Goal: Information Seeking & Learning: Learn about a topic

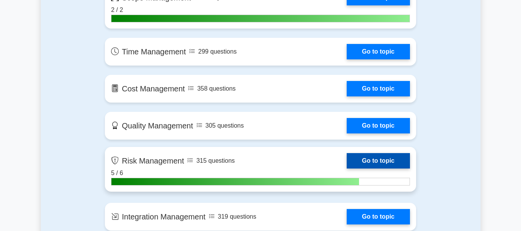
scroll to position [540, 0]
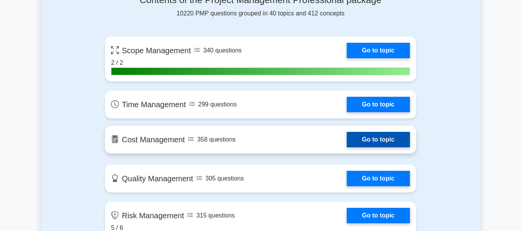
drag, startPoint x: 360, startPoint y: 108, endPoint x: 317, endPoint y: 140, distance: 54.2
click at [360, 108] on link "Go to topic" at bounding box center [378, 104] width 63 height 15
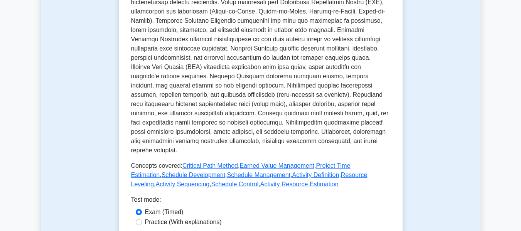
scroll to position [385, 0]
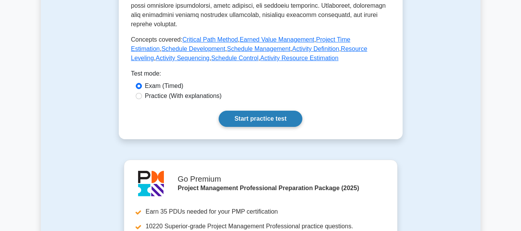
click at [273, 111] on link "Start practice test" at bounding box center [261, 119] width 84 height 16
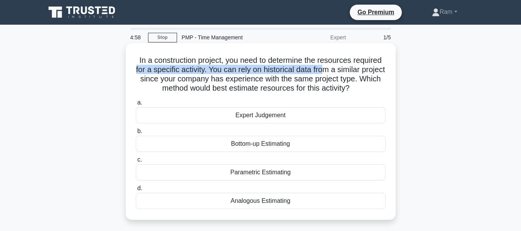
drag, startPoint x: 137, startPoint y: 66, endPoint x: 340, endPoint y: 67, distance: 202.4
click at [340, 67] on h5 "In a construction project, you need to determine the resources required for a s…" at bounding box center [260, 75] width 251 height 38
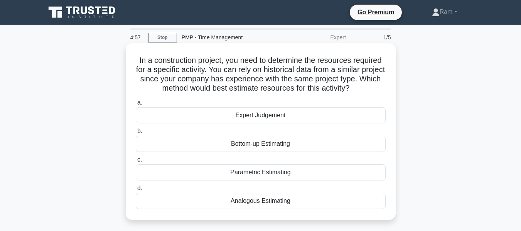
click at [317, 84] on h5 "In a construction project, you need to determine the resources required for a s…" at bounding box center [260, 75] width 251 height 38
drag, startPoint x: 226, startPoint y: 70, endPoint x: 376, endPoint y: 70, distance: 150.3
click at [376, 70] on h5 "In a construction project, you need to determine the resources required for a s…" at bounding box center [260, 75] width 251 height 38
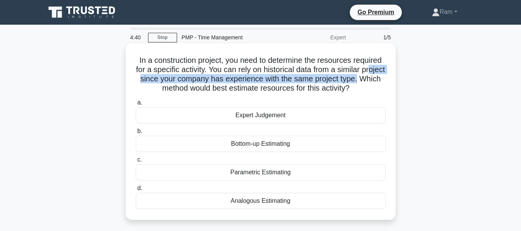
drag, startPoint x: 146, startPoint y: 81, endPoint x: 372, endPoint y: 82, distance: 225.5
click at [409, 82] on div "In a construction project, you need to determine the resources required for a s…" at bounding box center [260, 138] width 439 height 186
drag, startPoint x: 161, startPoint y: 84, endPoint x: 256, endPoint y: 121, distance: 101.7
click at [363, 91] on h5 "In a construction project, you need to determine the resources required for a s…" at bounding box center [260, 75] width 251 height 38
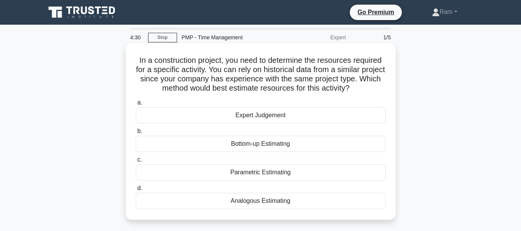
click at [264, 205] on div "Analogous Estimating" at bounding box center [261, 201] width 250 height 16
click at [136, 191] on input "d. Analogous Estimating" at bounding box center [136, 188] width 0 height 5
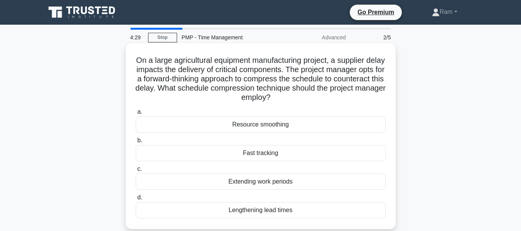
click at [252, 157] on div "Fast tracking" at bounding box center [261, 153] width 250 height 16
click at [243, 155] on div "Fast tracking" at bounding box center [261, 153] width 250 height 16
click at [136, 143] on input "b. Fast tracking" at bounding box center [136, 140] width 0 height 5
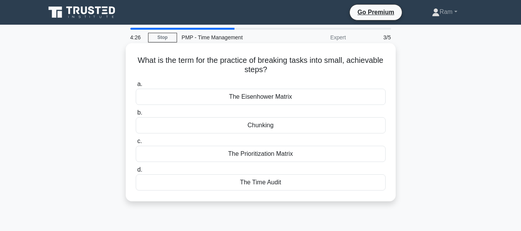
click at [237, 127] on div "Chunking" at bounding box center [261, 125] width 250 height 16
click at [136, 115] on input "b. Chunking" at bounding box center [136, 112] width 0 height 5
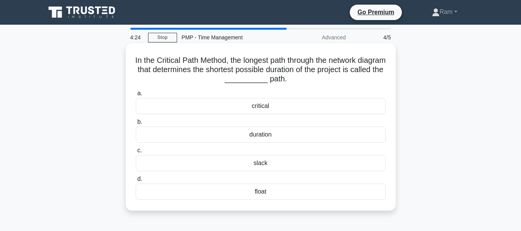
click at [262, 108] on div "critical" at bounding box center [261, 106] width 250 height 16
click at [136, 96] on input "a. critical" at bounding box center [136, 93] width 0 height 5
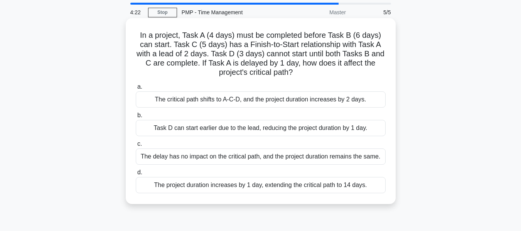
scroll to position [39, 0]
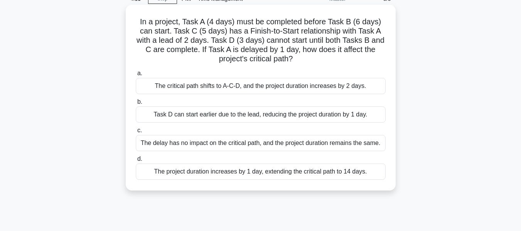
click at [263, 173] on div "The project duration increases by 1 day, extending the critical path to 14 days." at bounding box center [261, 171] width 250 height 16
click at [136, 162] on input "d. The project duration increases by 1 day, extending the critical path to 14 d…" at bounding box center [136, 159] width 0 height 5
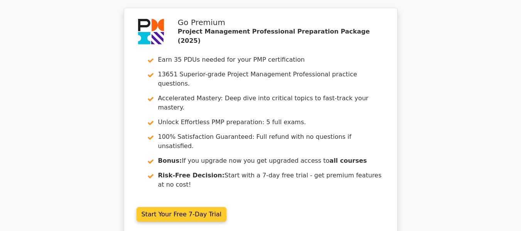
scroll to position [1203, 0]
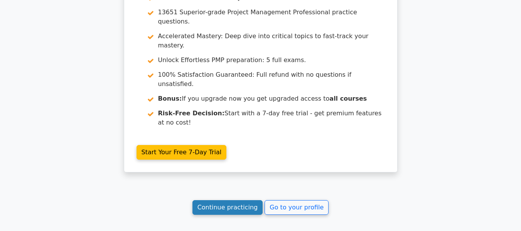
click at [235, 200] on link "Continue practicing" at bounding box center [227, 207] width 71 height 15
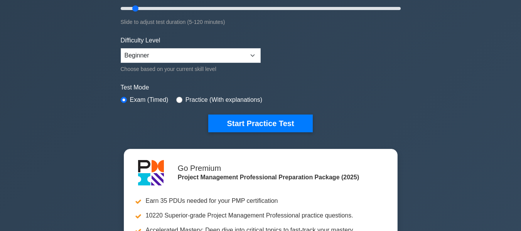
scroll to position [193, 0]
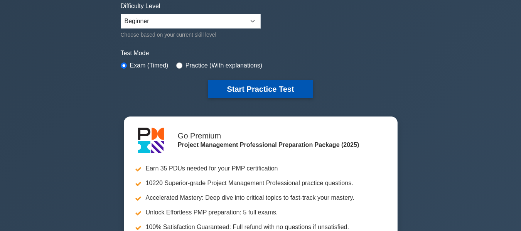
click at [231, 88] on button "Start Practice Test" at bounding box center [260, 89] width 104 height 18
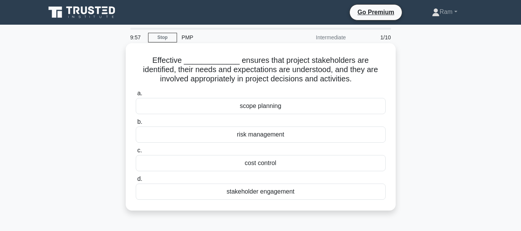
drag, startPoint x: 216, startPoint y: 60, endPoint x: 355, endPoint y: 81, distance: 141.2
click at [355, 81] on h5 "Effective _____________ ensures that project stakeholders are identified, their…" at bounding box center [260, 70] width 251 height 29
click at [301, 192] on div "stakeholder engagement" at bounding box center [261, 191] width 250 height 16
click at [136, 182] on input "d. stakeholder engagement" at bounding box center [136, 179] width 0 height 5
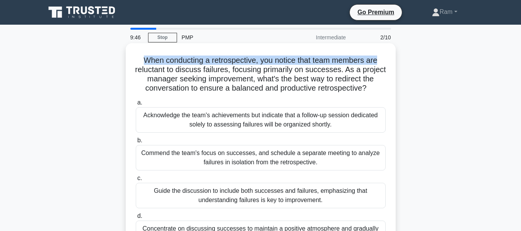
drag, startPoint x: 140, startPoint y: 58, endPoint x: 387, endPoint y: 60, distance: 246.7
click at [387, 60] on div "When conducting a retrospective, you notice that team members are reluctant to …" at bounding box center [261, 149] width 264 height 207
drag, startPoint x: 286, startPoint y: 81, endPoint x: 383, endPoint y: 91, distance: 98.0
click at [383, 91] on h5 "When conducting a retrospective, you notice that team members are reluctant to …" at bounding box center [260, 75] width 251 height 38
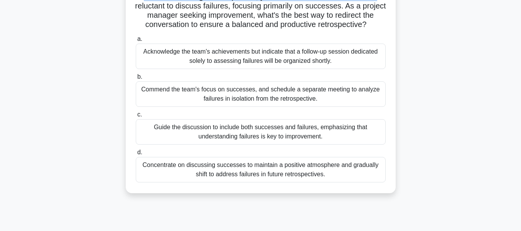
scroll to position [77, 0]
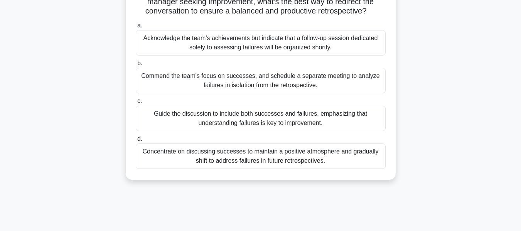
click at [327, 122] on div "Guide the discussion to include both successes and failures, emphasizing that u…" at bounding box center [261, 118] width 250 height 25
click at [136, 104] on input "c. Guide the discussion to include both successes and failures, emphasizing tha…" at bounding box center [136, 101] width 0 height 5
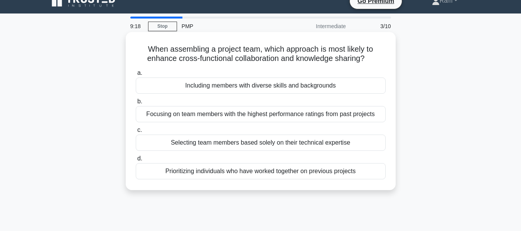
scroll to position [0, 0]
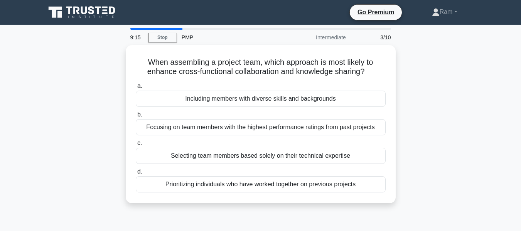
drag, startPoint x: 143, startPoint y: 62, endPoint x: 399, endPoint y: 69, distance: 256.8
click at [399, 69] on div "When assembling a project team, which approach is most likely to enhance cross-…" at bounding box center [260, 128] width 439 height 167
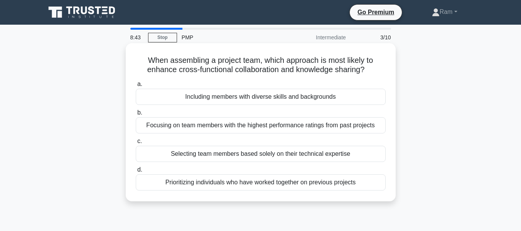
click at [266, 186] on div "Prioritizing individuals who have worked together on previous projects" at bounding box center [261, 182] width 250 height 16
click at [136, 172] on input "d. Prioritizing individuals who have worked together on previous projects" at bounding box center [136, 169] width 0 height 5
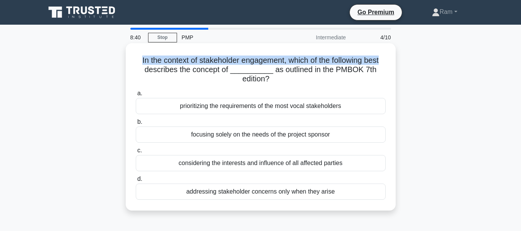
drag, startPoint x: 134, startPoint y: 59, endPoint x: 384, endPoint y: 59, distance: 250.2
click at [384, 59] on div "In the context of stakeholder engagement, which of the following best describes…" at bounding box center [261, 126] width 264 height 161
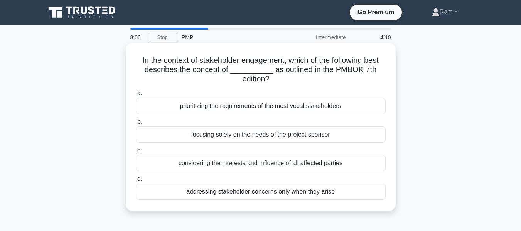
drag, startPoint x: 151, startPoint y: 69, endPoint x: 148, endPoint y: 66, distance: 4.4
click at [151, 71] on h5 "In the context of stakeholder engagement, which of the following best describes…" at bounding box center [260, 70] width 251 height 29
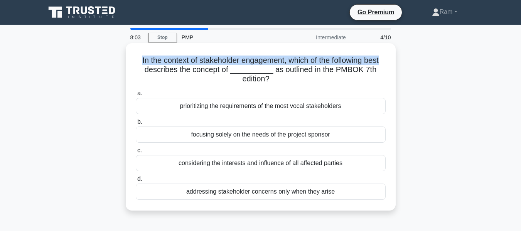
drag, startPoint x: 137, startPoint y: 60, endPoint x: 195, endPoint y: 71, distance: 59.6
click at [392, 64] on div "In the context of stakeholder engagement, which of the following best describes…" at bounding box center [261, 126] width 270 height 167
click at [171, 59] on h5 "In the context of stakeholder engagement, which of the following best describes…" at bounding box center [260, 70] width 251 height 29
drag, startPoint x: 137, startPoint y: 60, endPoint x: 388, endPoint y: 63, distance: 251.0
click at [388, 63] on div "In the context of stakeholder engagement, which of the following best describes…" at bounding box center [261, 126] width 264 height 161
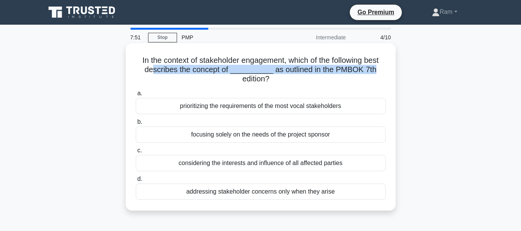
drag, startPoint x: 155, startPoint y: 69, endPoint x: 386, endPoint y: 69, distance: 230.9
click at [386, 69] on div "In the context of stakeholder engagement, which of the following best describes…" at bounding box center [261, 126] width 264 height 161
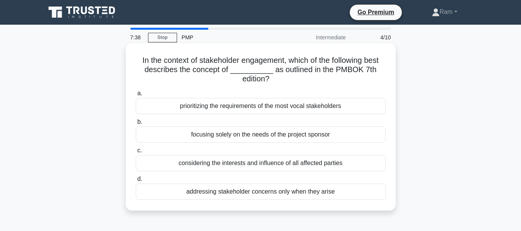
click at [340, 161] on div "considering the interests and influence of all affected parties" at bounding box center [261, 163] width 250 height 16
click at [136, 153] on input "c. considering the interests and influence of all affected parties" at bounding box center [136, 150] width 0 height 5
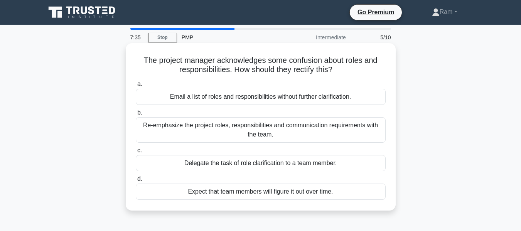
drag, startPoint x: 146, startPoint y: 57, endPoint x: 381, endPoint y: 67, distance: 235.7
click at [381, 67] on h5 "The project manager acknowledges some confusion about roles and responsibilitie…" at bounding box center [260, 65] width 251 height 19
click at [306, 131] on div "Re-emphasize the project roles, responsibilities and communication requirements…" at bounding box center [261, 129] width 250 height 25
click at [136, 115] on input "b. Re-emphasize the project roles, responsibilities and communication requireme…" at bounding box center [136, 112] width 0 height 5
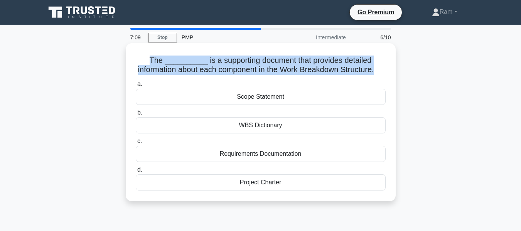
drag, startPoint x: 148, startPoint y: 62, endPoint x: 392, endPoint y: 66, distance: 243.7
click at [392, 66] on div "The __________ is a supporting document that provides detailed information abou…" at bounding box center [261, 122] width 264 height 152
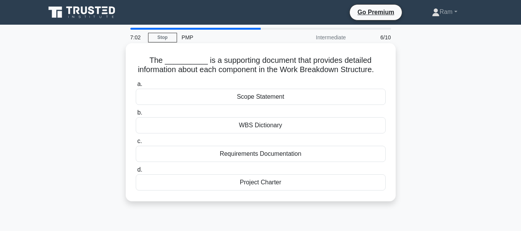
click at [268, 133] on div "WBS Dictionary" at bounding box center [261, 125] width 250 height 16
click at [136, 115] on input "b. WBS Dictionary" at bounding box center [136, 112] width 0 height 5
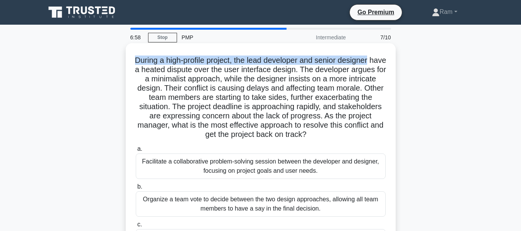
drag, startPoint x: 142, startPoint y: 59, endPoint x: 382, endPoint y: 52, distance: 239.9
click at [382, 52] on div "During a high-profile project, the lead developer and senior designer have a he…" at bounding box center [261, 177] width 264 height 263
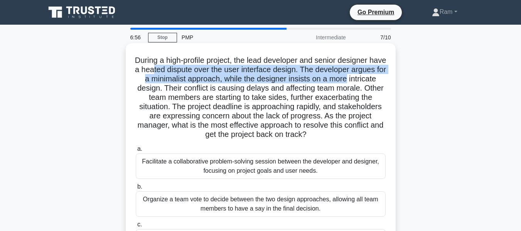
drag, startPoint x: 177, startPoint y: 69, endPoint x: 382, endPoint y: 75, distance: 204.8
click at [382, 75] on h5 "During a high-profile project, the lead developer and senior designer have a he…" at bounding box center [260, 98] width 251 height 84
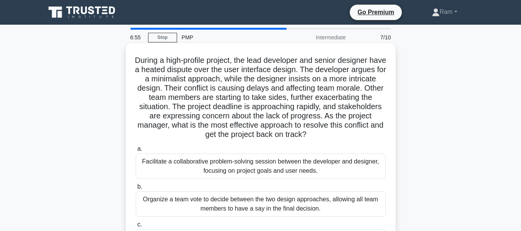
click at [175, 89] on h5 "During a high-profile project, the lead developer and senior designer have a he…" at bounding box center [260, 98] width 251 height 84
drag, startPoint x: 184, startPoint y: 81, endPoint x: 259, endPoint y: 79, distance: 75.6
click at [259, 79] on h5 "During a high-profile project, the lead developer and senior designer have a he…" at bounding box center [260, 98] width 251 height 84
drag, startPoint x: 148, startPoint y: 90, endPoint x: 200, endPoint y: 87, distance: 51.4
click at [200, 87] on h5 "During a high-profile project, the lead developer and senior designer have a he…" at bounding box center [260, 98] width 251 height 84
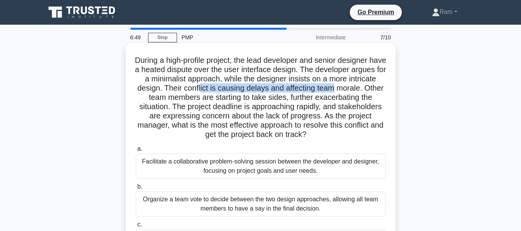
drag, startPoint x: 239, startPoint y: 91, endPoint x: 375, endPoint y: 86, distance: 136.6
click at [375, 86] on h5 "During a high-profile project, the lead developer and senior designer have a he…" at bounding box center [260, 98] width 251 height 84
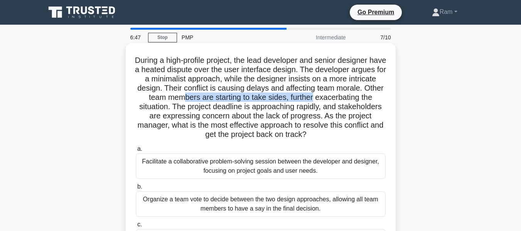
drag, startPoint x: 239, startPoint y: 99, endPoint x: 379, endPoint y: 93, distance: 140.1
click at [379, 93] on h5 "During a high-profile project, the lead developer and senior designer have a he…" at bounding box center [260, 98] width 251 height 84
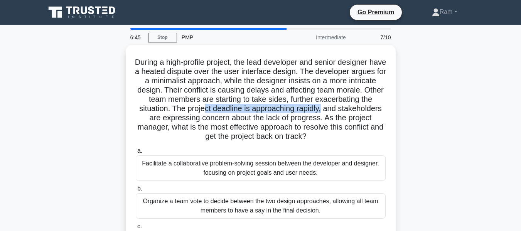
drag, startPoint x: 263, startPoint y: 106, endPoint x: 399, endPoint y: 107, distance: 135.7
click at [399, 107] on div "During a high-profile project, the lead developer and senior designer have a he…" at bounding box center [260, 184] width 439 height 278
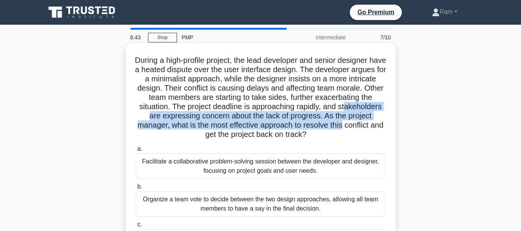
drag, startPoint x: 159, startPoint y: 118, endPoint x: 387, endPoint y: 124, distance: 227.5
click at [387, 124] on div "During a high-profile project, the lead developer and senior designer have a he…" at bounding box center [261, 177] width 264 height 263
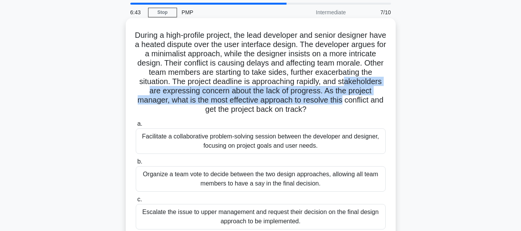
scroll to position [39, 0]
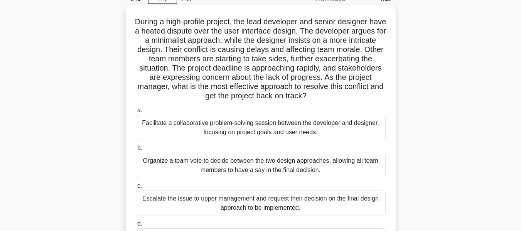
click at [240, 93] on h5 "During a high-profile project, the lead developer and senior designer have a he…" at bounding box center [260, 59] width 251 height 84
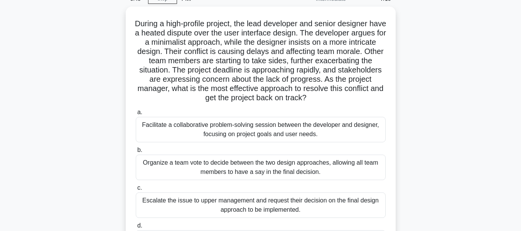
drag, startPoint x: 213, startPoint y: 87, endPoint x: 396, endPoint y: 93, distance: 182.4
click at [396, 93] on div "During a high-profile project, the lead developer and senior designer have a he…" at bounding box center [260, 146] width 439 height 278
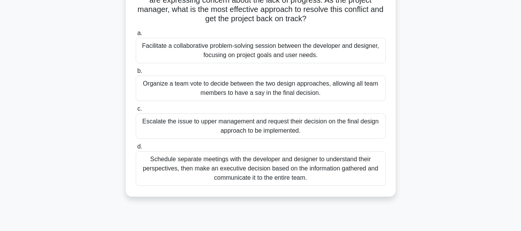
scroll to position [77, 0]
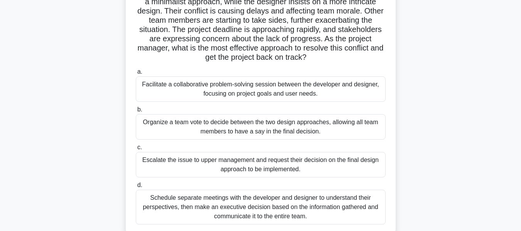
click at [298, 91] on div "Facilitate a collaborative problem-solving session between the developer and de…" at bounding box center [261, 88] width 250 height 25
click at [136, 74] on input "a. Facilitate a collaborative problem-solving session between the developer and…" at bounding box center [136, 71] width 0 height 5
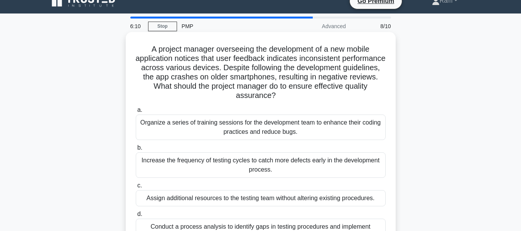
scroll to position [0, 0]
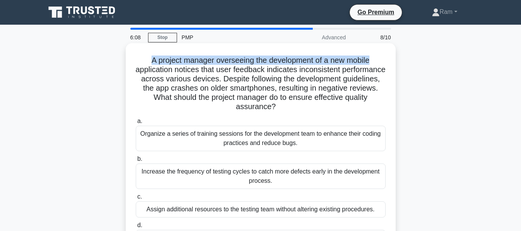
drag, startPoint x: 148, startPoint y: 61, endPoint x: 387, endPoint y: 50, distance: 238.5
click at [387, 50] on div "A project manager overseeing the development of a new mobile application notice…" at bounding box center [261, 154] width 264 height 217
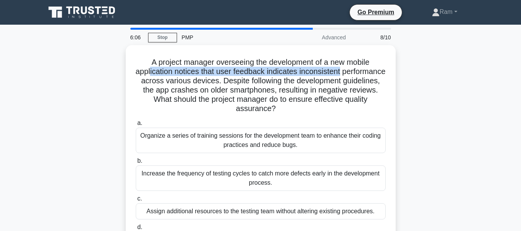
drag, startPoint x: 172, startPoint y: 71, endPoint x: 427, endPoint y: 70, distance: 255.2
click at [427, 70] on div "A project manager overseeing the development of a new mobile application notice…" at bounding box center [260, 161] width 439 height 232
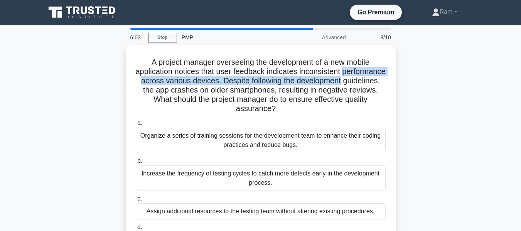
drag, startPoint x: 135, startPoint y: 82, endPoint x: 405, endPoint y: 80, distance: 269.9
click at [405, 80] on div "A project manager overseeing the development of a new mobile application notice…" at bounding box center [260, 161] width 439 height 232
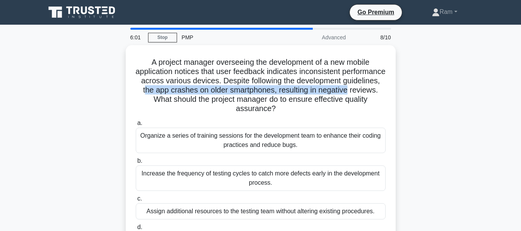
drag, startPoint x: 178, startPoint y: 88, endPoint x: 397, endPoint y: 93, distance: 218.6
click at [397, 93] on div "A project manager overseeing the development of a new mobile application notice…" at bounding box center [260, 161] width 439 height 232
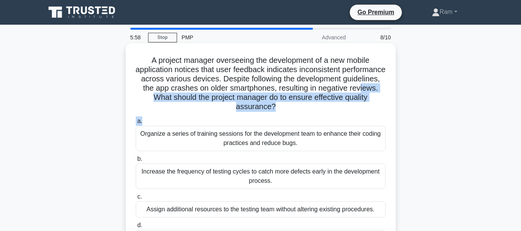
drag, startPoint x: 158, startPoint y: 99, endPoint x: 352, endPoint y: 118, distance: 194.9
click at [352, 118] on div "A project manager overseeing the development of a new mobile application notice…" at bounding box center [261, 154] width 264 height 217
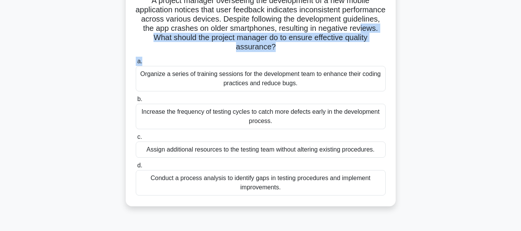
scroll to position [77, 0]
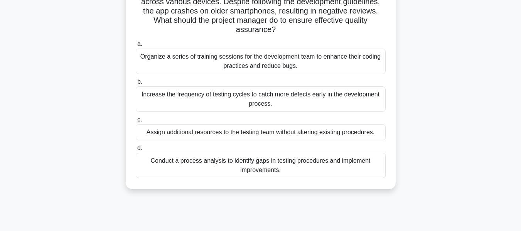
click at [260, 169] on div "Conduct a process analysis to identify gaps in testing procedures and implement…" at bounding box center [261, 165] width 250 height 25
click at [136, 151] on input "d. Conduct a process analysis to identify gaps in testing procedures and implem…" at bounding box center [136, 148] width 0 height 5
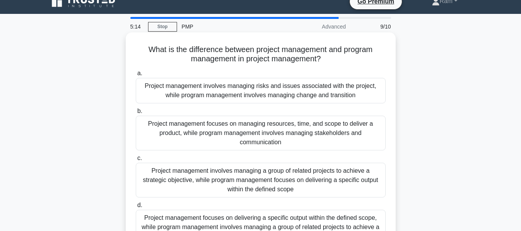
scroll to position [0, 0]
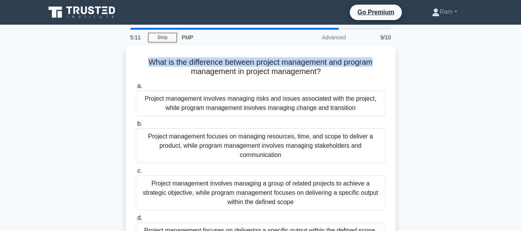
drag, startPoint x: 141, startPoint y: 53, endPoint x: 437, endPoint y: 57, distance: 296.1
click at [437, 57] on div "What is the difference between project management and program management in pro…" at bounding box center [260, 161] width 439 height 232
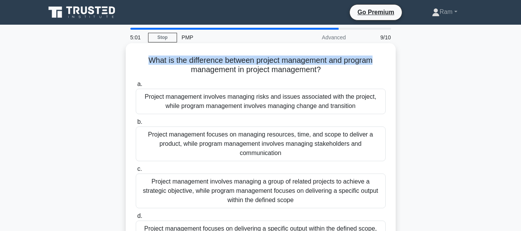
scroll to position [39, 0]
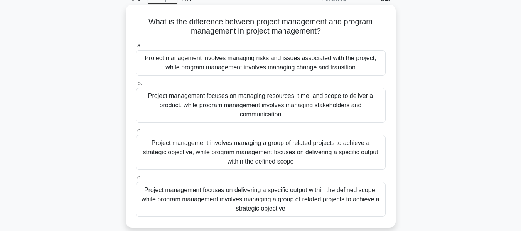
click at [335, 197] on div "Project management focuses on delivering a specific output within the defined s…" at bounding box center [261, 199] width 250 height 35
click at [136, 180] on input "d. Project management focuses on delivering a specific output within the define…" at bounding box center [136, 177] width 0 height 5
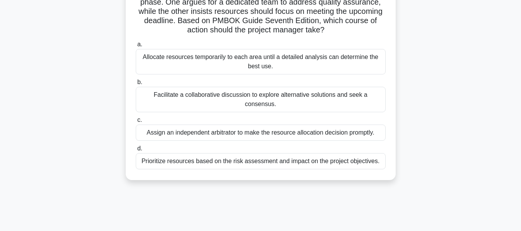
scroll to position [77, 0]
click at [347, 98] on div "Facilitate a collaborative discussion to explore alternative solutions and seek…" at bounding box center [261, 98] width 250 height 25
click at [136, 84] on input "b. Facilitate a collaborative discussion to explore alternative solutions and s…" at bounding box center [136, 81] width 0 height 5
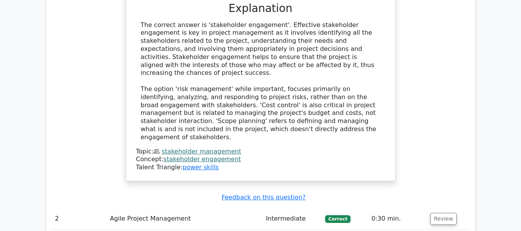
scroll to position [1041, 0]
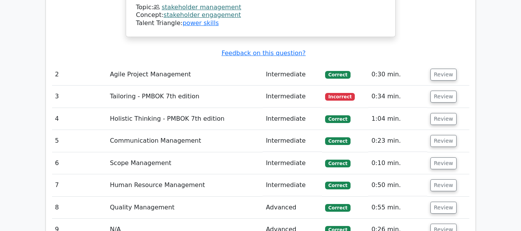
drag, startPoint x: 445, startPoint y: 34, endPoint x: 421, endPoint y: 50, distance: 29.0
click at [445, 91] on button "Review" at bounding box center [443, 97] width 26 height 12
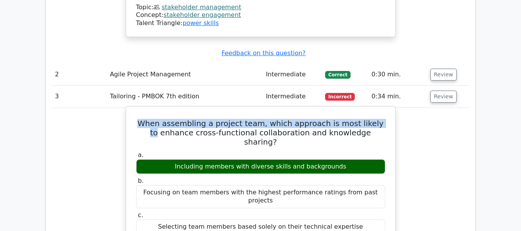
drag, startPoint x: 147, startPoint y: 61, endPoint x: 282, endPoint y: 71, distance: 135.7
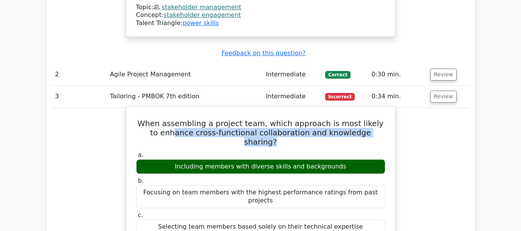
drag, startPoint x: 160, startPoint y: 68, endPoint x: 306, endPoint y: 88, distance: 147.0
click at [377, 119] on h5 "When assembling a project team, which approach is most likely to enhance cross-…" at bounding box center [260, 133] width 251 height 28
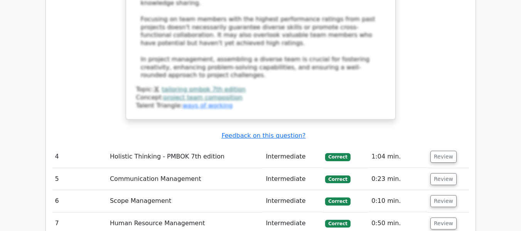
scroll to position [1465, 0]
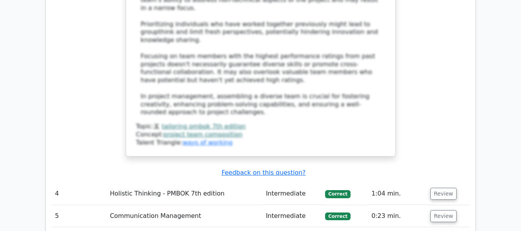
drag, startPoint x: 264, startPoint y: 74, endPoint x: 255, endPoint y: 96, distance: 24.0
click at [264, 169] on u "Feedback on this question?" at bounding box center [263, 172] width 84 height 7
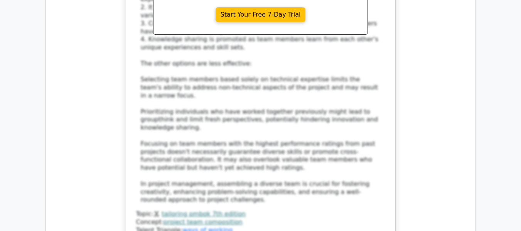
scroll to position [1426, 0]
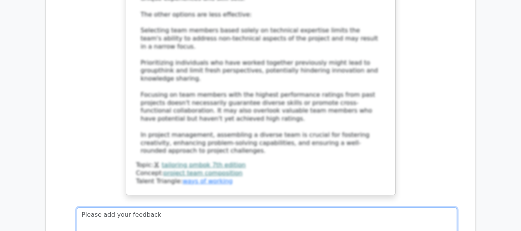
click at [150, 207] on textarea at bounding box center [267, 233] width 380 height 52
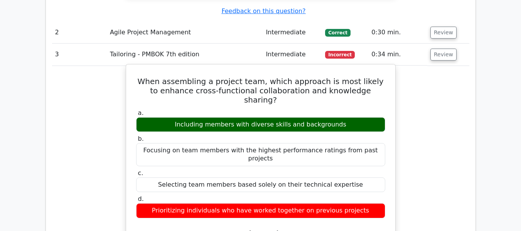
scroll to position [1079, 0]
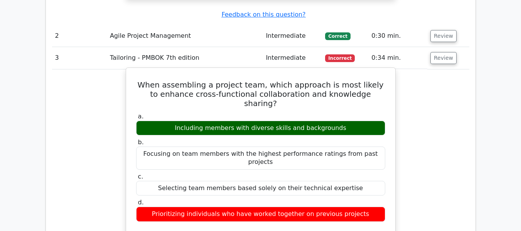
drag, startPoint x: 178, startPoint y: 55, endPoint x: 359, endPoint y: 56, distance: 181.2
click at [359, 121] on div "Including members with diverse skills and backgrounds" at bounding box center [260, 128] width 249 height 15
copy div "Including members with diverse skills and backgrounds"
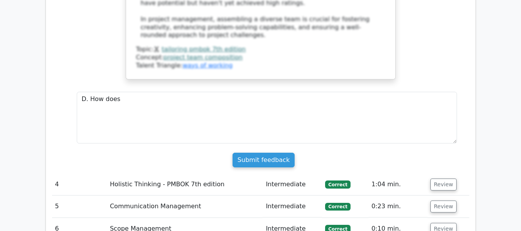
scroll to position [1426, 0]
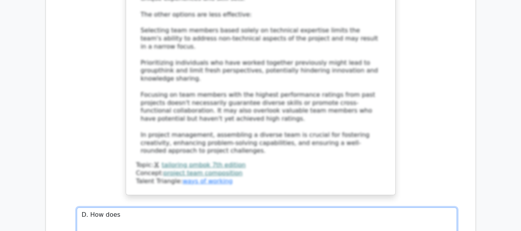
drag, startPoint x: 124, startPoint y: 120, endPoint x: 88, endPoint y: 121, distance: 35.9
click at [88, 207] on textarea "D. How does" at bounding box center [267, 233] width 380 height 52
paste textarea "Including members with diverse skills and backgrounds"
drag, startPoint x: 89, startPoint y: 119, endPoint x: 139, endPoint y: 121, distance: 50.2
click at [91, 207] on textarea "D. Including members with diverse skills and backgrounds" at bounding box center [267, 233] width 380 height 52
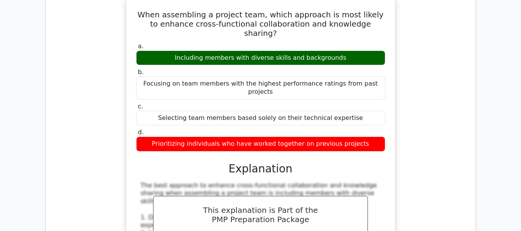
scroll to position [1079, 0]
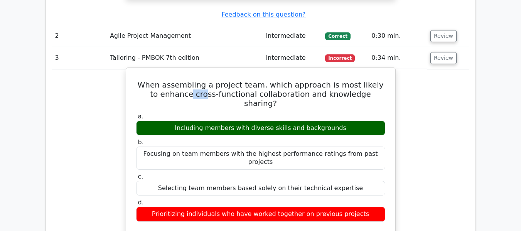
drag, startPoint x: 179, startPoint y: 31, endPoint x: 161, endPoint y: 31, distance: 18.1
click at [190, 80] on h5 "When assembling a project team, which approach is most likely to enhance cross-…" at bounding box center [260, 94] width 251 height 28
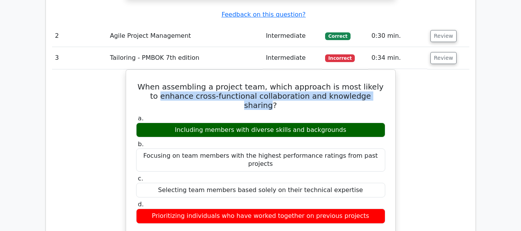
drag, startPoint x: 148, startPoint y: 29, endPoint x: 398, endPoint y: 69, distance: 253.3
click at [368, 82] on h5 "When assembling a project team, which approach is most likely to enhance cross-…" at bounding box center [260, 96] width 251 height 28
copy h5 "enhance cross-functional collaboration and knowledge sharing"
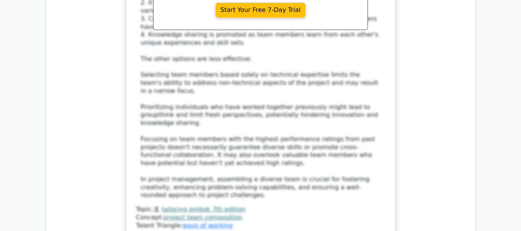
scroll to position [1503, 0]
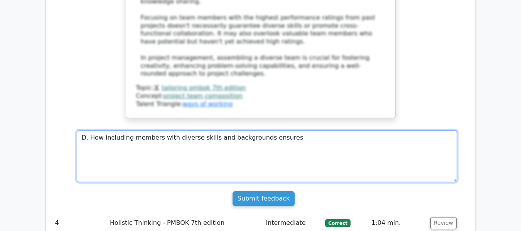
click at [294, 130] on textarea "D. How including members with diverse skills and backgrounds ensures" at bounding box center [267, 156] width 380 height 52
paste textarea "enhance cross-functional collaboration and knowledge sharing"
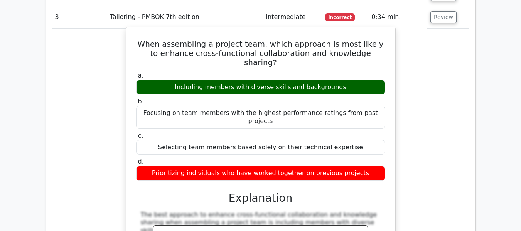
scroll to position [1118, 0]
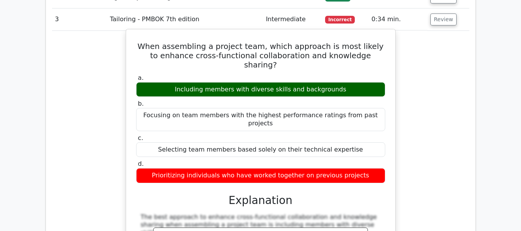
drag, startPoint x: 162, startPoint y: 95, endPoint x: 377, endPoint y: 95, distance: 215.1
click at [377, 168] on div "Prioritizing individuals who have worked together on previous projects" at bounding box center [260, 175] width 249 height 15
copy div "Prioritizing individuals who have worked together on previous projects"
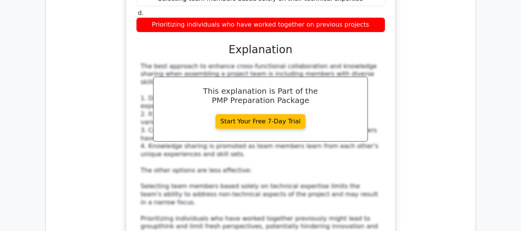
scroll to position [1349, 0]
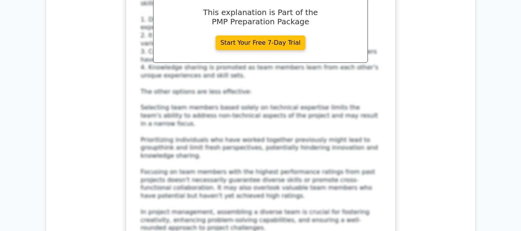
drag, startPoint x: 88, startPoint y: 196, endPoint x: 131, endPoint y: 190, distance: 43.2
paste textarea "Prioritizing individuals who have worked together on previous projects"
drag, startPoint x: 288, startPoint y: 189, endPoint x: 295, endPoint y: 203, distance: 15.9
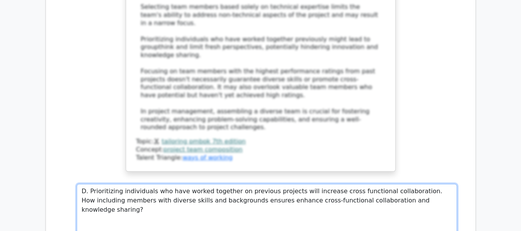
scroll to position [1465, 0]
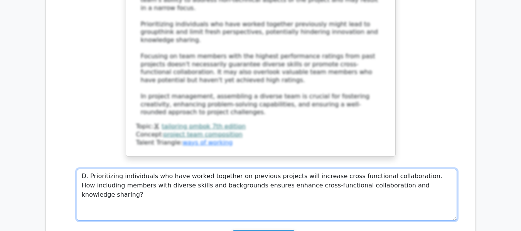
click at [250, 169] on textarea "D. Prioritizing individuals who have worked together on previous projects will …" at bounding box center [267, 195] width 380 height 52
drag, startPoint x: 252, startPoint y: 89, endPoint x: 356, endPoint y: 123, distance: 109.2
click at [230, 169] on textarea "D. Prioritizing individuals who have worked together on previous projects will …" at bounding box center [267, 195] width 380 height 52
type textarea "D. Prioritizing individuals who have worked together on previous projects will …"
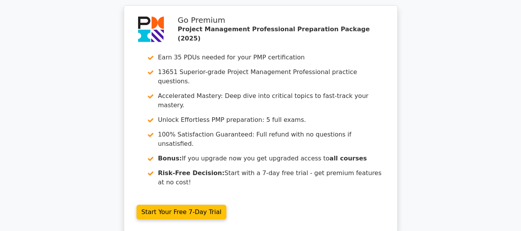
scroll to position [1867, 0]
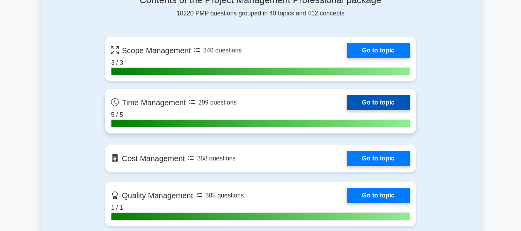
scroll to position [578, 0]
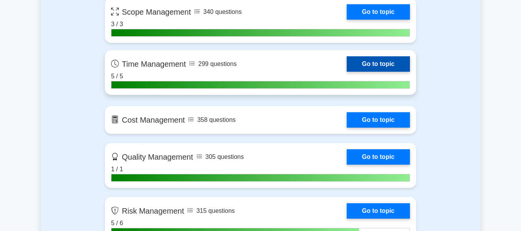
click at [373, 68] on link "Go to topic" at bounding box center [378, 63] width 63 height 15
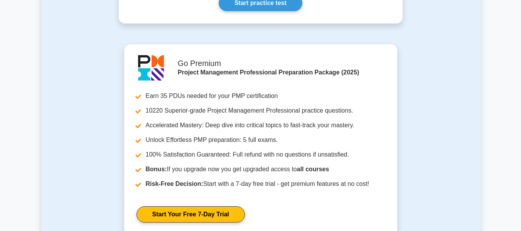
scroll to position [385, 0]
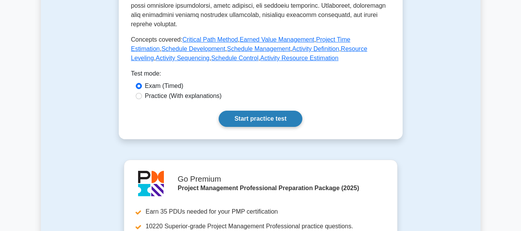
click at [263, 111] on link "Start practice test" at bounding box center [261, 119] width 84 height 16
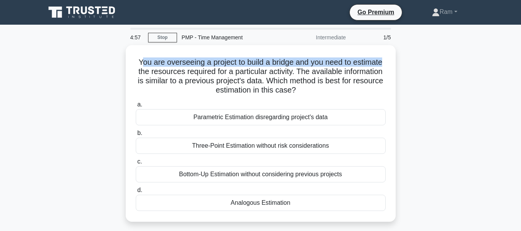
drag, startPoint x: 138, startPoint y: 60, endPoint x: 404, endPoint y: 57, distance: 266.8
click at [404, 57] on div "You are overseeing a project to build a bridge and you need to estimate the res…" at bounding box center [260, 138] width 439 height 186
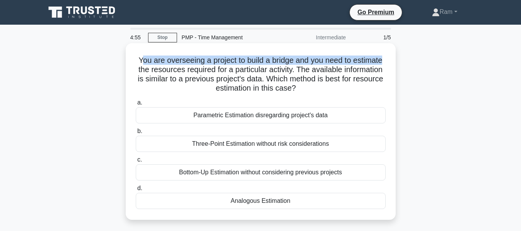
click at [329, 64] on h5 "You are overseeing a project to build a bridge and you need to estimate the res…" at bounding box center [260, 75] width 251 height 38
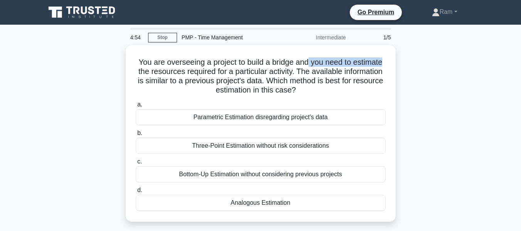
drag, startPoint x: 310, startPoint y: 62, endPoint x: 404, endPoint y: 65, distance: 93.3
click at [404, 65] on div "You are overseeing a project to build a bridge and you need to estimate the res…" at bounding box center [260, 138] width 439 height 186
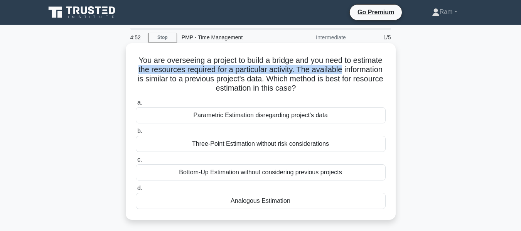
drag, startPoint x: 157, startPoint y: 72, endPoint x: 374, endPoint y: 68, distance: 217.1
click at [374, 68] on h5 "You are overseeing a project to build a bridge and you need to estimate the res…" at bounding box center [260, 75] width 251 height 38
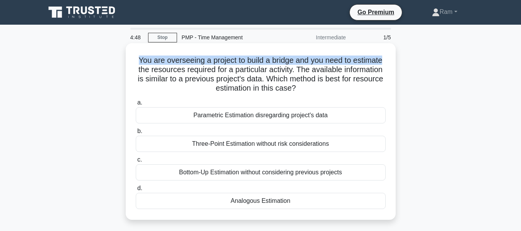
drag, startPoint x: 133, startPoint y: 62, endPoint x: 393, endPoint y: 65, distance: 260.2
click at [393, 65] on div "You are overseeing a project to build a bridge and you need to estimate the res…" at bounding box center [261, 131] width 270 height 177
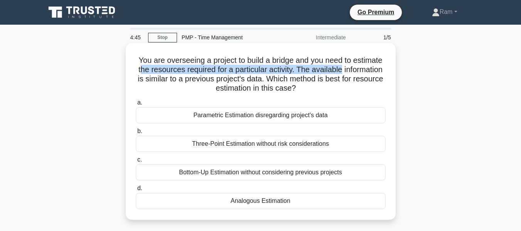
drag, startPoint x: 161, startPoint y: 67, endPoint x: 374, endPoint y: 71, distance: 212.8
click at [374, 71] on h5 "You are overseeing a project to build a bridge and you need to estimate the res…" at bounding box center [260, 75] width 251 height 38
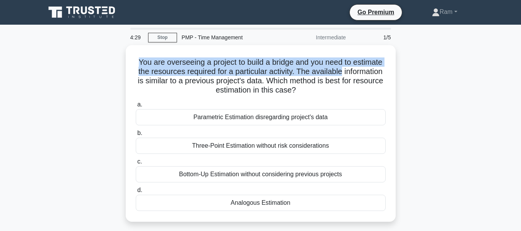
drag, startPoint x: 137, startPoint y: 61, endPoint x: 414, endPoint y: 74, distance: 277.9
click at [414, 74] on div "You are overseeing a project to build a bridge and you need to estimate the res…" at bounding box center [260, 138] width 439 height 186
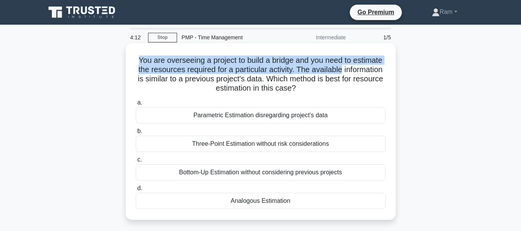
drag, startPoint x: 136, startPoint y: 79, endPoint x: 354, endPoint y: 92, distance: 218.2
click at [354, 92] on h5 "You are overseeing a project to build a bridge and you need to estimate the res…" at bounding box center [260, 75] width 251 height 38
drag, startPoint x: 319, startPoint y: 71, endPoint x: 359, endPoint y: 91, distance: 44.5
click at [359, 91] on h5 "You are overseeing a project to build a bridge and you need to estimate the res…" at bounding box center [260, 75] width 251 height 38
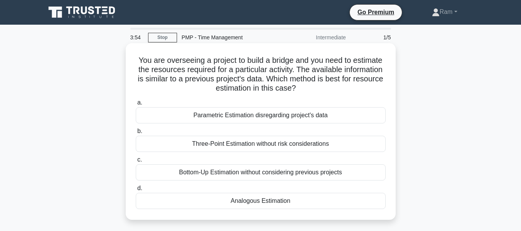
click at [317, 199] on div "Analogous Estimation" at bounding box center [261, 201] width 250 height 16
click at [136, 191] on input "d. Analogous Estimation" at bounding box center [136, 188] width 0 height 5
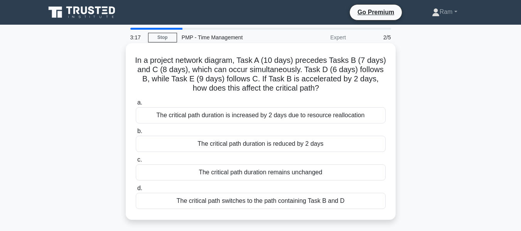
click at [317, 171] on div "The critical path duration remains unchanged" at bounding box center [261, 172] width 250 height 16
click at [136, 162] on input "c. The critical path duration remains unchanged" at bounding box center [136, 159] width 0 height 5
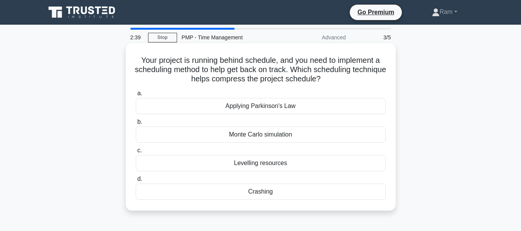
drag, startPoint x: 312, startPoint y: 70, endPoint x: 345, endPoint y: 82, distance: 35.1
click at [345, 82] on h5 "Your project is running behind schedule, and you need to implement a scheduling…" at bounding box center [260, 70] width 251 height 29
click at [283, 190] on div "Crashing" at bounding box center [261, 191] width 250 height 16
click at [136, 182] on input "d. Crashing" at bounding box center [136, 179] width 0 height 5
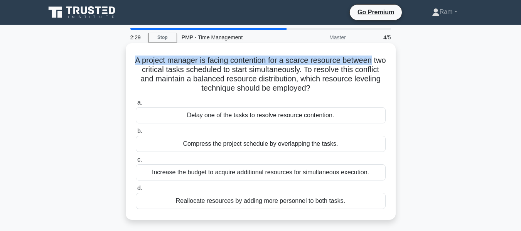
drag, startPoint x: 137, startPoint y: 60, endPoint x: 350, endPoint y: 88, distance: 215.1
click at [398, 62] on div "A project manager is facing contention for a scarce resource between two critic…" at bounding box center [260, 138] width 439 height 186
click at [250, 56] on h5 "A project manager is facing contention for a scarce resource between two critic…" at bounding box center [260, 75] width 251 height 38
click at [242, 64] on h5 "A project manager is facing contention for a scarce resource between two critic…" at bounding box center [260, 75] width 251 height 38
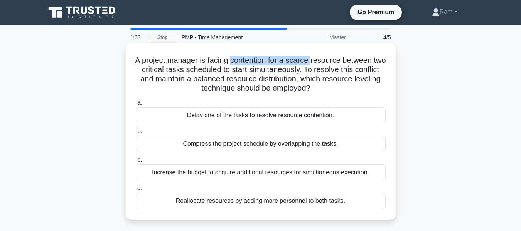
drag, startPoint x: 239, startPoint y: 62, endPoint x: 319, endPoint y: 61, distance: 80.2
click at [319, 61] on h5 "A project manager is facing contention for a scarce resource between two critic…" at bounding box center [260, 75] width 251 height 38
copy h5 "contention for a scarce"
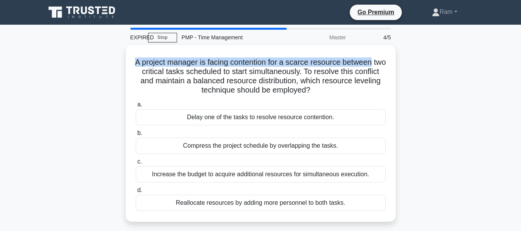
drag, startPoint x: 140, startPoint y: 61, endPoint x: 412, endPoint y: 61, distance: 272.2
click at [412, 61] on div "A project manager is facing contention for a scarce resource between two critic…" at bounding box center [260, 138] width 439 height 186
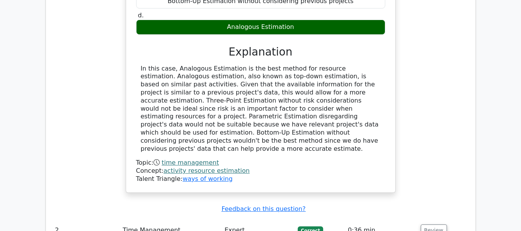
scroll to position [887, 0]
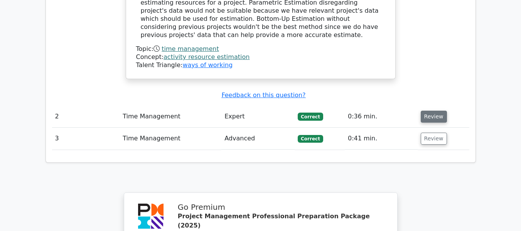
drag, startPoint x: 434, startPoint y: 69, endPoint x: 428, endPoint y: 72, distance: 6.9
click at [433, 111] on button "Review" at bounding box center [434, 117] width 26 height 12
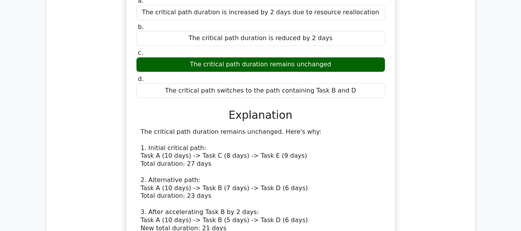
scroll to position [1118, 0]
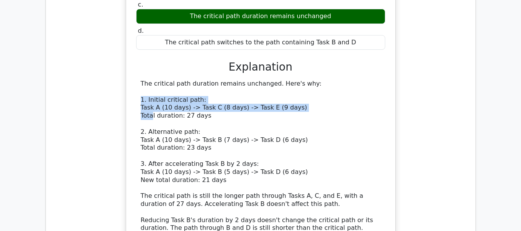
drag, startPoint x: 145, startPoint y: 67, endPoint x: 170, endPoint y: 79, distance: 28.5
click at [327, 80] on div "The critical path duration remains unchanged. Here's why: 1. Initial critical p…" at bounding box center [261, 180] width 240 height 200
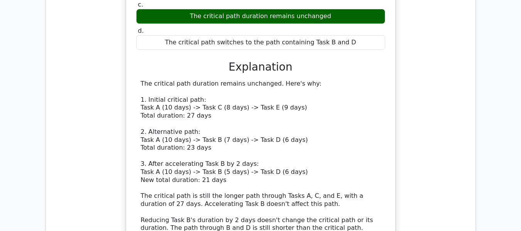
click at [136, 78] on div "a. The critical path duration is increased by 2 days due to resource reallocati…" at bounding box center [260, 128] width 251 height 363
drag, startPoint x: 139, startPoint y: 74, endPoint x: 234, endPoint y: 63, distance: 95.5
click at [234, 80] on div "The critical path duration remains unchanged. Here's why: 1. Initial critical p…" at bounding box center [260, 180] width 249 height 200
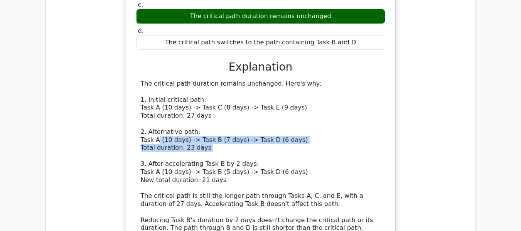
drag, startPoint x: 150, startPoint y: 98, endPoint x: 318, endPoint y: 111, distance: 168.2
click at [318, 111] on div "The critical path duration remains unchanged. Here's why: 1. Initial critical p…" at bounding box center [261, 180] width 240 height 200
click at [316, 108] on div "The critical path duration remains unchanged. Here's why: 1. Initial critical p…" at bounding box center [261, 180] width 240 height 200
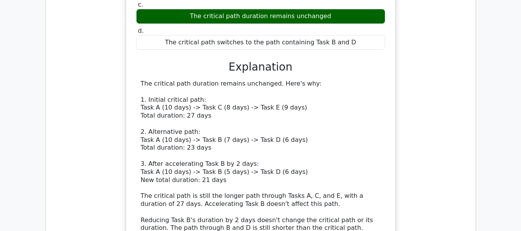
click at [168, 136] on div "The critical path duration remains unchanged. Here's why: 1. Initial critical p…" at bounding box center [261, 180] width 240 height 200
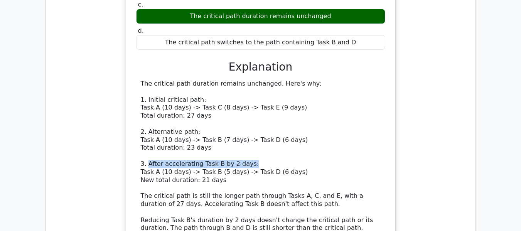
drag, startPoint x: 147, startPoint y: 121, endPoint x: 276, endPoint y: 115, distance: 129.3
click at [276, 115] on div "The critical path duration remains unchanged. Here's why: 1. Initial critical p…" at bounding box center [261, 180] width 240 height 200
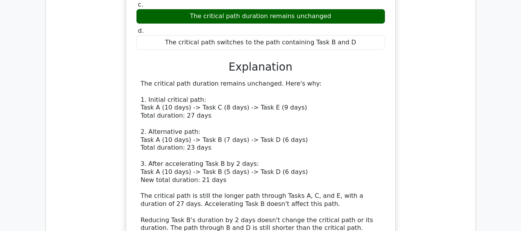
click at [167, 141] on div "The critical path duration remains unchanged. Here's why: 1. Initial critical p…" at bounding box center [261, 180] width 240 height 200
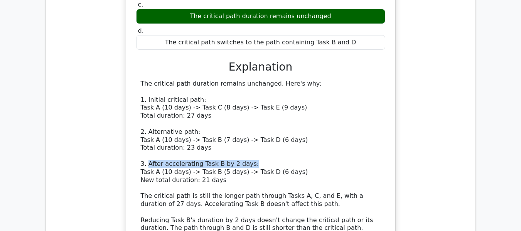
drag, startPoint x: 148, startPoint y: 120, endPoint x: 260, endPoint y: 117, distance: 112.6
click at [260, 117] on div "The critical path duration remains unchanged. Here's why: 1. Initial critical p…" at bounding box center [261, 180] width 240 height 200
drag, startPoint x: 148, startPoint y: 136, endPoint x: 234, endPoint y: 136, distance: 86.4
click at [234, 136] on div "The critical path duration remains unchanged. Here's why: 1. Initial critical p…" at bounding box center [261, 180] width 240 height 200
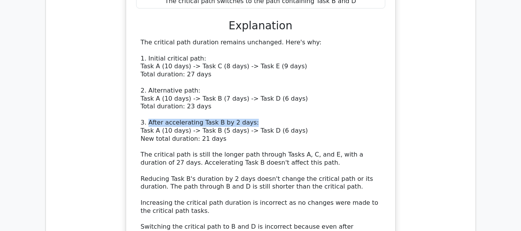
scroll to position [1156, 0]
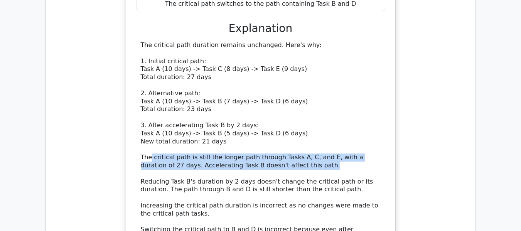
drag, startPoint x: 151, startPoint y: 114, endPoint x: 339, endPoint y: 119, distance: 188.2
click at [339, 119] on div "The critical path duration remains unchanged. Here's why: 1. Initial critical p…" at bounding box center [261, 141] width 240 height 200
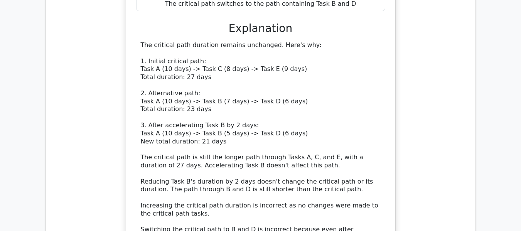
click at [381, 83] on div "The critical path duration remains unchanged. Here's why: 1. Initial critical p…" at bounding box center [260, 141] width 249 height 200
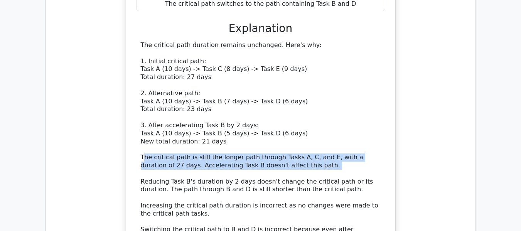
drag, startPoint x: 142, startPoint y: 110, endPoint x: 271, endPoint y: 127, distance: 129.5
click at [277, 125] on div "The critical path duration remains unchanged. Here's why: 1. Initial critical p…" at bounding box center [261, 141] width 240 height 200
click at [206, 131] on div "The critical path duration remains unchanged. Here's why: 1. Initial critical p…" at bounding box center [261, 141] width 240 height 200
click at [214, 116] on div "The critical path duration remains unchanged. Here's why: 1. Initial critical p…" at bounding box center [261, 141] width 240 height 200
click at [213, 112] on div "The critical path duration remains unchanged. Here's why: 1. Initial critical p…" at bounding box center [261, 141] width 240 height 200
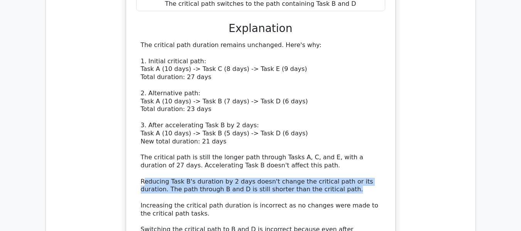
drag, startPoint x: 145, startPoint y: 138, endPoint x: 329, endPoint y: 147, distance: 184.5
click at [329, 147] on div "The critical path duration remains unchanged. Here's why: 1. Initial critical p…" at bounding box center [261, 141] width 240 height 200
click at [155, 148] on div "The critical path duration remains unchanged. Here's why: 1. Initial critical p…" at bounding box center [261, 141] width 240 height 200
drag, startPoint x: 143, startPoint y: 136, endPoint x: 354, endPoint y: 137, distance: 210.9
click at [355, 140] on div "The critical path duration remains unchanged. Here's why: 1. Initial critical p…" at bounding box center [261, 141] width 240 height 200
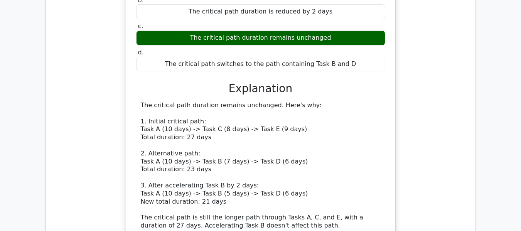
scroll to position [1079, 0]
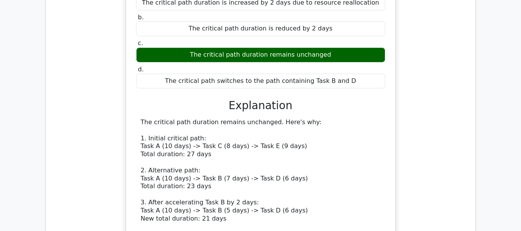
drag, startPoint x: 143, startPoint y: 74, endPoint x: 327, endPoint y: 74, distance: 184.3
click at [327, 118] on div "The critical path duration remains unchanged. Here's why: 1. Initial critical p…" at bounding box center [261, 218] width 240 height 200
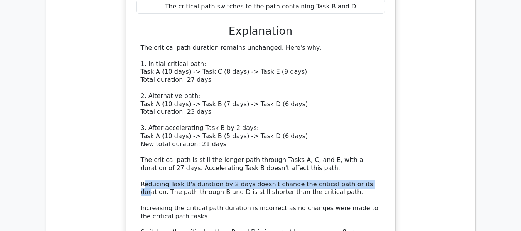
scroll to position [1156, 0]
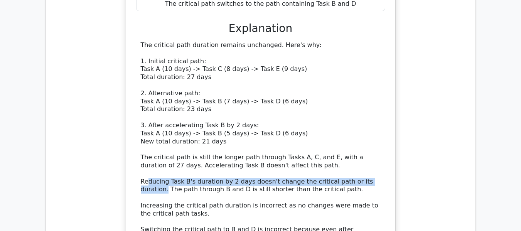
drag, startPoint x: 146, startPoint y: 134, endPoint x: 271, endPoint y: 148, distance: 125.0
click at [384, 138] on div "The critical path duration remains unchanged. Here's why: 1. Initial critical p…" at bounding box center [260, 141] width 249 height 200
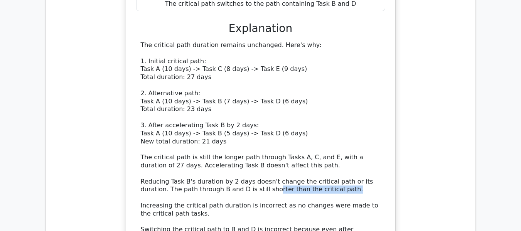
drag, startPoint x: 239, startPoint y: 144, endPoint x: 352, endPoint y: 146, distance: 113.4
click at [352, 146] on div "The critical path duration remains unchanged. Here's why: 1. Initial critical p…" at bounding box center [261, 141] width 240 height 200
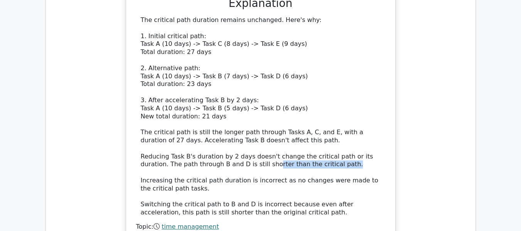
scroll to position [1195, 0]
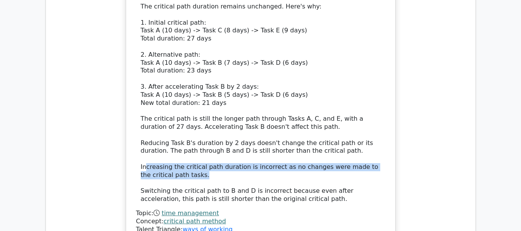
drag, startPoint x: 163, startPoint y: 123, endPoint x: 219, endPoint y: 143, distance: 59.3
click at [245, 133] on div "The critical path duration remains unchanged. Here's why: 1. Initial critical p…" at bounding box center [261, 103] width 240 height 200
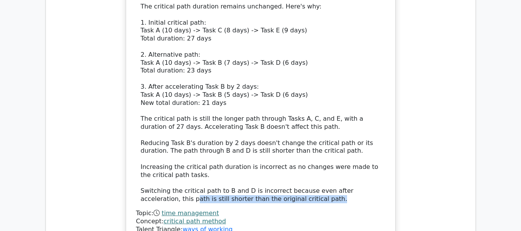
drag, startPoint x: 145, startPoint y: 152, endPoint x: 309, endPoint y: 153, distance: 163.8
click at [309, 153] on div "The critical path duration remains unchanged. Here's why: 1. Initial critical p…" at bounding box center [261, 103] width 240 height 200
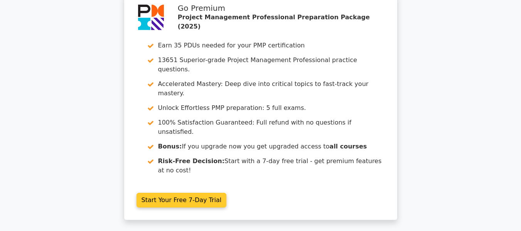
scroll to position [1603, 0]
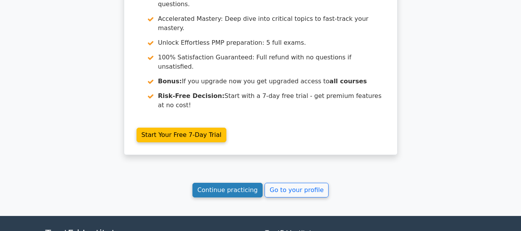
click at [231, 183] on link "Continue practicing" at bounding box center [227, 190] width 71 height 15
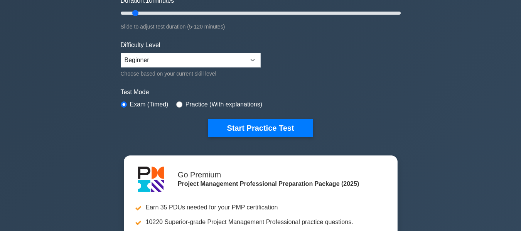
scroll to position [231, 0]
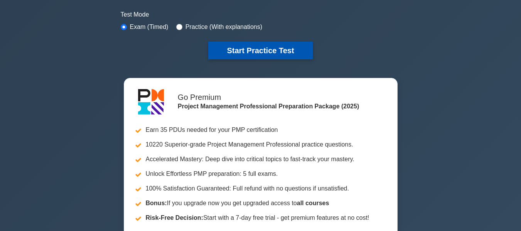
click at [254, 55] on button "Start Practice Test" at bounding box center [260, 51] width 104 height 18
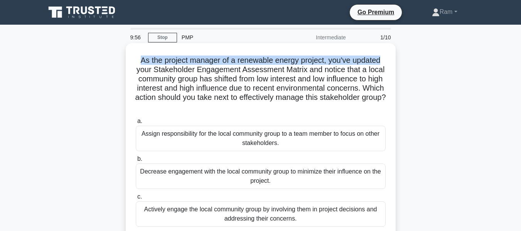
drag, startPoint x: 138, startPoint y: 60, endPoint x: 387, endPoint y: 62, distance: 249.0
click at [387, 62] on div "As the project manager of a renewable energy project, you've updated your Stake…" at bounding box center [261, 159] width 264 height 226
click at [148, 65] on h5 "As the project manager of a renewable energy project, you've updated your Stake…" at bounding box center [260, 84] width 251 height 56
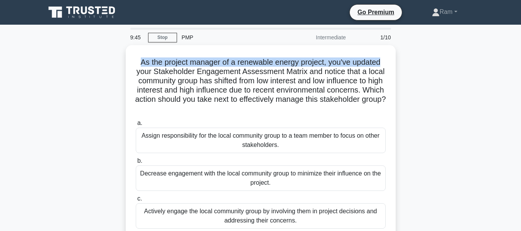
drag, startPoint x: 139, startPoint y: 62, endPoint x: 409, endPoint y: 66, distance: 269.5
click at [409, 66] on div "As the project manager of a renewable energy project, you've updated your Stake…" at bounding box center [260, 165] width 439 height 241
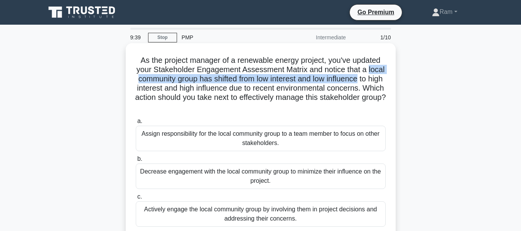
drag, startPoint x: 135, startPoint y: 82, endPoint x: 395, endPoint y: 82, distance: 260.2
click at [395, 82] on div "As the project manager of a renewable energy project, you've updated your Stake…" at bounding box center [261, 159] width 270 height 232
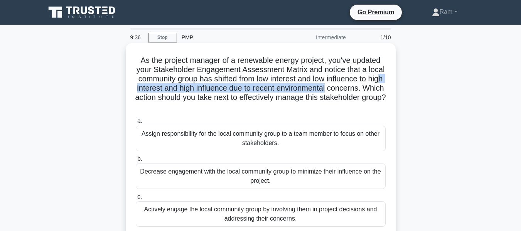
drag, startPoint x: 168, startPoint y: 86, endPoint x: 379, endPoint y: 89, distance: 210.9
click at [379, 89] on h5 "As the project manager of a renewable energy project, you've updated your Stake…" at bounding box center [260, 84] width 251 height 56
drag, startPoint x: 183, startPoint y: 98, endPoint x: 323, endPoint y: 107, distance: 140.6
click at [323, 107] on h5 "As the project manager of a renewable energy project, you've updated your Stake…" at bounding box center [260, 84] width 251 height 56
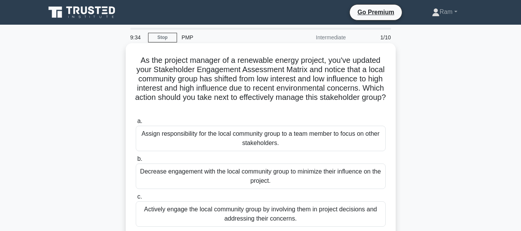
click at [312, 110] on h5 "As the project manager of a renewable energy project, you've updated your Stake…" at bounding box center [260, 84] width 251 height 56
drag, startPoint x: 172, startPoint y: 96, endPoint x: 330, endPoint y: 109, distance: 159.0
click at [330, 109] on h5 "As the project manager of a renewable energy project, you've updated your Stake…" at bounding box center [260, 84] width 251 height 56
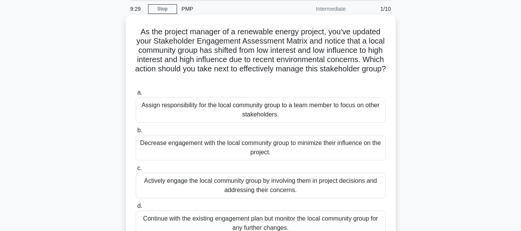
scroll to position [77, 0]
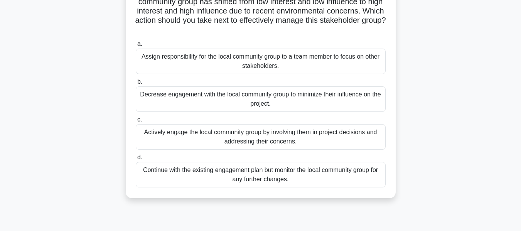
click at [309, 136] on div "Actively engage the local community group by involving them in project decision…" at bounding box center [261, 136] width 250 height 25
click at [136, 122] on input "c. Actively engage the local community group by involving them in project decis…" at bounding box center [136, 119] width 0 height 5
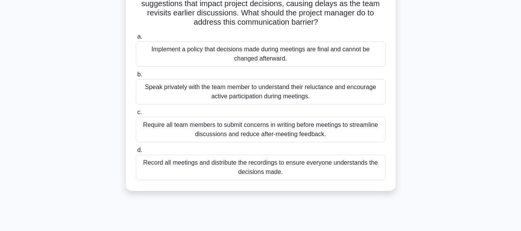
scroll to position [0, 0]
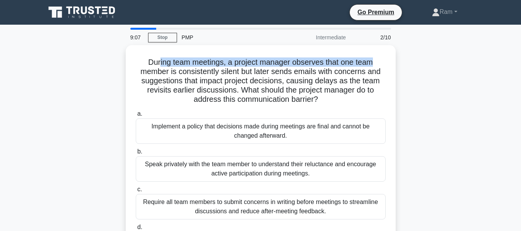
drag, startPoint x: 157, startPoint y: 58, endPoint x: 412, endPoint y: 50, distance: 255.3
click at [412, 50] on div "During team meetings, a project manager observes that one team member is consis…" at bounding box center [260, 161] width 439 height 232
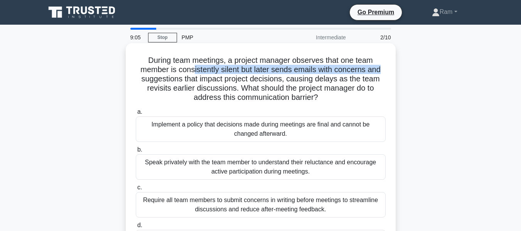
drag, startPoint x: 193, startPoint y: 72, endPoint x: 388, endPoint y: 66, distance: 195.5
click at [388, 66] on div "During team meetings, a project manager observes that one team member is consis…" at bounding box center [261, 154] width 264 height 217
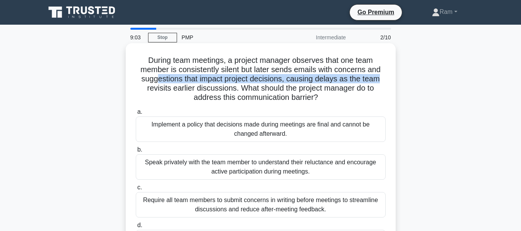
drag, startPoint x: 157, startPoint y: 79, endPoint x: 390, endPoint y: 81, distance: 233.6
click at [390, 81] on div "During team meetings, a project manager observes that one team member is consis…" at bounding box center [261, 154] width 264 height 217
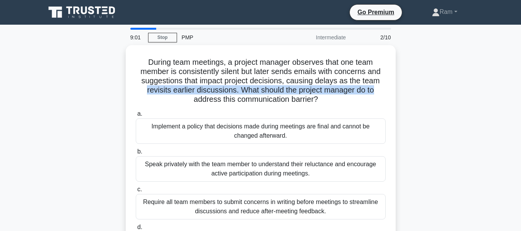
drag, startPoint x: 143, startPoint y: 91, endPoint x: 427, endPoint y: 94, distance: 283.4
click at [427, 94] on div "During team meetings, a project manager observes that one team member is consis…" at bounding box center [260, 161] width 439 height 232
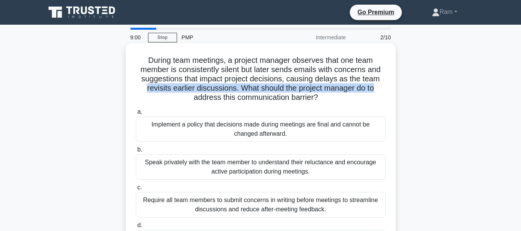
drag, startPoint x: 199, startPoint y: 98, endPoint x: 373, endPoint y: 96, distance: 173.5
click at [373, 96] on h5 "During team meetings, a project manager observes that one team member is consis…" at bounding box center [260, 79] width 251 height 47
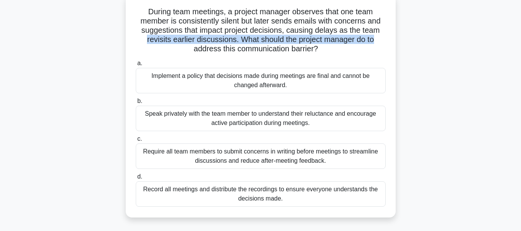
scroll to position [77, 0]
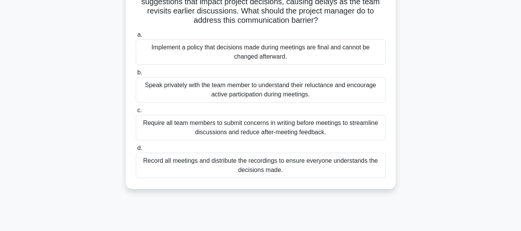
click at [301, 93] on div "Speak privately with the team member to understand their reluctance and encoura…" at bounding box center [261, 89] width 250 height 25
click at [136, 75] on input "b. Speak privately with the team member to understand their reluctance and enco…" at bounding box center [136, 72] width 0 height 5
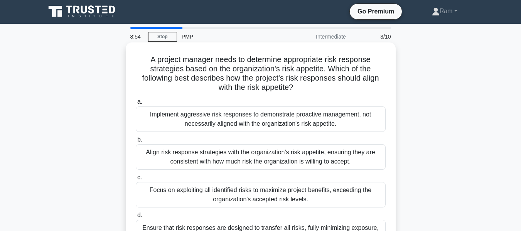
scroll to position [0, 0]
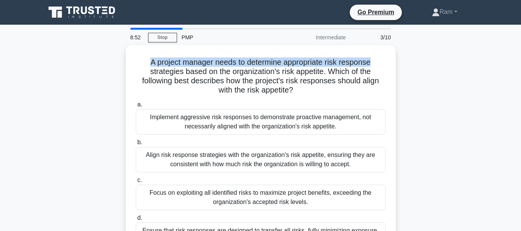
drag, startPoint x: 148, startPoint y: 64, endPoint x: 456, endPoint y: 65, distance: 307.6
click at [456, 65] on div "A project manager needs to determine appropriate risk response strategies based…" at bounding box center [260, 156] width 439 height 223
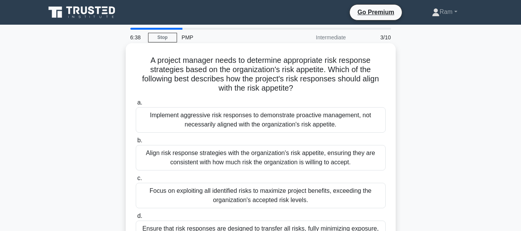
click at [176, 69] on h5 "A project manager needs to determine appropriate risk response strategies based…" at bounding box center [260, 75] width 251 height 38
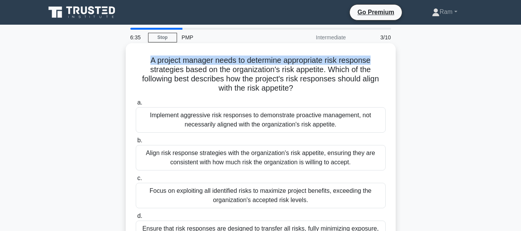
drag, startPoint x: 148, startPoint y: 61, endPoint x: 382, endPoint y: 62, distance: 233.6
click at [382, 62] on h5 "A project manager needs to determine appropriate risk response strategies based…" at bounding box center [260, 75] width 251 height 38
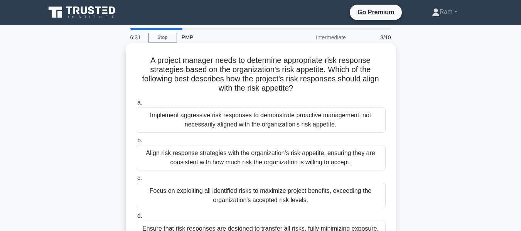
click at [285, 75] on h5 "A project manager needs to determine appropriate risk response strategies based…" at bounding box center [260, 75] width 251 height 38
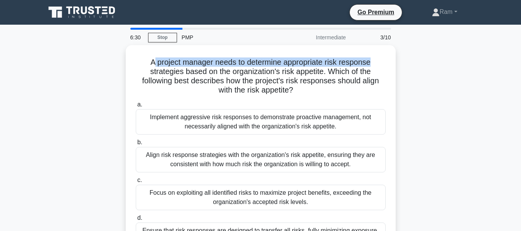
drag, startPoint x: 150, startPoint y: 59, endPoint x: 410, endPoint y: 51, distance: 260.0
click at [410, 51] on div "A project manager needs to determine appropriate risk response strategies based…" at bounding box center [260, 156] width 439 height 223
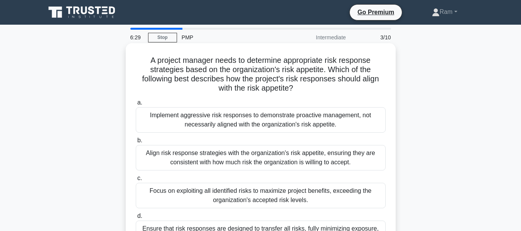
click at [173, 73] on h5 "A project manager needs to determine appropriate risk response strategies based…" at bounding box center [260, 75] width 251 height 38
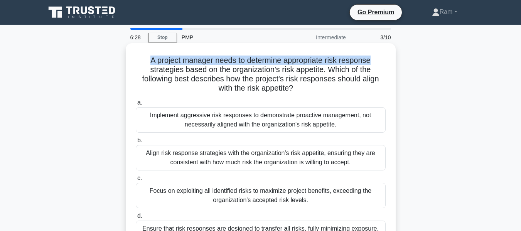
drag, startPoint x: 146, startPoint y: 61, endPoint x: 387, endPoint y: 56, distance: 241.0
click at [387, 56] on div "A project manager needs to determine appropriate risk response strategies based…" at bounding box center [261, 149] width 264 height 207
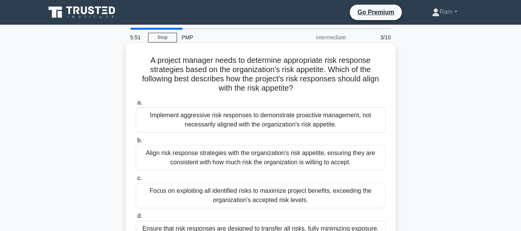
click at [155, 71] on h5 "A project manager needs to determine appropriate risk response strategies based…" at bounding box center [260, 75] width 251 height 38
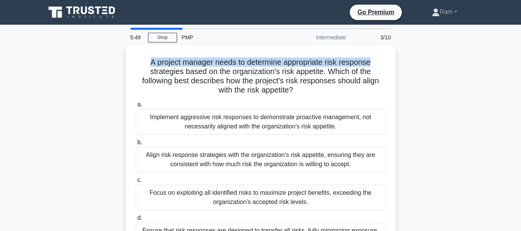
drag, startPoint x: 149, startPoint y: 61, endPoint x: 427, endPoint y: 65, distance: 277.6
click at [427, 65] on div "A project manager needs to determine appropriate risk response strategies based…" at bounding box center [260, 156] width 439 height 223
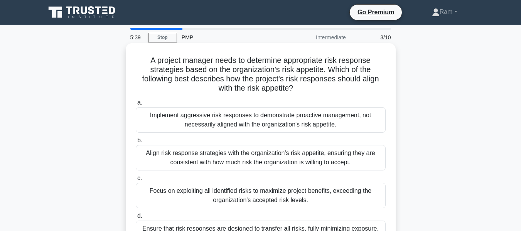
drag, startPoint x: 205, startPoint y: 71, endPoint x: 201, endPoint y: 69, distance: 5.0
click at [205, 71] on h5 "A project manager needs to determine appropriate risk response strategies based…" at bounding box center [260, 75] width 251 height 38
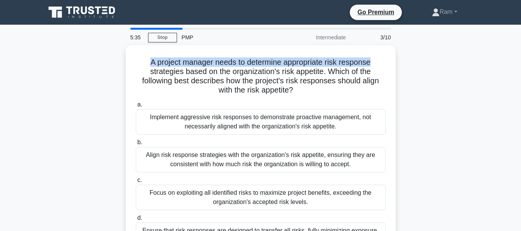
drag, startPoint x: 148, startPoint y: 58, endPoint x: 396, endPoint y: 58, distance: 247.1
click at [396, 58] on div "A project manager needs to determine appropriate risk response strategies based…" at bounding box center [260, 156] width 439 height 223
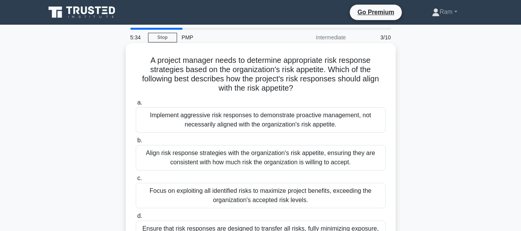
click at [186, 74] on h5 "A project manager needs to determine appropriate risk response strategies based…" at bounding box center [260, 75] width 251 height 38
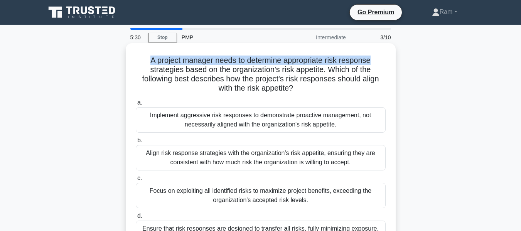
drag, startPoint x: 148, startPoint y: 60, endPoint x: 377, endPoint y: 55, distance: 229.0
click at [377, 55] on div "A project manager needs to determine appropriate risk response strategies based…" at bounding box center [261, 149] width 264 height 207
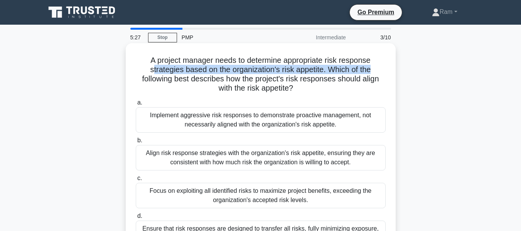
drag, startPoint x: 151, startPoint y: 72, endPoint x: 393, endPoint y: 69, distance: 241.7
click at [393, 69] on div "A project manager needs to determine appropriate risk response strategies based…" at bounding box center [261, 150] width 270 height 214
drag, startPoint x: 146, startPoint y: 57, endPoint x: 349, endPoint y: 84, distance: 204.6
click at [379, 84] on h5 "A project manager needs to determine appropriate risk response strategies based…" at bounding box center [260, 75] width 251 height 38
click at [152, 67] on h5 "A project manager needs to determine appropriate risk response strategies based…" at bounding box center [260, 75] width 251 height 38
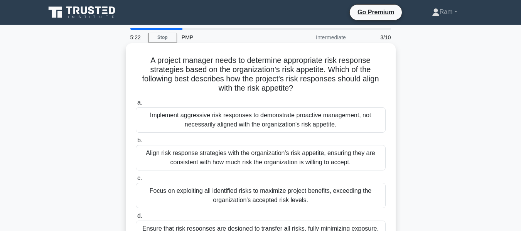
drag, startPoint x: 151, startPoint y: 60, endPoint x: 372, endPoint y: 84, distance: 222.6
click at [372, 84] on h5 "A project manager needs to determine appropriate risk response strategies based…" at bounding box center [260, 75] width 251 height 38
click at [342, 89] on h5 "A project manager needs to determine appropriate risk response strategies based…" at bounding box center [260, 75] width 251 height 38
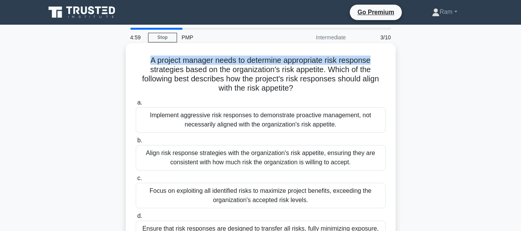
drag, startPoint x: 148, startPoint y: 61, endPoint x: 375, endPoint y: 58, distance: 227.1
click at [375, 58] on h5 "A project manager needs to determine appropriate risk response strategies based…" at bounding box center [260, 75] width 251 height 38
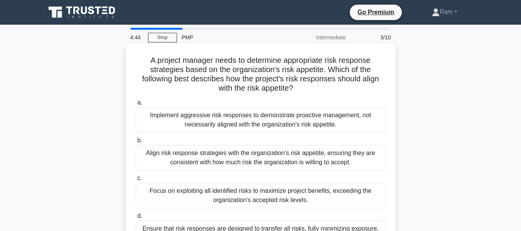
click at [301, 91] on icon ".spinner_0XTQ{transform-origin:center;animation:spinner_y6GP .75s linear infini…" at bounding box center [297, 88] width 9 height 9
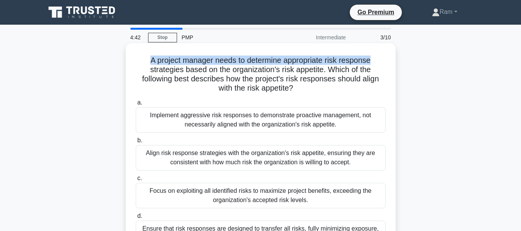
drag, startPoint x: 147, startPoint y: 60, endPoint x: 390, endPoint y: 51, distance: 243.0
click at [390, 51] on div "A project manager needs to determine appropriate risk response strategies based…" at bounding box center [261, 149] width 264 height 207
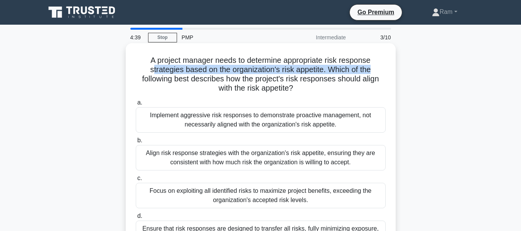
drag, startPoint x: 149, startPoint y: 70, endPoint x: 380, endPoint y: 69, distance: 230.5
click at [380, 69] on h5 "A project manager needs to determine appropriate risk response strategies based…" at bounding box center [260, 75] width 251 height 38
drag, startPoint x: 140, startPoint y: 80, endPoint x: 290, endPoint y: 91, distance: 150.3
click at [387, 86] on div "A project manager needs to determine appropriate risk response strategies based…" at bounding box center [261, 149] width 264 height 207
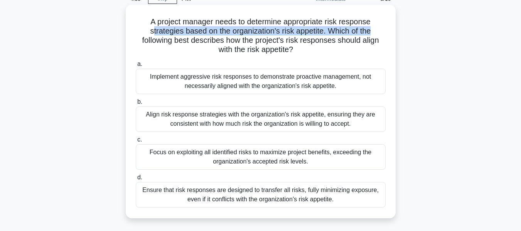
scroll to position [77, 0]
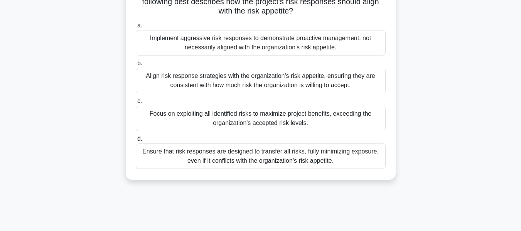
click at [239, 86] on div "Align risk response strategies with the organization's risk appetite, ensuring …" at bounding box center [261, 80] width 250 height 25
click at [136, 66] on input "b. Align risk response strategies with the organization's risk appetite, ensuri…" at bounding box center [136, 63] width 0 height 5
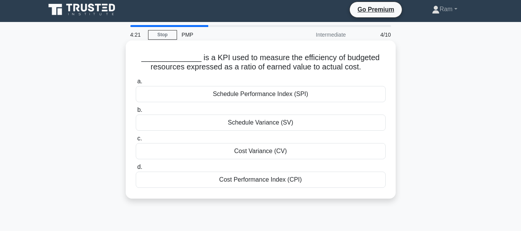
scroll to position [0, 0]
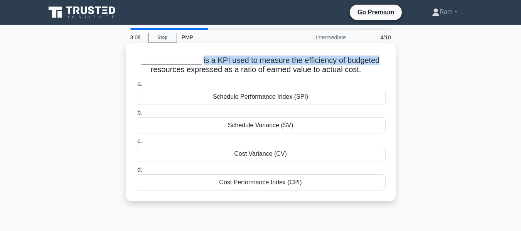
drag, startPoint x: 194, startPoint y: 63, endPoint x: 389, endPoint y: 48, distance: 195.2
click at [389, 48] on div "______________ is a KPI used to measure the efficiency of budgeted resources ex…" at bounding box center [261, 122] width 264 height 152
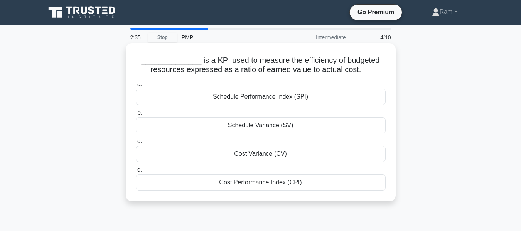
click at [266, 183] on div "Cost Performance Index (CPI)" at bounding box center [261, 182] width 250 height 16
click at [136, 172] on input "d. Cost Performance Index (CPI)" at bounding box center [136, 169] width 0 height 5
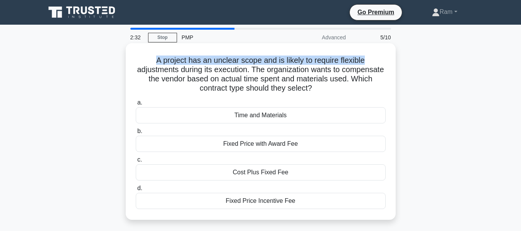
drag, startPoint x: 152, startPoint y: 60, endPoint x: 367, endPoint y: 54, distance: 215.2
click at [367, 54] on div "A project has an unclear scope and is likely to require flexible adjustments du…" at bounding box center [261, 131] width 264 height 170
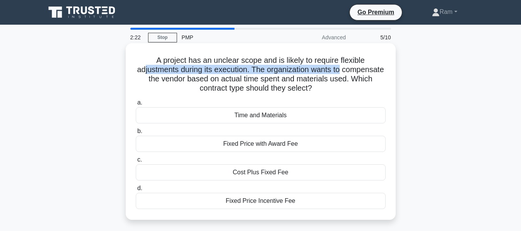
drag, startPoint x: 163, startPoint y: 74, endPoint x: 366, endPoint y: 68, distance: 203.2
click at [366, 68] on h5 "A project has an unclear scope and is likely to require flexible adjustments du…" at bounding box center [260, 75] width 251 height 38
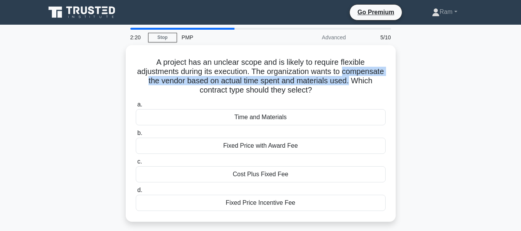
drag, startPoint x: 138, startPoint y: 81, endPoint x: 412, endPoint y: 79, distance: 274.1
click at [412, 79] on div "A project has an unclear scope and is likely to require flexible adjustments du…" at bounding box center [260, 138] width 439 height 186
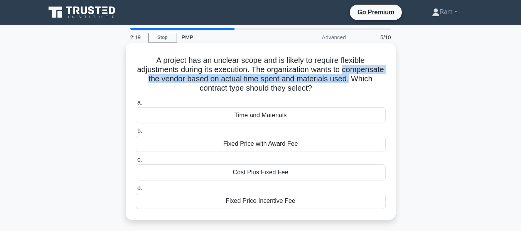
drag, startPoint x: 187, startPoint y: 88, endPoint x: 354, endPoint y: 93, distance: 167.0
click at [354, 93] on h5 "A project has an unclear scope and is likely to require flexible adjustments du…" at bounding box center [260, 75] width 251 height 38
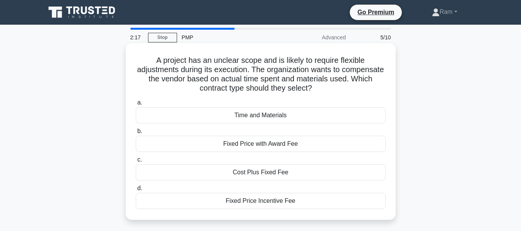
click at [294, 115] on div "Time and Materials" at bounding box center [261, 115] width 250 height 16
click at [136, 105] on input "a. Time and Materials" at bounding box center [136, 102] width 0 height 5
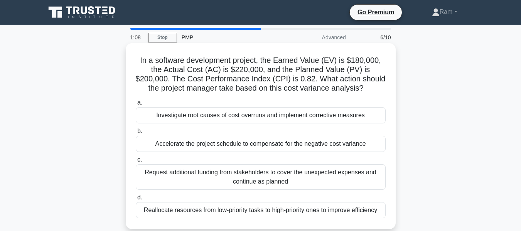
click at [221, 117] on div "Investigate root causes of cost overruns and implement corrective measures" at bounding box center [261, 115] width 250 height 16
click at [136, 105] on input "a. Investigate root causes of cost overruns and implement corrective measures" at bounding box center [136, 102] width 0 height 5
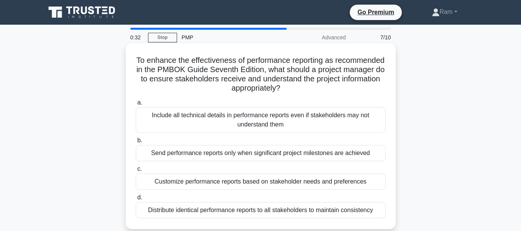
click at [261, 184] on div "Customize performance reports based on stakeholder needs and preferences" at bounding box center [261, 181] width 250 height 16
click at [136, 172] on input "c. Customize performance reports based on stakeholder needs and preferences" at bounding box center [136, 169] width 0 height 5
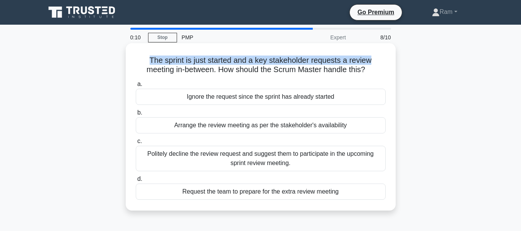
drag, startPoint x: 148, startPoint y: 60, endPoint x: 385, endPoint y: 58, distance: 236.7
click at [385, 58] on h5 "The sprint is just started and a key stakeholder requests a review meeting in-b…" at bounding box center [260, 65] width 251 height 19
drag, startPoint x: 220, startPoint y: 71, endPoint x: 381, endPoint y: 74, distance: 161.2
click at [381, 74] on h5 "The sprint is just started and a key stakeholder requests a review meeting in-b…" at bounding box center [260, 65] width 251 height 19
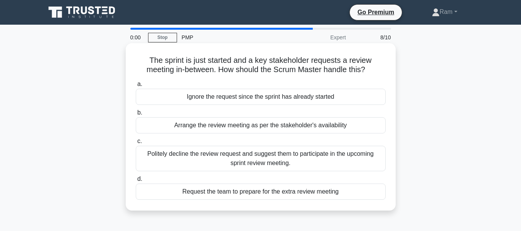
click at [326, 157] on div "Politely decline the review request and suggest them to participate in the upco…" at bounding box center [261, 158] width 250 height 25
click at [136, 144] on input "c. Politely decline the review request and suggest them to participate in the u…" at bounding box center [136, 141] width 0 height 5
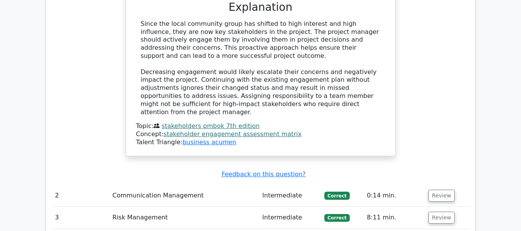
scroll to position [1079, 0]
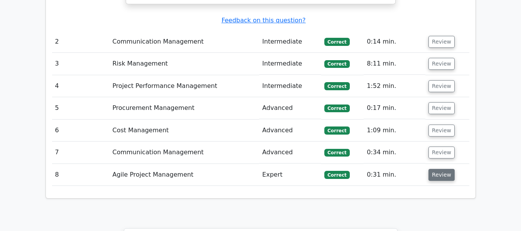
click at [436, 169] on button "Review" at bounding box center [441, 175] width 26 height 12
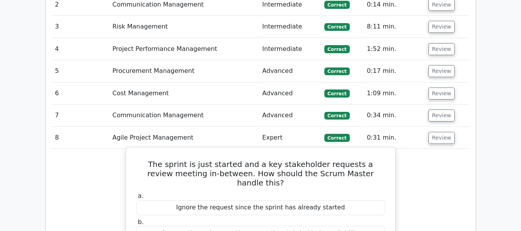
scroll to position [1156, 0]
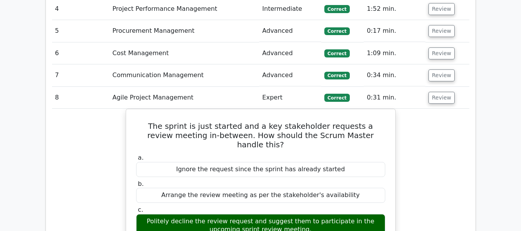
drag, startPoint x: 432, startPoint y: 32, endPoint x: 414, endPoint y: 53, distance: 27.1
click at [432, 69] on button "Review" at bounding box center [441, 75] width 26 height 12
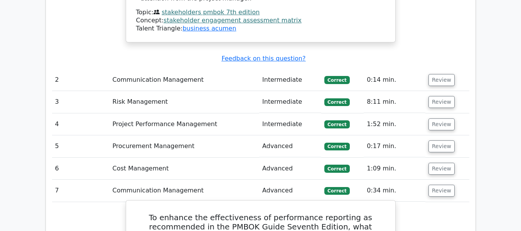
scroll to position [1041, 0]
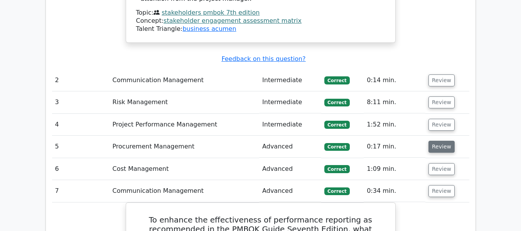
drag, startPoint x: 439, startPoint y: 100, endPoint x: 434, endPoint y: 103, distance: 6.2
click at [439, 141] on button "Review" at bounding box center [441, 147] width 26 height 12
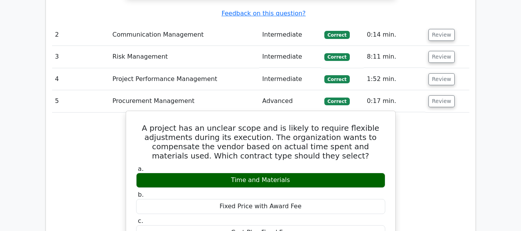
scroll to position [1156, 0]
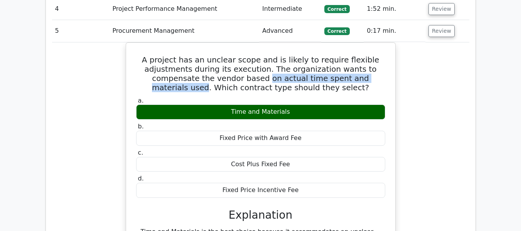
drag, startPoint x: 245, startPoint y: 34, endPoint x: 397, endPoint y: 106, distance: 169.0
click at [384, 55] on h5 "A project has an unclear scope and is likely to require flexible adjustments du…" at bounding box center [260, 73] width 251 height 37
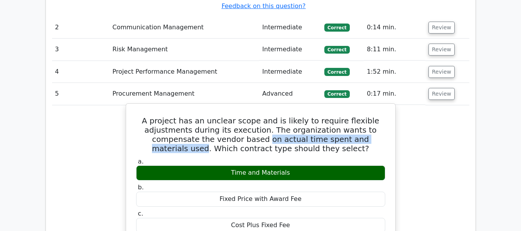
scroll to position [1002, 0]
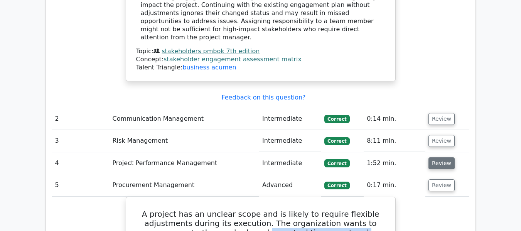
click at [441, 157] on button "Review" at bounding box center [441, 163] width 26 height 12
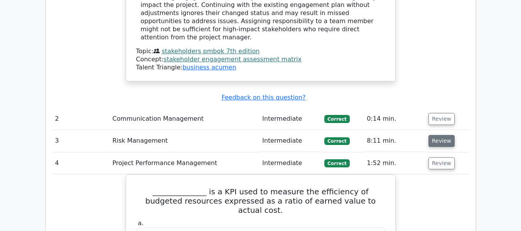
click at [430, 135] on button "Review" at bounding box center [441, 141] width 26 height 12
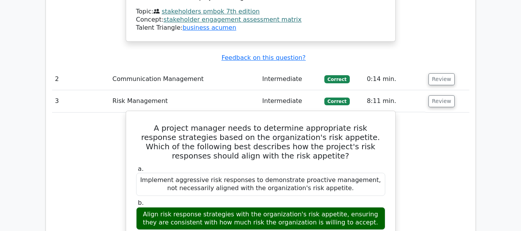
scroll to position [1079, 0]
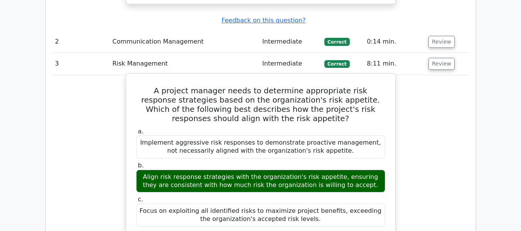
drag, startPoint x: 140, startPoint y: 130, endPoint x: 363, endPoint y: 138, distance: 223.0
click at [363, 170] on div "Align risk response strategies with the organization's risk appetite, ensuring …" at bounding box center [260, 181] width 249 height 23
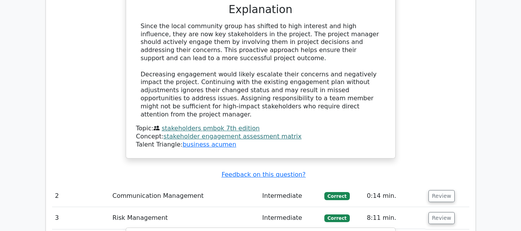
scroll to position [964, 0]
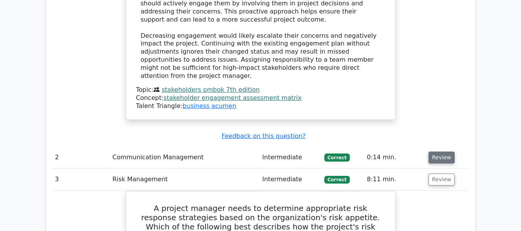
click at [444, 151] on button "Review" at bounding box center [441, 157] width 26 height 12
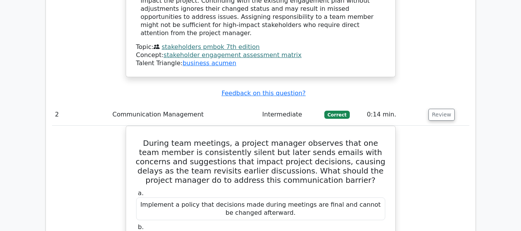
scroll to position [1041, 0]
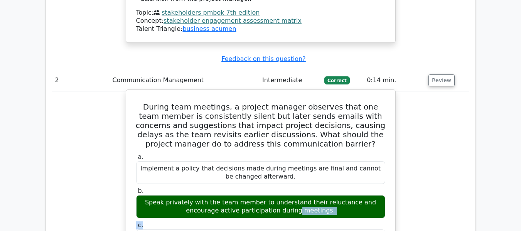
drag, startPoint x: 142, startPoint y: 157, endPoint x: 326, endPoint y: 177, distance: 184.5
click at [326, 177] on div "a. Implement a policy that decisions made during meetings are final and cannot …" at bounding box center [260, 219] width 258 height 136
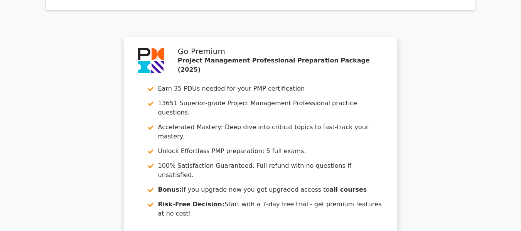
scroll to position [3464, 0]
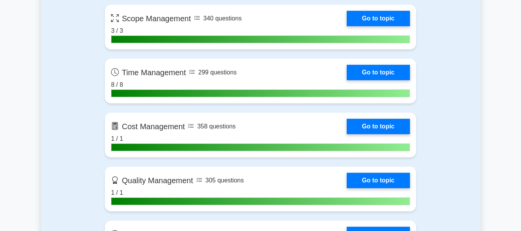
scroll to position [617, 0]
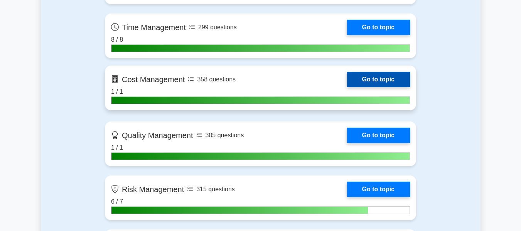
drag, startPoint x: 366, startPoint y: 81, endPoint x: 323, endPoint y: 92, distance: 44.0
click at [366, 81] on link "Go to topic" at bounding box center [378, 79] width 63 height 15
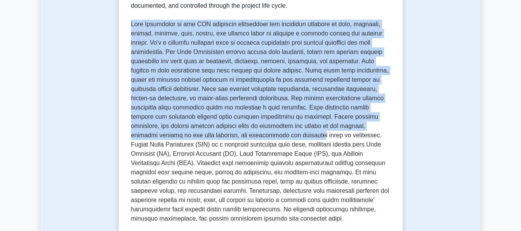
drag, startPoint x: 132, startPoint y: 25, endPoint x: 293, endPoint y: 112, distance: 182.3
click at [376, 131] on p at bounding box center [260, 122] width 259 height 204
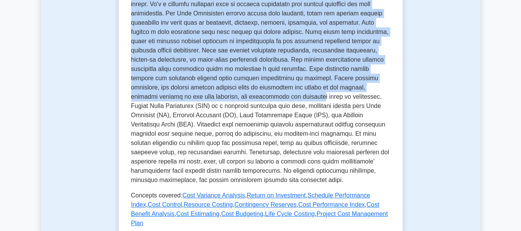
click at [241, 65] on p at bounding box center [260, 83] width 259 height 204
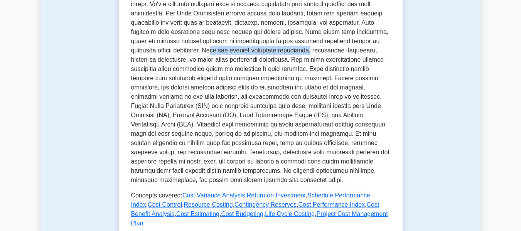
drag, startPoint x: 269, startPoint y: 51, endPoint x: 375, endPoint y: 48, distance: 105.7
click at [375, 48] on p at bounding box center [260, 83] width 259 height 204
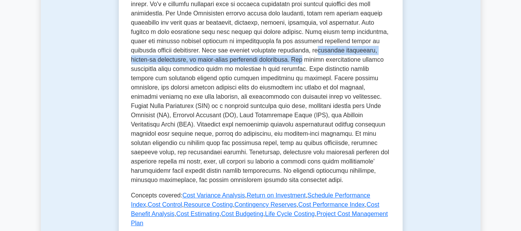
drag, startPoint x: 138, startPoint y: 63, endPoint x: 381, endPoint y: 61, distance: 243.6
click at [381, 61] on p at bounding box center [260, 83] width 259 height 204
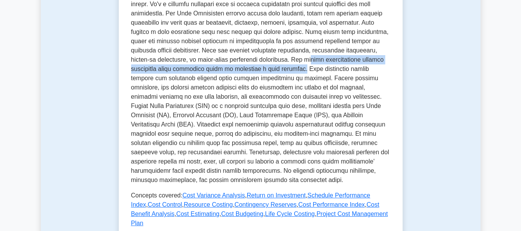
drag, startPoint x: 137, startPoint y: 69, endPoint x: 368, endPoint y: 69, distance: 231.3
click at [399, 65] on div "Cost Management Managing project cost Managing the project to ensure that the b…" at bounding box center [261, 104] width 284 height 400
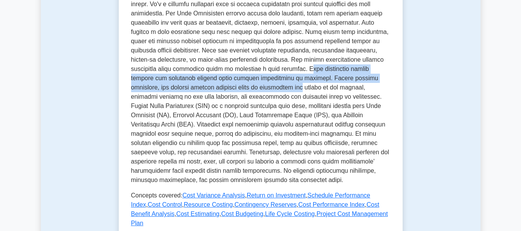
drag, startPoint x: 133, startPoint y: 80, endPoint x: 335, endPoint y: 93, distance: 202.4
click at [395, 85] on div "Cost Management Managing project cost Managing the project to ensure that the b…" at bounding box center [261, 104] width 284 height 400
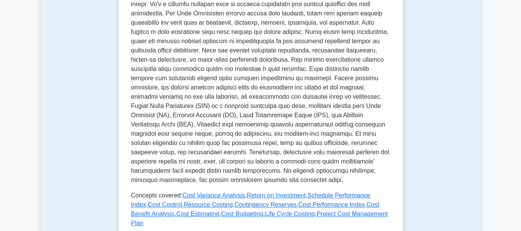
click at [198, 101] on p at bounding box center [260, 83] width 259 height 204
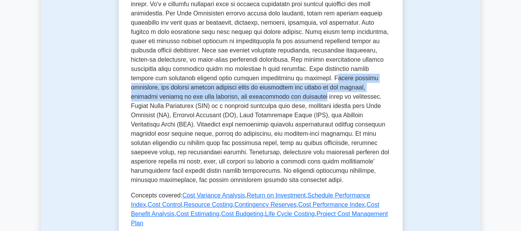
drag, startPoint x: 163, startPoint y: 88, endPoint x: 397, endPoint y: 93, distance: 234.4
click at [397, 93] on div "Cost Management Managing project cost Managing the project to ensure that the b…" at bounding box center [261, 104] width 284 height 400
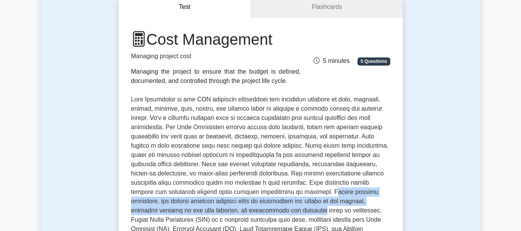
scroll to position [0, 0]
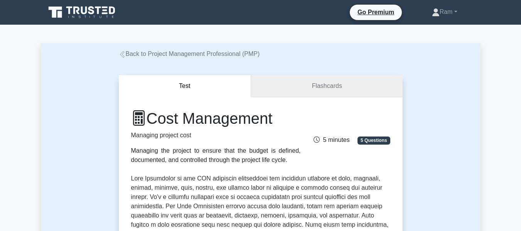
click at [286, 91] on link "Flashcards" at bounding box center [326, 86] width 151 height 22
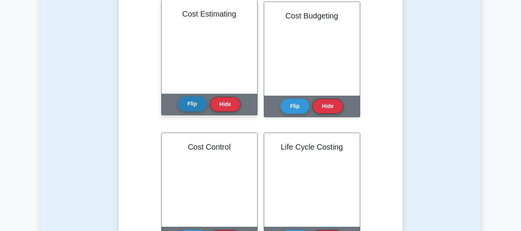
click at [185, 109] on button "Flip" at bounding box center [192, 103] width 29 height 15
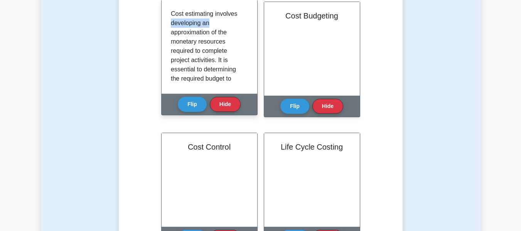
drag, startPoint x: 171, startPoint y: 22, endPoint x: 212, endPoint y: 24, distance: 40.9
click at [212, 22] on p "Cost estimating involves developing an approximation of the monetary resources …" at bounding box center [208, 138] width 74 height 259
drag, startPoint x: 173, startPoint y: 12, endPoint x: 232, endPoint y: 13, distance: 59.0
click at [243, 9] on div "Cost estimating involves developing an approximation of the monetary resources …" at bounding box center [209, 46] width 77 height 75
click at [179, 21] on p "Cost estimating involves developing an approximation of the monetary resources …" at bounding box center [208, 138] width 74 height 259
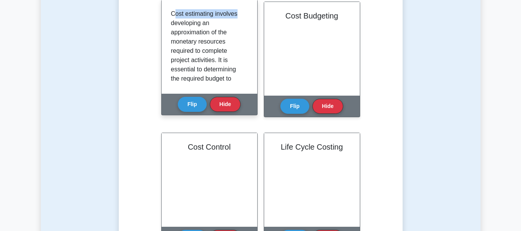
drag, startPoint x: 173, startPoint y: 12, endPoint x: 202, endPoint y: 17, distance: 29.4
click at [242, 12] on div "Cost estimating involves developing an approximation of the monetary resources …" at bounding box center [209, 46] width 77 height 75
drag, startPoint x: 176, startPoint y: 25, endPoint x: 209, endPoint y: 32, distance: 33.9
click at [225, 27] on p "Cost estimating involves developing an approximation of the monetary resources …" at bounding box center [208, 138] width 74 height 259
drag, startPoint x: 168, startPoint y: 35, endPoint x: 247, endPoint y: 33, distance: 79.8
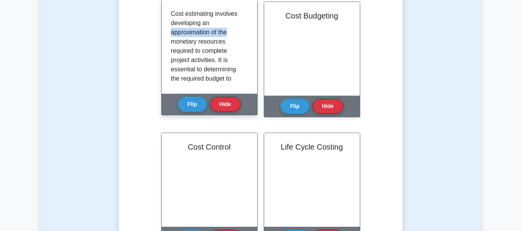
click at [247, 33] on div "Cost estimating involves developing an approximation of the monetary resources …" at bounding box center [210, 47] width 96 height 94
drag, startPoint x: 180, startPoint y: 52, endPoint x: 219, endPoint y: 57, distance: 39.3
click at [229, 47] on p "Cost estimating involves developing an approximation of the monetary resources …" at bounding box center [208, 138] width 74 height 259
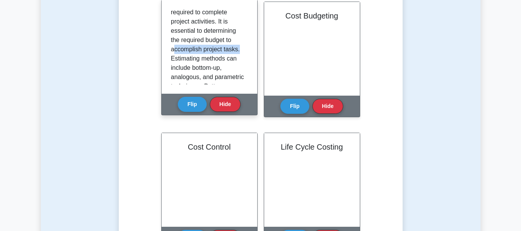
drag, startPoint x: 174, startPoint y: 51, endPoint x: 193, endPoint y: 64, distance: 23.0
click at [243, 49] on div "Cost estimating involves developing an approximation of the monetary resources …" at bounding box center [209, 46] width 77 height 75
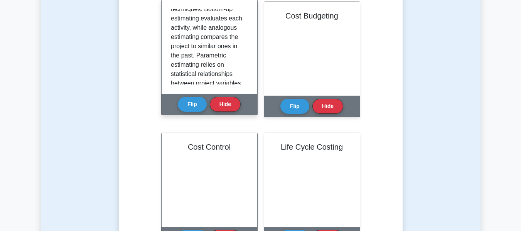
scroll to position [154, 0]
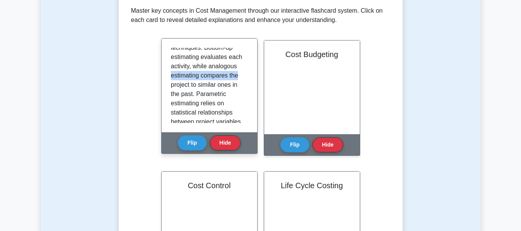
drag, startPoint x: 172, startPoint y: 87, endPoint x: 217, endPoint y: 96, distance: 46.7
click at [244, 90] on div "Cost estimating involves developing an approximation of the monetary resources …" at bounding box center [209, 85] width 77 height 75
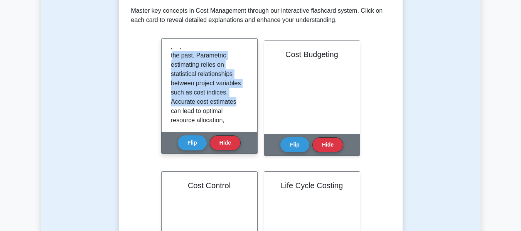
drag, startPoint x: 173, startPoint y: 65, endPoint x: 237, endPoint y: 113, distance: 79.8
click at [237, 113] on p "Cost estimating involves developing an approximation of the monetary resources …" at bounding box center [208, 23] width 74 height 259
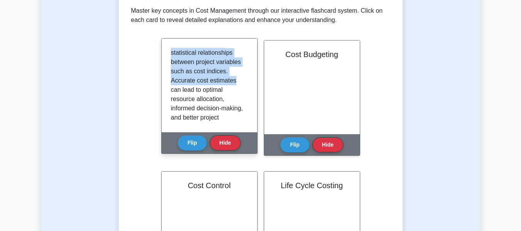
scroll to position [193, 0]
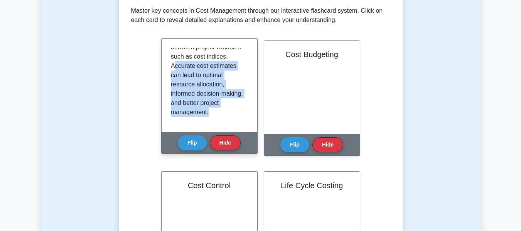
scroll to position [199, 0]
drag, startPoint x: 173, startPoint y: 74, endPoint x: 236, endPoint y: 117, distance: 75.8
drag, startPoint x: 173, startPoint y: 67, endPoint x: 231, endPoint y: 115, distance: 74.4
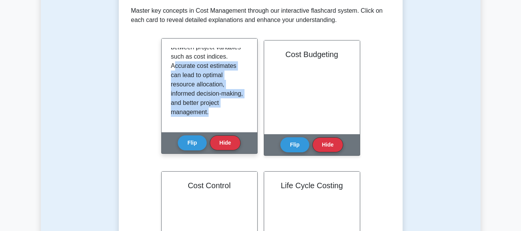
click at [231, 120] on div "Cost estimating involves developing an approximation of the monetary resources …" at bounding box center [209, 85] width 77 height 75
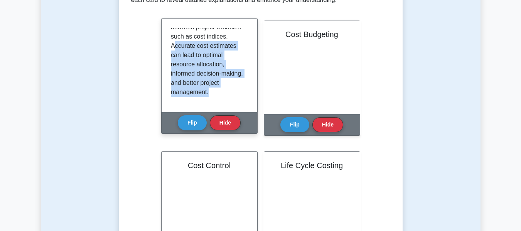
scroll to position [193, 0]
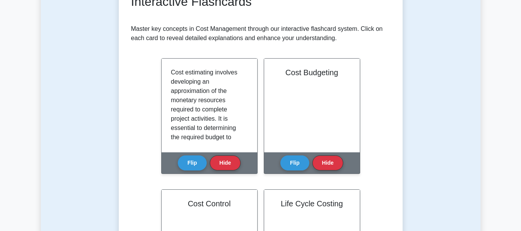
scroll to position [154, 0]
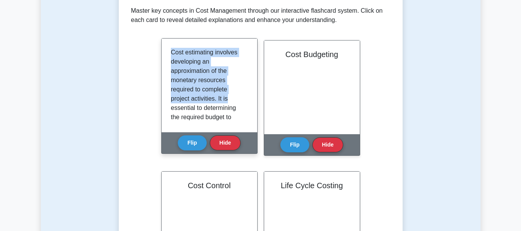
drag, startPoint x: 171, startPoint y: 53, endPoint x: 231, endPoint y: 95, distance: 72.5
click at [231, 95] on p "Cost estimating involves developing an approximation of the monetary resources …" at bounding box center [208, 177] width 74 height 259
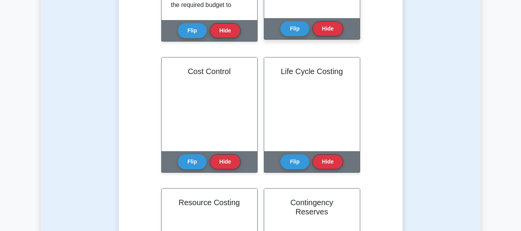
scroll to position [270, 0]
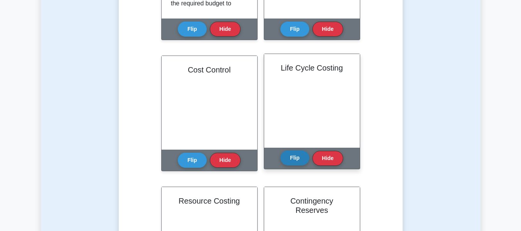
click at [286, 159] on button "Flip" at bounding box center [294, 157] width 29 height 15
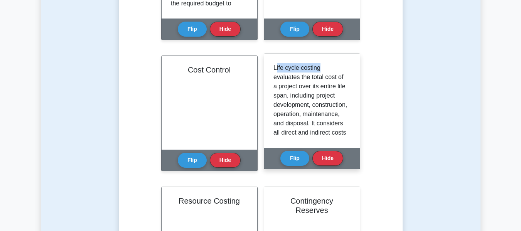
drag, startPoint x: 276, startPoint y: 69, endPoint x: 319, endPoint y: 64, distance: 43.4
click at [318, 64] on p "Life cycle costing evaluates the total cost of a project over its entire life s…" at bounding box center [310, 178] width 74 height 231
drag, startPoint x: 277, startPoint y: 79, endPoint x: 351, endPoint y: 79, distance: 74.4
click at [351, 79] on div "Life cycle costing evaluates the total cost of a project over its entire life s…" at bounding box center [312, 101] width 96 height 94
drag, startPoint x: 273, startPoint y: 87, endPoint x: 352, endPoint y: 83, distance: 78.8
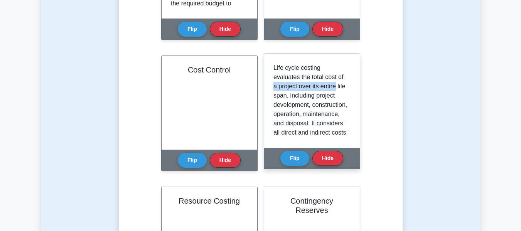
click at [352, 83] on div "Life cycle costing evaluates the total cost of a project over its entire life s…" at bounding box center [312, 101] width 96 height 94
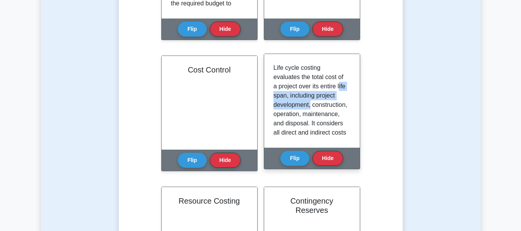
drag, startPoint x: 274, startPoint y: 96, endPoint x: 336, endPoint y: 101, distance: 61.9
click at [336, 101] on p "Life cycle costing evaluates the total cost of a project over its entire life s…" at bounding box center [310, 178] width 74 height 231
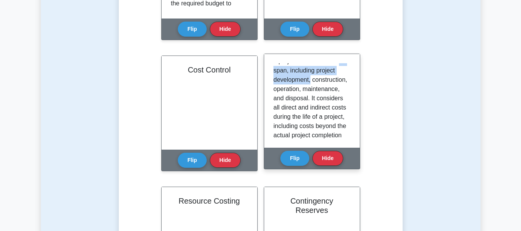
scroll to position [39, 0]
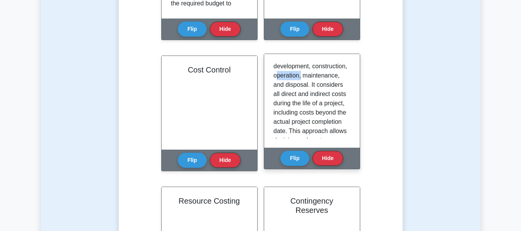
drag, startPoint x: 313, startPoint y: 77, endPoint x: 338, endPoint y: 75, distance: 25.2
click at [338, 75] on p "Life cycle costing evaluates the total cost of a project over its entire life s…" at bounding box center [310, 140] width 74 height 231
drag, startPoint x: 269, startPoint y: 91, endPoint x: 315, endPoint y: 93, distance: 45.5
click at [343, 86] on div "Life cycle costing evaluates the total cost of a project over its entire life s…" at bounding box center [312, 101] width 96 height 94
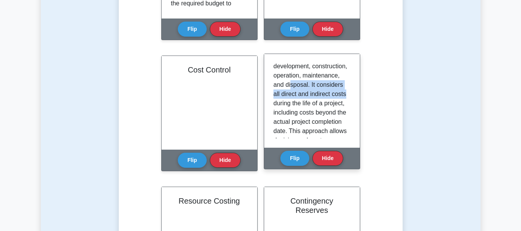
drag, startPoint x: 279, startPoint y: 97, endPoint x: 320, endPoint y: 114, distance: 44.4
click at [346, 106] on div "Life cycle costing evaluates the total cost of a project over its entire life s…" at bounding box center [311, 100] width 77 height 75
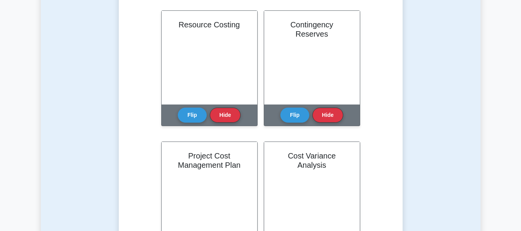
scroll to position [463, 0]
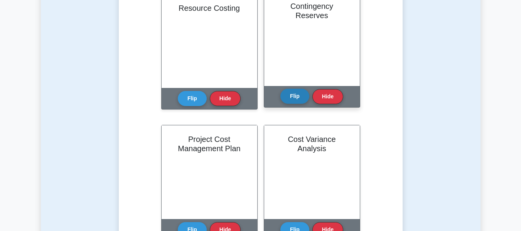
click at [298, 93] on button "Flip" at bounding box center [294, 96] width 29 height 15
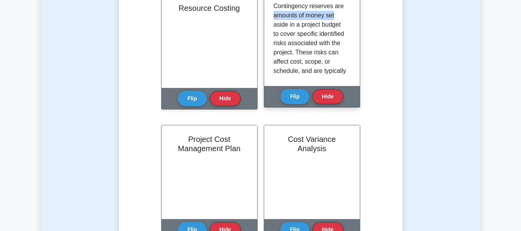
drag, startPoint x: 274, startPoint y: 14, endPoint x: 337, endPoint y: 14, distance: 62.8
click at [337, 14] on p "Contingency reserves are amounts of money set aside in a project budget to cove…" at bounding box center [310, 131] width 74 height 259
drag, startPoint x: 270, startPoint y: 25, endPoint x: 342, endPoint y: 23, distance: 72.5
click at [342, 23] on div "Contingency reserves are amounts of money set aside in a project budget to cove…" at bounding box center [312, 39] width 96 height 94
drag, startPoint x: 273, startPoint y: 34, endPoint x: 316, endPoint y: 33, distance: 42.4
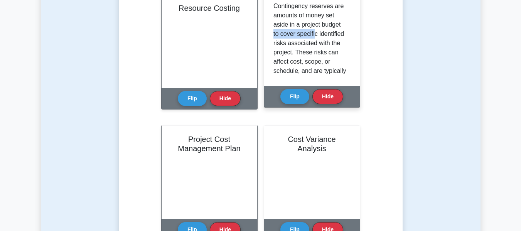
click at [316, 33] on p "Contingency reserves are amounts of money set aside in a project budget to cove…" at bounding box center [310, 131] width 74 height 259
drag, startPoint x: 273, startPoint y: 47, endPoint x: 349, endPoint y: 45, distance: 76.4
click at [349, 45] on div "Contingency reserves are amounts of money set aside in a project budget to cove…" at bounding box center [312, 39] width 96 height 94
drag, startPoint x: 278, startPoint y: 51, endPoint x: 328, endPoint y: 54, distance: 50.2
click at [328, 54] on p "Contingency reserves are amounts of money set aside in a project budget to cove…" at bounding box center [310, 131] width 74 height 259
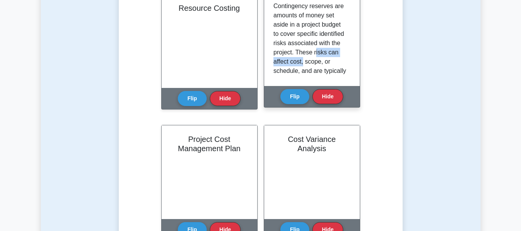
drag, startPoint x: 275, startPoint y: 62, endPoint x: 338, endPoint y: 64, distance: 62.5
click at [338, 64] on p "Contingency reserves are amounts of money set aside in a project budget to cove…" at bounding box center [310, 131] width 74 height 259
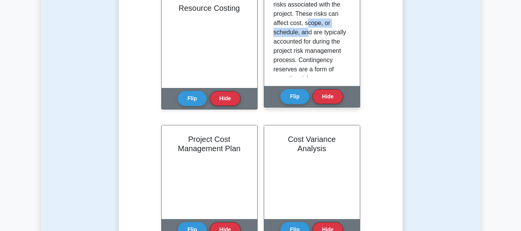
drag, startPoint x: 276, startPoint y: 35, endPoint x: 334, endPoint y: 37, distance: 58.6
click at [334, 37] on p "Contingency reserves are amounts of money set aside in a project budget to cove…" at bounding box center [310, 92] width 74 height 259
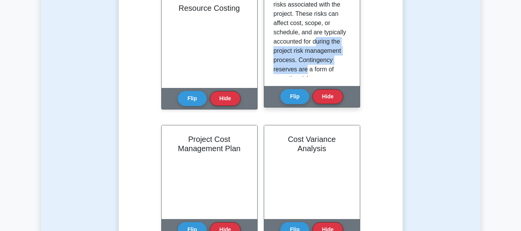
drag, startPoint x: 288, startPoint y: 49, endPoint x: 355, endPoint y: 67, distance: 70.3
click at [355, 67] on div "Contingency reserves are amounts of money set aside in a project budget to cove…" at bounding box center [312, 39] width 96 height 94
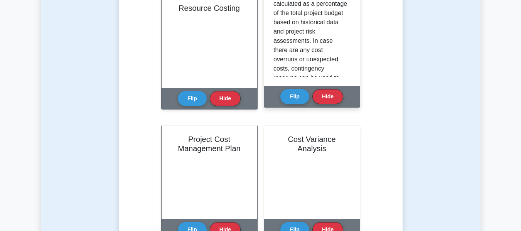
scroll to position [151, 0]
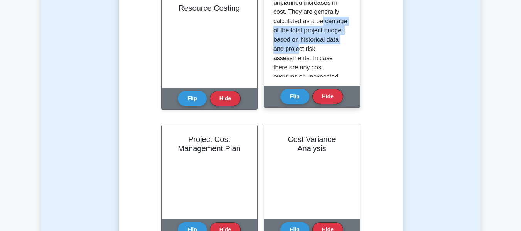
drag, startPoint x: 280, startPoint y: 28, endPoint x: 338, endPoint y: 50, distance: 62.2
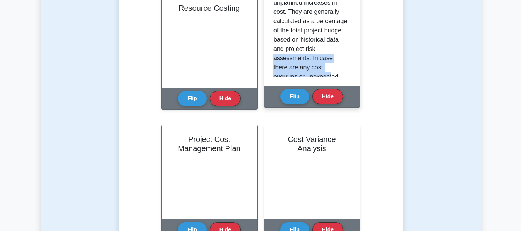
scroll to position [190, 0]
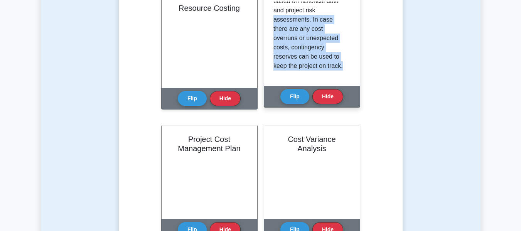
drag, startPoint x: 281, startPoint y: 56, endPoint x: 350, endPoint y: 80, distance: 72.3
click at [350, 80] on div "Contingency reserves are amounts of money set aside in a project budget to cove…" at bounding box center [312, 39] width 96 height 94
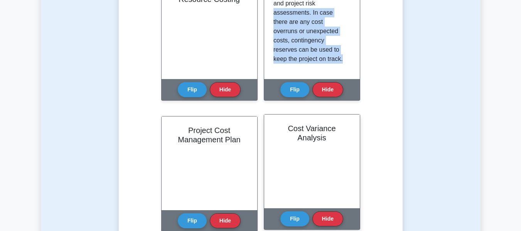
scroll to position [463, 0]
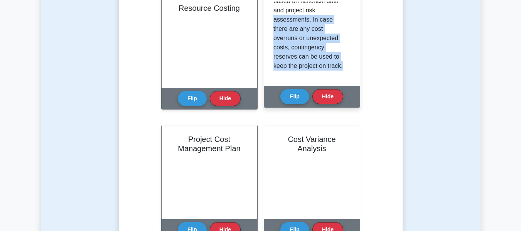
drag, startPoint x: 322, startPoint y: 22, endPoint x: 351, endPoint y: 68, distance: 54.2
click at [351, 68] on div "Contingency reserves are amounts of money set aside in a project budget to cove…" at bounding box center [312, 39] width 96 height 94
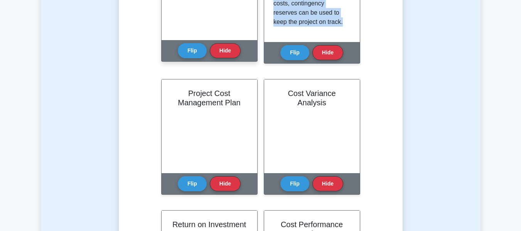
scroll to position [540, 0]
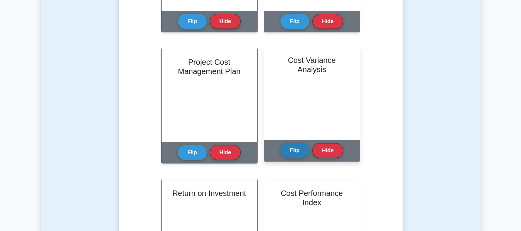
click at [288, 148] on button "Flip" at bounding box center [294, 150] width 29 height 15
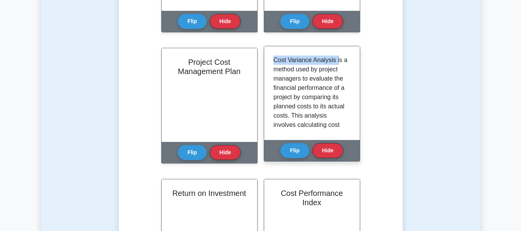
drag, startPoint x: 275, startPoint y: 59, endPoint x: 337, endPoint y: 59, distance: 62.1
click at [337, 59] on p "Cost Variance Analysis is a method used by project managers to evaluate the fin…" at bounding box center [310, 190] width 74 height 268
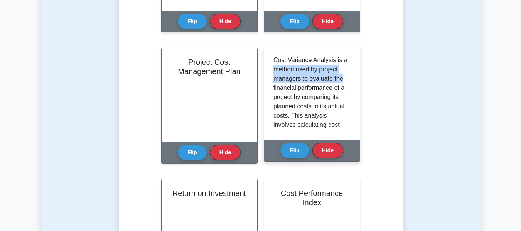
drag, startPoint x: 274, startPoint y: 71, endPoint x: 356, endPoint y: 82, distance: 82.9
click at [356, 82] on div "Cost Variance Analysis is a method used by project managers to evaluate the fin…" at bounding box center [312, 93] width 96 height 94
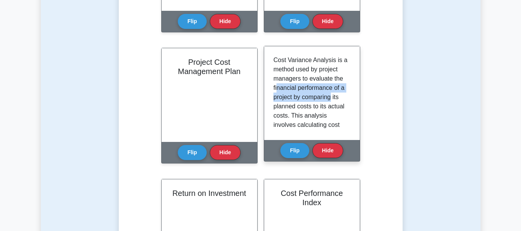
drag, startPoint x: 276, startPoint y: 92, endPoint x: 353, endPoint y: 93, distance: 77.1
click at [353, 93] on div "Cost Variance Analysis is a method used by project managers to evaluate the fin…" at bounding box center [312, 93] width 96 height 94
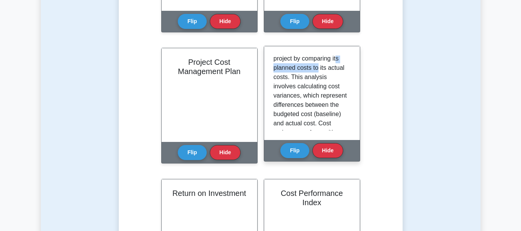
drag, startPoint x: 277, startPoint y: 71, endPoint x: 302, endPoint y: 74, distance: 25.7
click at [326, 66] on p "Cost Variance Analysis is a method used by project managers to evaluate the fin…" at bounding box center [310, 151] width 74 height 268
drag, startPoint x: 281, startPoint y: 79, endPoint x: 350, endPoint y: 76, distance: 69.4
click at [350, 76] on div "Cost Variance Analysis is a method used by project managers to evaluate the fin…" at bounding box center [311, 93] width 77 height 75
drag, startPoint x: 282, startPoint y: 84, endPoint x: 343, endPoint y: 88, distance: 61.4
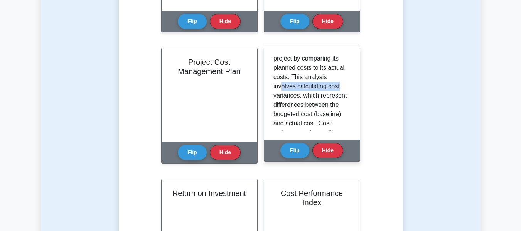
click at [343, 88] on p "Cost Variance Analysis is a method used by project managers to evaluate the fin…" at bounding box center [310, 151] width 74 height 268
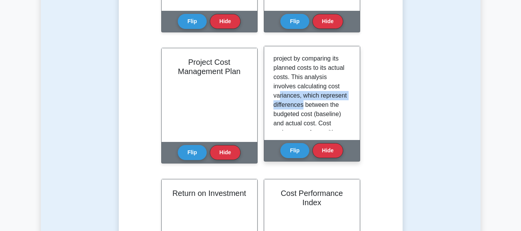
drag, startPoint x: 280, startPoint y: 99, endPoint x: 338, endPoint y: 106, distance: 58.2
click at [338, 106] on p "Cost Variance Analysis is a method used by project managers to evaluate the fin…" at bounding box center [310, 151] width 74 height 268
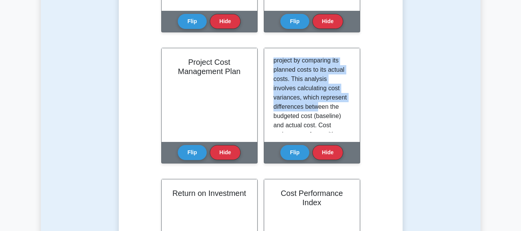
scroll to position [50, 0]
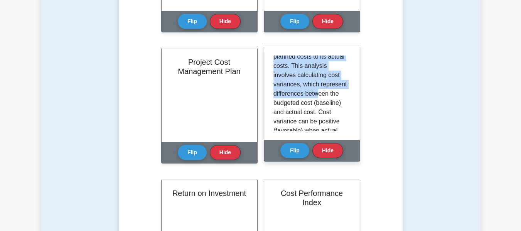
drag, startPoint x: 287, startPoint y: 113, endPoint x: 324, endPoint y: 115, distance: 37.1
click at [385, 123] on div "Learn Cost Management (PMP) with Interactive Flashcards Master key concepts in …" at bounding box center [260, 5] width 259 height 859
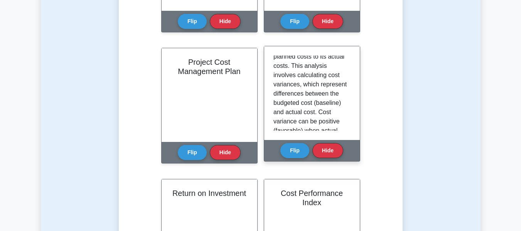
click at [314, 110] on p "Cost Variance Analysis is a method used by project managers to evaluate the fin…" at bounding box center [310, 140] width 74 height 268
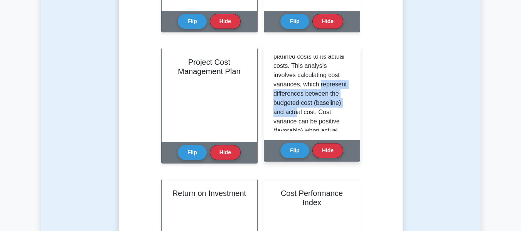
drag, startPoint x: 271, startPoint y: 98, endPoint x: 337, endPoint y: 113, distance: 67.2
click at [337, 113] on div "Cost Variance Analysis is a method used by project managers to evaluate the fin…" at bounding box center [312, 93] width 96 height 94
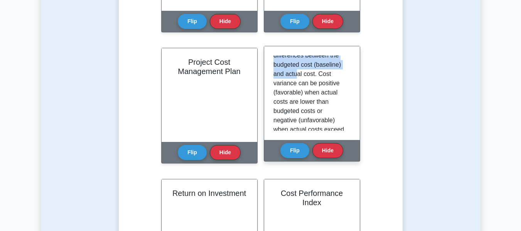
scroll to position [88, 0]
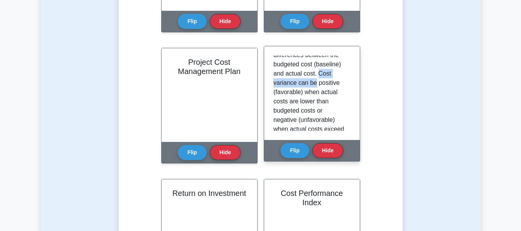
drag, startPoint x: 288, startPoint y: 84, endPoint x: 347, endPoint y: 87, distance: 59.8
click at [347, 87] on div "Cost Variance Analysis is a method used by project managers to evaluate the fin…" at bounding box center [311, 93] width 77 height 75
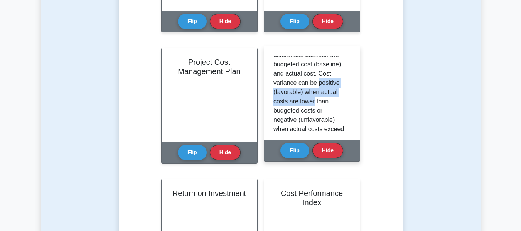
drag, startPoint x: 272, startPoint y: 94, endPoint x: 353, endPoint y: 98, distance: 81.1
click at [353, 98] on div "Cost Variance Analysis is a method used by project managers to evaluate the fin…" at bounding box center [312, 93] width 96 height 94
click at [307, 108] on p "Cost Variance Analysis is a method used by project managers to evaluate the fin…" at bounding box center [310, 101] width 74 height 268
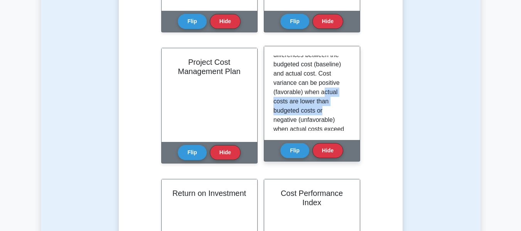
drag, startPoint x: 278, startPoint y: 100, endPoint x: 342, endPoint y: 109, distance: 65.3
click at [342, 109] on p "Cost Variance Analysis is a method used by project managers to evaluate the fin…" at bounding box center [310, 101] width 74 height 268
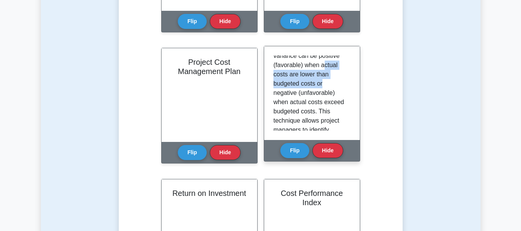
scroll to position [127, 0]
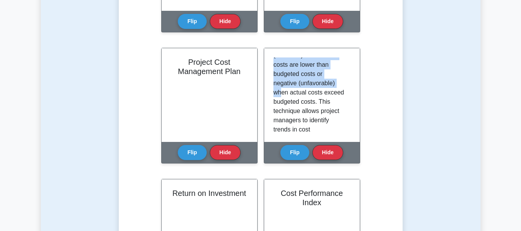
drag, startPoint x: 283, startPoint y: 92, endPoint x: 362, endPoint y: 99, distance: 79.7
click at [362, 99] on div "Learn Cost Management (PMP) with Interactive Flashcards Master key concepts in …" at bounding box center [260, 5] width 259 height 859
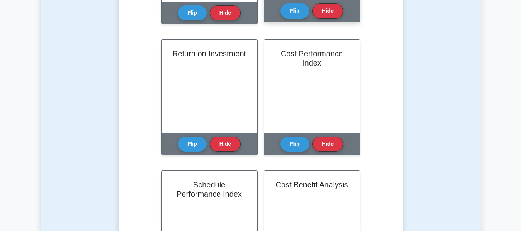
scroll to position [694, 0]
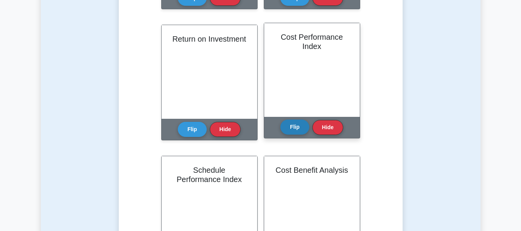
click at [300, 123] on button "Flip" at bounding box center [294, 127] width 29 height 15
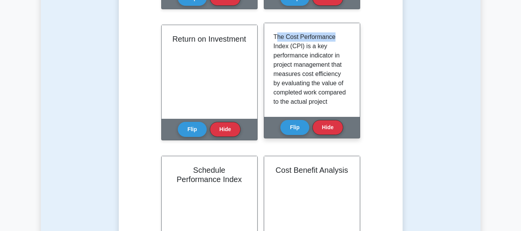
drag, startPoint x: 277, startPoint y: 37, endPoint x: 352, endPoint y: 37, distance: 75.6
click at [352, 37] on div "The Cost Performance Index (CPI) is a key performance indicator in project mana…" at bounding box center [312, 70] width 96 height 94
drag, startPoint x: 274, startPoint y: 46, endPoint x: 336, endPoint y: 45, distance: 62.1
click at [336, 45] on p "The Cost Performance Index (CPI) is a key performance indicator in project mana…" at bounding box center [310, 147] width 74 height 231
drag, startPoint x: 275, startPoint y: 55, endPoint x: 348, endPoint y: 56, distance: 73.6
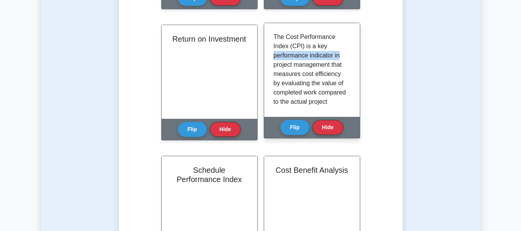
click at [348, 56] on div "The Cost Performance Index (CPI) is a key performance indicator in project mana…" at bounding box center [311, 69] width 77 height 75
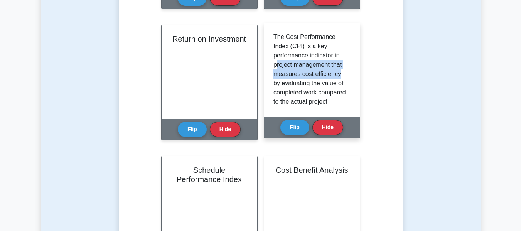
drag, startPoint x: 308, startPoint y: 64, endPoint x: 348, endPoint y: 70, distance: 40.6
click at [348, 70] on div "The Cost Performance Index (CPI) is a key performance indicator in project mana…" at bounding box center [311, 69] width 77 height 75
click at [299, 84] on p "The Cost Performance Index (CPI) is a key performance indicator in project mana…" at bounding box center [310, 147] width 74 height 231
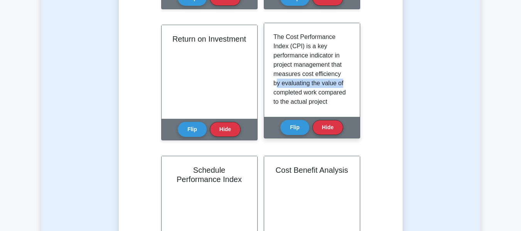
drag, startPoint x: 277, startPoint y: 84, endPoint x: 344, endPoint y: 82, distance: 67.5
click at [344, 82] on div "The Cost Performance Index (CPI) is a key performance indicator in project mana…" at bounding box center [311, 69] width 77 height 75
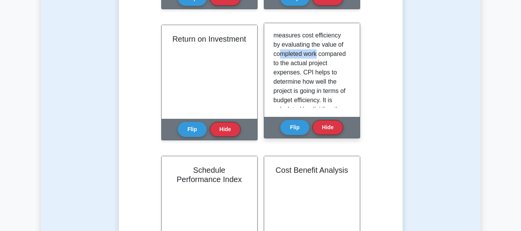
drag, startPoint x: 286, startPoint y: 57, endPoint x: 331, endPoint y: 54, distance: 44.8
click at [331, 54] on p "The Cost Performance Index (CPI) is a key performance indicator in project mana…" at bounding box center [310, 109] width 74 height 231
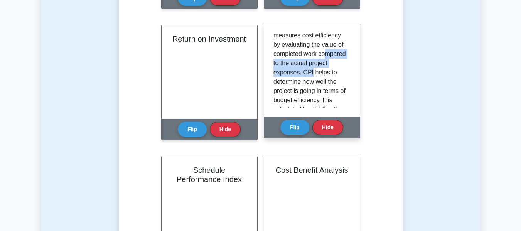
drag, startPoint x: 285, startPoint y: 65, endPoint x: 346, endPoint y: 70, distance: 61.1
click at [347, 69] on div "The Cost Performance Index (CPI) is a key performance indicator in project mana…" at bounding box center [311, 69] width 77 height 75
click at [326, 93] on p "The Cost Performance Index (CPI) is a key performance indicator in project mana…" at bounding box center [310, 109] width 74 height 231
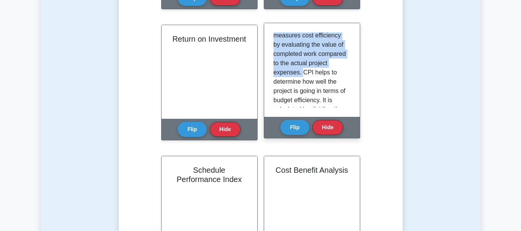
drag, startPoint x: 322, startPoint y: 70, endPoint x: 283, endPoint y: 90, distance: 44.0
click at [345, 84] on div "The Cost Performance Index (CPI) is a key performance indicator in project mana…" at bounding box center [311, 69] width 77 height 75
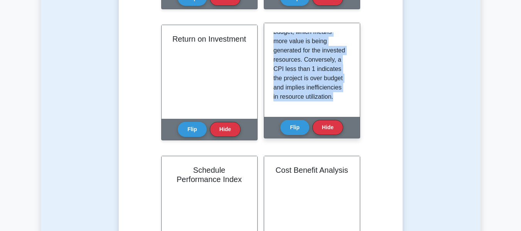
scroll to position [172, 0]
drag, startPoint x: 273, startPoint y: 57, endPoint x: 356, endPoint y: 95, distance: 91.2
click at [356, 95] on div "The Cost Performance Index (CPI) is a key performance indicator in project mana…" at bounding box center [312, 70] width 96 height 94
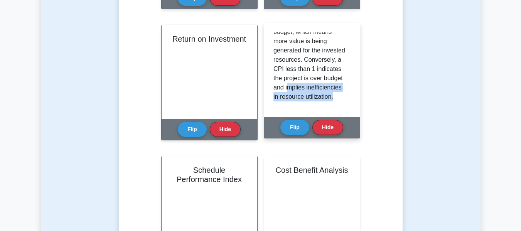
drag, startPoint x: 286, startPoint y: 89, endPoint x: 334, endPoint y: 97, distance: 48.5
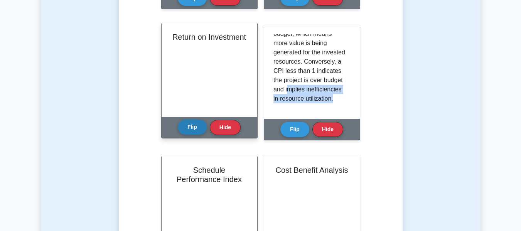
click at [198, 122] on button "Flip" at bounding box center [192, 127] width 29 height 15
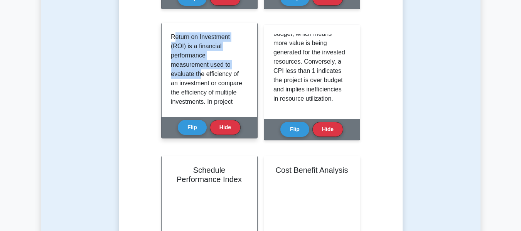
drag, startPoint x: 175, startPoint y: 39, endPoint x: 189, endPoint y: 82, distance: 44.9
click at [202, 73] on p "Return on Investment (ROI) is a financial performance measurement used to evalu…" at bounding box center [208, 157] width 74 height 250
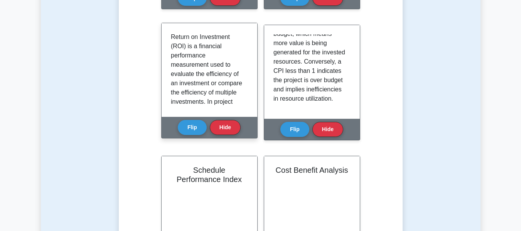
click at [189, 81] on p "Return on Investment (ROI) is a financial performance measurement used to evalu…" at bounding box center [208, 157] width 74 height 250
drag, startPoint x: 176, startPoint y: 72, endPoint x: 234, endPoint y: 77, distance: 58.4
click at [238, 75] on p "Return on Investment (ROI) is a financial performance measurement used to evalu…" at bounding box center [208, 157] width 74 height 250
drag, startPoint x: 183, startPoint y: 83, endPoint x: 214, endPoint y: 82, distance: 30.5
click at [214, 82] on p "Return on Investment (ROI) is a financial performance measurement used to evalu…" at bounding box center [208, 157] width 74 height 250
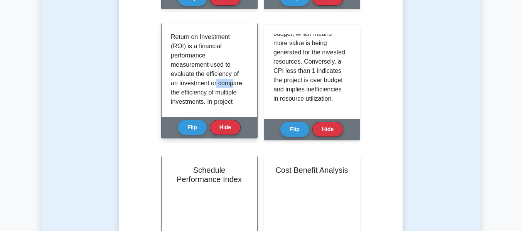
drag, startPoint x: 185, startPoint y: 93, endPoint x: 222, endPoint y: 88, distance: 38.1
click at [222, 88] on p "Return on Investment (ROI) is a financial performance measurement used to evalu…" at bounding box center [208, 157] width 74 height 250
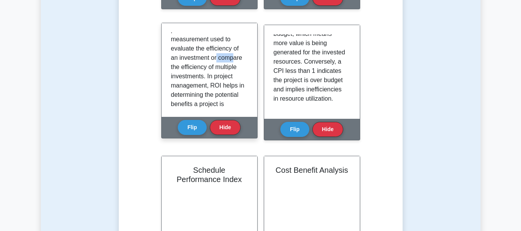
scroll to position [39, 0]
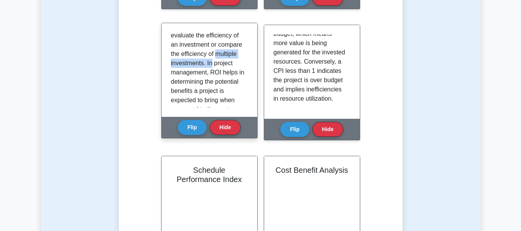
drag, startPoint x: 171, startPoint y: 66, endPoint x: 196, endPoint y: 75, distance: 26.3
click at [241, 66] on p "Return on Investment (ROI) is a financial performance measurement used to evalu…" at bounding box center [208, 119] width 74 height 250
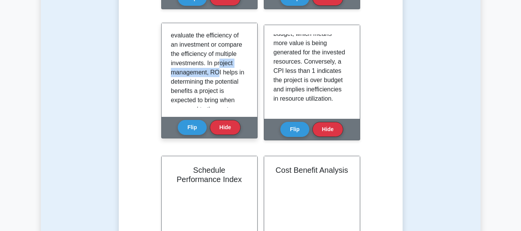
drag, startPoint x: 178, startPoint y: 74, endPoint x: 237, endPoint y: 73, distance: 59.8
click at [237, 73] on p "Return on Investment (ROI) is a financial performance measurement used to evalu…" at bounding box center [208, 119] width 74 height 250
drag, startPoint x: 210, startPoint y: 82, endPoint x: 235, endPoint y: 81, distance: 25.1
click at [235, 81] on p "Return on Investment (ROI) is a financial performance measurement used to evalu…" at bounding box center [208, 119] width 74 height 250
drag, startPoint x: 186, startPoint y: 91, endPoint x: 223, endPoint y: 90, distance: 37.0
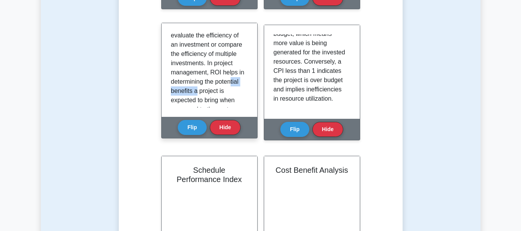
click at [223, 90] on p "Return on Investment (ROI) is a financial performance measurement used to evalu…" at bounding box center [208, 119] width 74 height 250
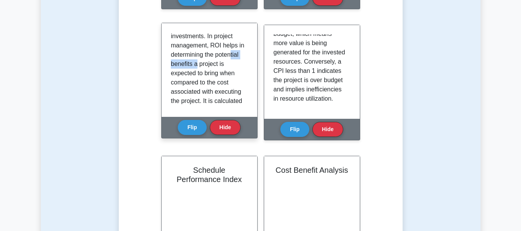
scroll to position [77, 0]
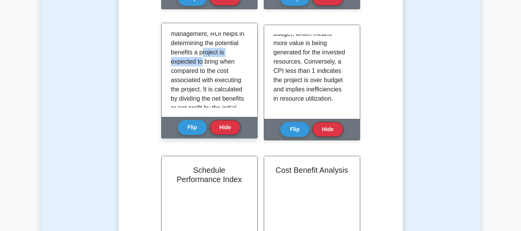
drag, startPoint x: 173, startPoint y: 61, endPoint x: 223, endPoint y: 66, distance: 49.9
click at [232, 63] on p "Return on Investment (ROI) is a financial performance measurement used to evalu…" at bounding box center [208, 80] width 74 height 250
drag, startPoint x: 173, startPoint y: 71, endPoint x: 244, endPoint y: 72, distance: 70.5
click at [244, 72] on div "Return on Investment (ROI) is a financial performance measurement used to evalu…" at bounding box center [209, 69] width 77 height 75
drag, startPoint x: 183, startPoint y: 82, endPoint x: 239, endPoint y: 77, distance: 56.1
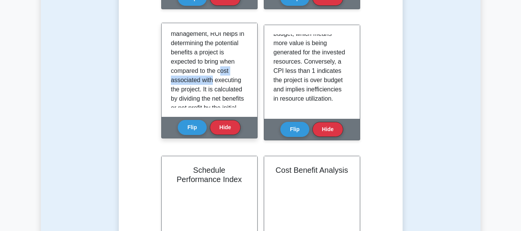
click at [239, 77] on p "Return on Investment (ROI) is a financial performance measurement used to evalu…" at bounding box center [208, 80] width 74 height 250
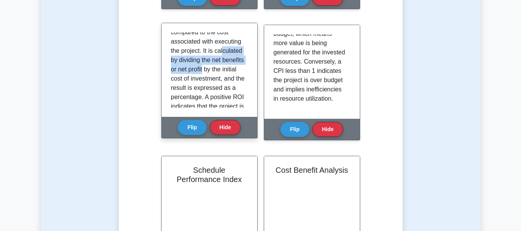
drag, startPoint x: 179, startPoint y: 61, endPoint x: 233, endPoint y: 79, distance: 57.4
click at [242, 68] on div "Return on Investment (ROI) is a financial performance measurement used to evalu…" at bounding box center [209, 69] width 77 height 75
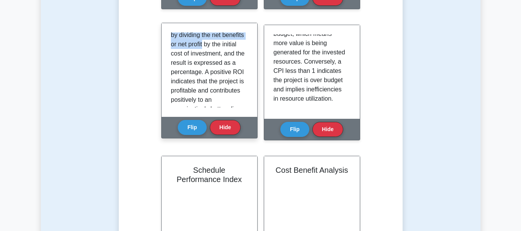
scroll to position [154, 0]
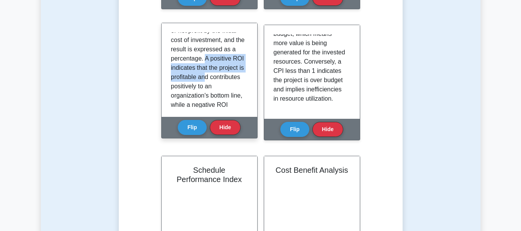
drag, startPoint x: 206, startPoint y: 69, endPoint x: 217, endPoint y: 97, distance: 30.0
click at [232, 92] on p "Return on Investment (ROI) is a financial performance measurement used to evalu…" at bounding box center [208, 3] width 74 height 250
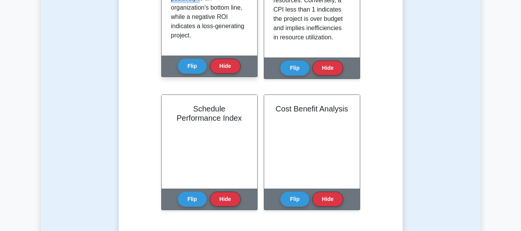
scroll to position [771, 0]
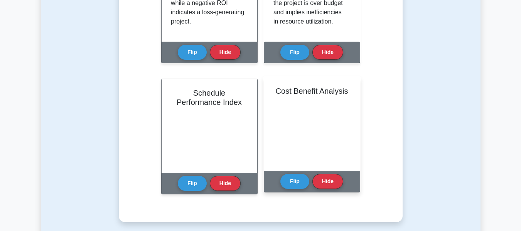
drag, startPoint x: 286, startPoint y: 182, endPoint x: 281, endPoint y: 175, distance: 7.9
click at [286, 182] on button "Flip" at bounding box center [294, 181] width 29 height 15
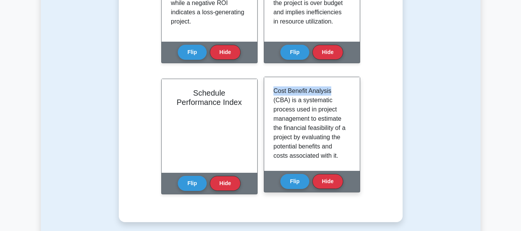
drag, startPoint x: 273, startPoint y: 90, endPoint x: 294, endPoint y: 101, distance: 23.8
click at [335, 90] on div "Cost Benefit Analysis (CBA) is a systematic process used in project management …" at bounding box center [312, 124] width 96 height 94
drag, startPoint x: 274, startPoint y: 113, endPoint x: 348, endPoint y: 108, distance: 74.6
click at [348, 108] on div "Cost Benefit Analysis (CBA) is a systematic process used in project management …" at bounding box center [311, 123] width 77 height 75
drag, startPoint x: 273, startPoint y: 120, endPoint x: 312, endPoint y: 120, distance: 39.3
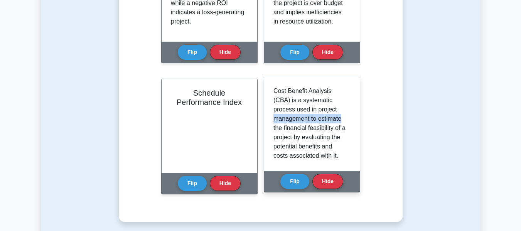
click at [345, 116] on div "Cost Benefit Analysis (CBA) is a systematic process used in project management …" at bounding box center [312, 124] width 96 height 94
drag, startPoint x: 274, startPoint y: 127, endPoint x: 311, endPoint y: 133, distance: 37.1
click at [346, 128] on div "Cost Benefit Analysis (CBA) is a systematic process used in project management …" at bounding box center [311, 123] width 77 height 75
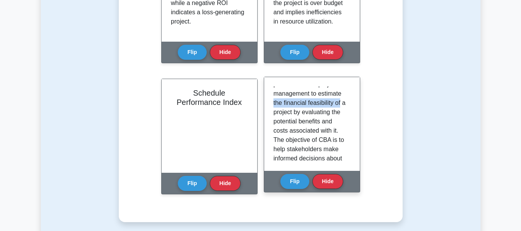
scroll to position [39, 0]
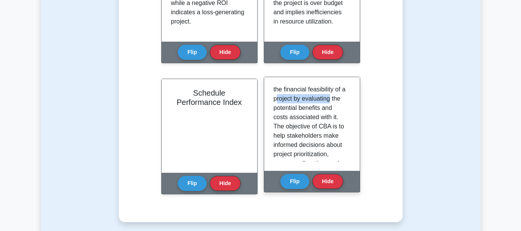
drag, startPoint x: 281, startPoint y: 103, endPoint x: 323, endPoint y: 105, distance: 42.4
click at [336, 99] on p "Cost Benefit Analysis (CBA) is a systematic process used in project management …" at bounding box center [310, 196] width 74 height 296
drag, startPoint x: 274, startPoint y: 110, endPoint x: 349, endPoint y: 110, distance: 75.6
click at [349, 110] on div "Cost Benefit Analysis (CBA) is a systematic process used in project management …" at bounding box center [311, 123] width 77 height 75
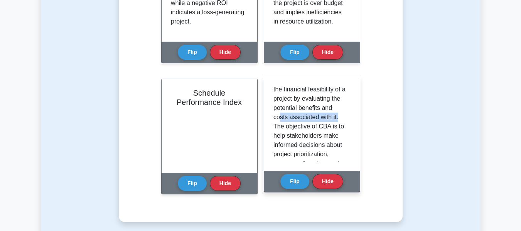
drag, startPoint x: 286, startPoint y: 120, endPoint x: 343, endPoint y: 117, distance: 56.7
click at [343, 117] on p "Cost Benefit Analysis (CBA) is a systematic process used in project management …" at bounding box center [310, 196] width 74 height 296
drag, startPoint x: 276, startPoint y: 128, endPoint x: 311, endPoint y: 137, distance: 36.6
click at [352, 127] on div "Cost Benefit Analysis (CBA) is a systematic process used in project management …" at bounding box center [312, 124] width 96 height 94
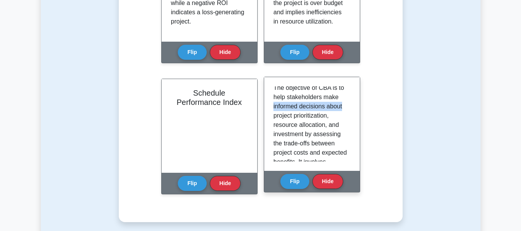
drag, startPoint x: 272, startPoint y: 106, endPoint x: 343, endPoint y: 108, distance: 71.4
click at [343, 108] on div "Cost Benefit Analysis (CBA) is a systematic process used in project management …" at bounding box center [312, 124] width 96 height 94
drag, startPoint x: 298, startPoint y: 116, endPoint x: 337, endPoint y: 114, distance: 39.8
click at [337, 114] on p "Cost Benefit Analysis (CBA) is a systematic process used in project management …" at bounding box center [310, 157] width 74 height 296
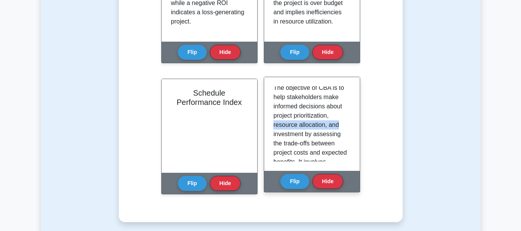
drag, startPoint x: 274, startPoint y: 128, endPoint x: 345, endPoint y: 126, distance: 71.3
click at [345, 126] on div "Cost Benefit Analysis (CBA) is a systematic process used in project management …" at bounding box center [311, 123] width 77 height 75
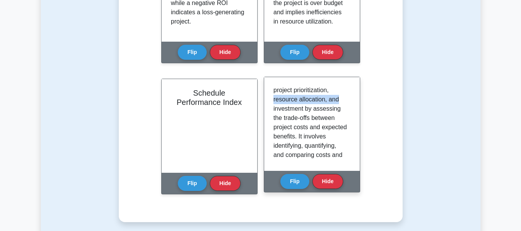
scroll to position [116, 0]
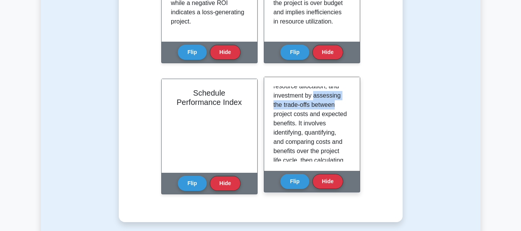
drag, startPoint x: 315, startPoint y: 98, endPoint x: 345, endPoint y: 108, distance: 32.2
click at [345, 108] on div "Cost Benefit Analysis (CBA) is a systematic process used in project management …" at bounding box center [311, 123] width 77 height 75
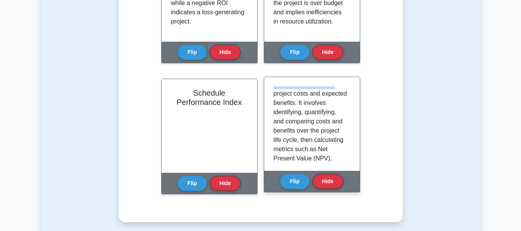
scroll to position [154, 0]
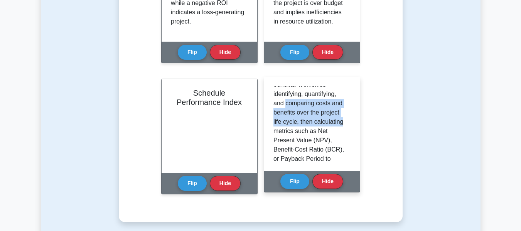
drag, startPoint x: 271, startPoint y: 116, endPoint x: 349, endPoint y: 135, distance: 80.0
click at [349, 135] on div "Cost Benefit Analysis (CBA) is a systematic process used in project management …" at bounding box center [312, 124] width 96 height 94
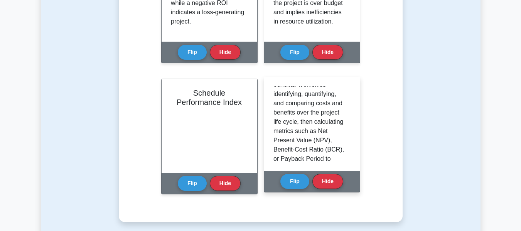
click at [315, 146] on p "Cost Benefit Analysis (CBA) is a systematic process used in project management …" at bounding box center [310, 80] width 74 height 296
drag, startPoint x: 279, startPoint y: 131, endPoint x: 343, endPoint y: 139, distance: 64.5
click at [343, 139] on p "Cost Benefit Analysis (CBA) is a systematic process used in project management …" at bounding box center [310, 80] width 74 height 296
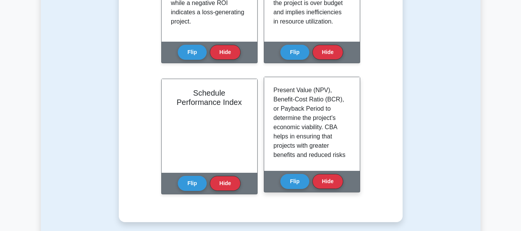
scroll to position [193, 0]
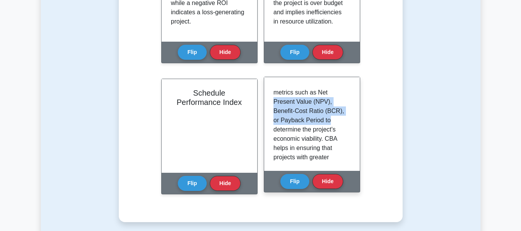
drag, startPoint x: 275, startPoint y: 109, endPoint x: 308, endPoint y: 141, distance: 45.5
click at [355, 130] on div "Cost Benefit Analysis (CBA) is a systematic process used in project management …" at bounding box center [312, 124] width 96 height 94
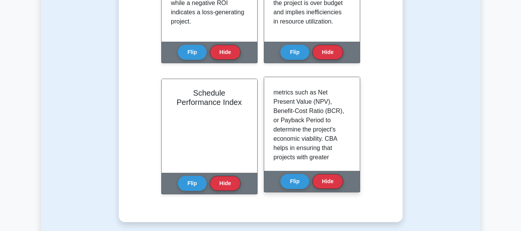
click at [308, 140] on p "Cost Benefit Analysis (CBA) is a systematic process used in project management …" at bounding box center [310, 42] width 74 height 296
drag, startPoint x: 281, startPoint y: 140, endPoint x: 342, endPoint y: 147, distance: 60.9
click at [342, 147] on p "Cost Benefit Analysis (CBA) is a systematic process used in project management …" at bounding box center [310, 42] width 74 height 296
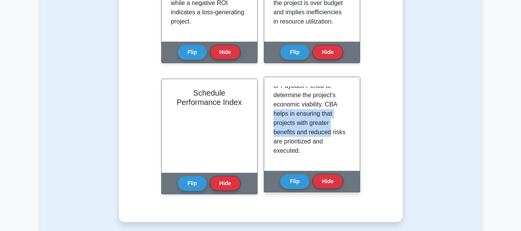
drag, startPoint x: 283, startPoint y: 123, endPoint x: 328, endPoint y: 142, distance: 49.6
click at [334, 138] on p "Cost Benefit Analysis (CBA) is a systematic process used in project management …" at bounding box center [310, 7] width 74 height 296
click at [316, 137] on p "Cost Benefit Analysis (CBA) is a systematic process used in project management …" at bounding box center [310, 7] width 74 height 296
click at [275, 135] on p "Cost Benefit Analysis (CBA) is a systematic process used in project management …" at bounding box center [310, 7] width 74 height 296
drag, startPoint x: 303, startPoint y: 126, endPoint x: 319, endPoint y: 144, distance: 23.8
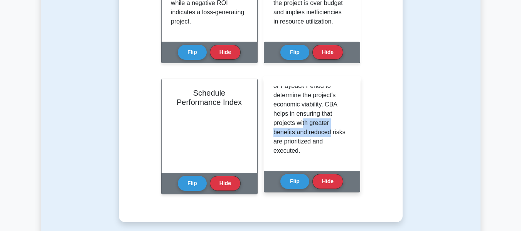
click at [331, 138] on p "Cost Benefit Analysis (CBA) is a systematic process used in project management …" at bounding box center [310, 7] width 74 height 296
click at [287, 150] on p "Cost Benefit Analysis (CBA) is a systematic process used in project management …" at bounding box center [310, 7] width 74 height 296
drag, startPoint x: 280, startPoint y: 146, endPoint x: 309, endPoint y: 153, distance: 29.6
click at [310, 153] on p "Cost Benefit Analysis (CBA) is a systematic process used in project management …" at bounding box center [310, 7] width 74 height 296
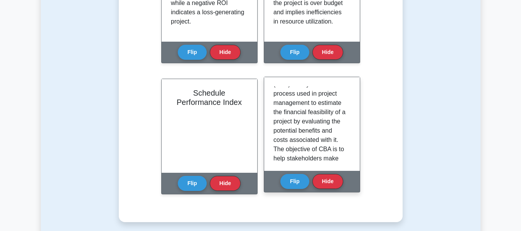
scroll to position [0, 0]
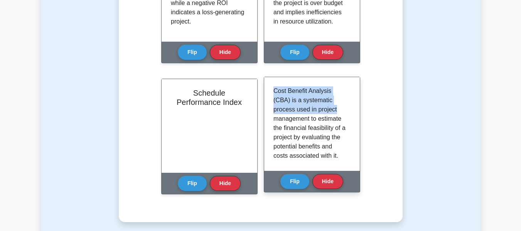
drag, startPoint x: 275, startPoint y: 91, endPoint x: 321, endPoint y: 118, distance: 53.9
click at [337, 112] on p "Cost Benefit Analysis (CBA) is a systematic process used in project management …" at bounding box center [310, 234] width 74 height 296
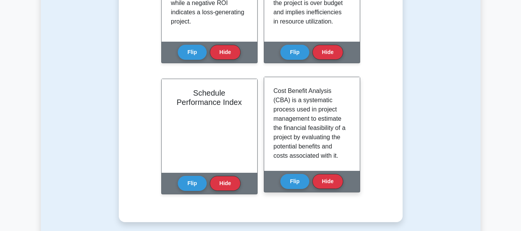
drag, startPoint x: 305, startPoint y: 123, endPoint x: 298, endPoint y: 124, distance: 7.1
click at [305, 123] on p "Cost Benefit Analysis (CBA) is a systematic process used in project management …" at bounding box center [310, 234] width 74 height 296
drag, startPoint x: 285, startPoint y: 120, endPoint x: 320, endPoint y: 138, distance: 38.6
click at [330, 132] on p "Cost Benefit Analysis (CBA) is a systematic process used in project management …" at bounding box center [310, 234] width 74 height 296
drag, startPoint x: 320, startPoint y: 138, endPoint x: 307, endPoint y: 142, distance: 13.4
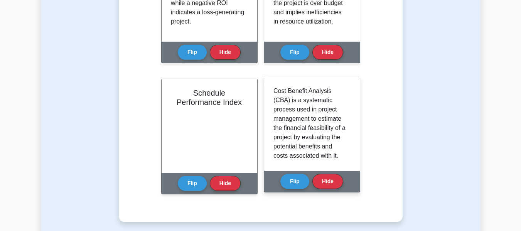
click at [319, 138] on p "Cost Benefit Analysis (CBA) is a systematic process used in project management …" at bounding box center [310, 234] width 74 height 296
drag, startPoint x: 294, startPoint y: 140, endPoint x: 312, endPoint y: 146, distance: 19.6
click at [334, 141] on p "Cost Benefit Analysis (CBA) is a systematic process used in project management …" at bounding box center [310, 234] width 74 height 296
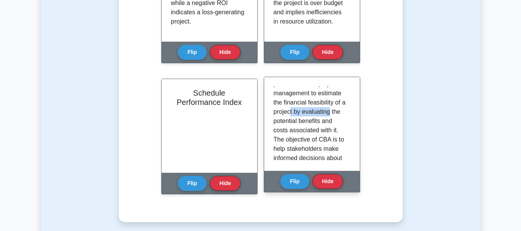
scroll to position [39, 0]
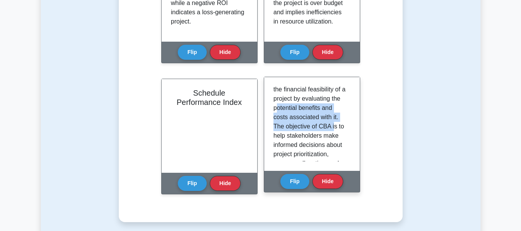
drag, startPoint x: 286, startPoint y: 106, endPoint x: 323, endPoint y: 130, distance: 43.9
click at [334, 125] on p "Cost Benefit Analysis (CBA) is a systematic process used in project management …" at bounding box center [310, 196] width 74 height 296
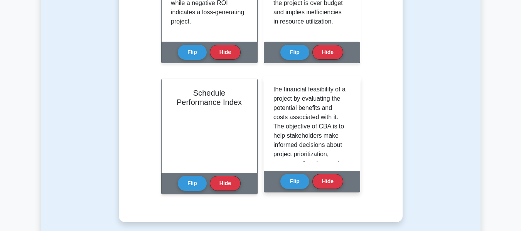
click at [317, 132] on p "Cost Benefit Analysis (CBA) is a systematic process used in project management …" at bounding box center [310, 196] width 74 height 296
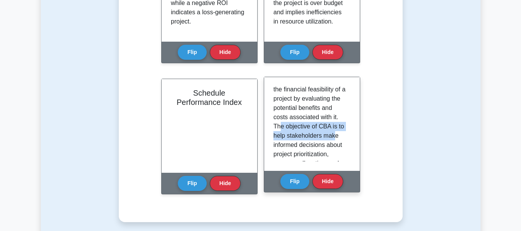
drag, startPoint x: 283, startPoint y: 126, endPoint x: 313, endPoint y: 147, distance: 36.9
click at [333, 138] on p "Cost Benefit Analysis (CBA) is a systematic process used in project management …" at bounding box center [310, 196] width 74 height 296
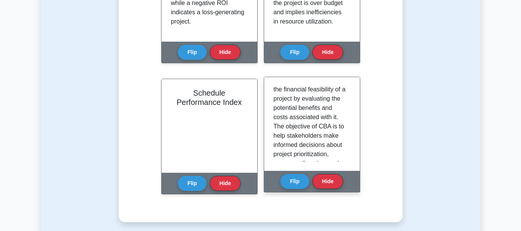
click at [313, 147] on p "Cost Benefit Analysis (CBA) is a systematic process used in project management …" at bounding box center [310, 196] width 74 height 296
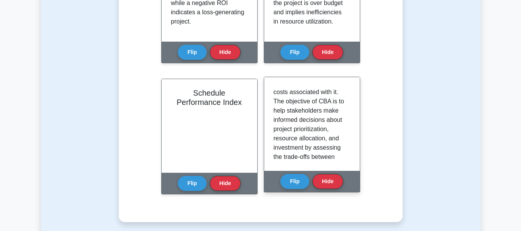
scroll to position [77, 0]
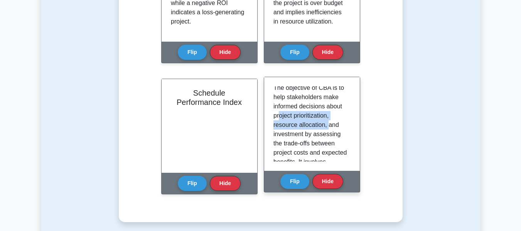
drag, startPoint x: 278, startPoint y: 118, endPoint x: 320, endPoint y: 136, distance: 45.3
click at [327, 130] on p "Cost Benefit Analysis (CBA) is a systematic process used in project management …" at bounding box center [310, 157] width 74 height 296
click at [303, 146] on p "Cost Benefit Analysis (CBA) is a systematic process used in project management …" at bounding box center [310, 157] width 74 height 296
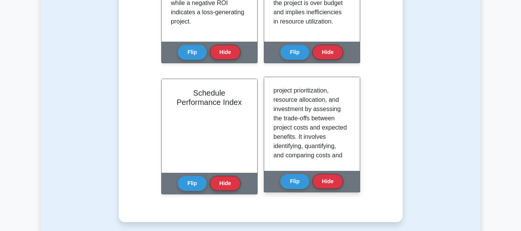
scroll to position [116, 0]
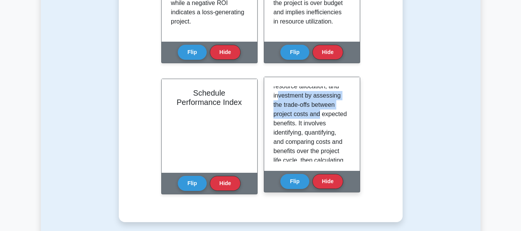
drag, startPoint x: 279, startPoint y: 98, endPoint x: 306, endPoint y: 130, distance: 42.2
click at [327, 112] on p "Cost Benefit Analysis (CBA) is a systematic process used in project management …" at bounding box center [310, 119] width 74 height 296
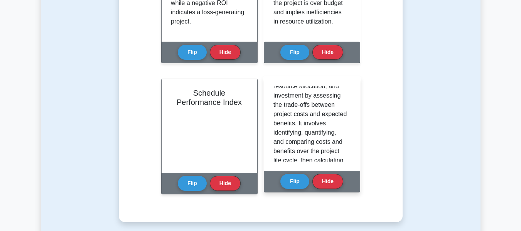
click at [306, 131] on p "Cost Benefit Analysis (CBA) is a systematic process used in project management …" at bounding box center [310, 119] width 74 height 296
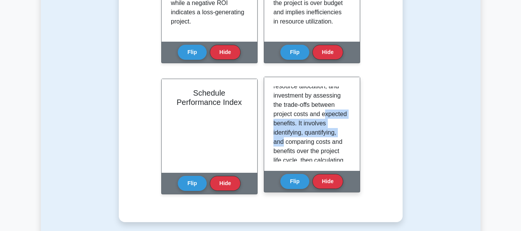
drag, startPoint x: 279, startPoint y: 123, endPoint x: 313, endPoint y: 148, distance: 41.9
click at [324, 139] on p "Cost Benefit Analysis (CBA) is a systematic process used in project management …" at bounding box center [310, 119] width 74 height 296
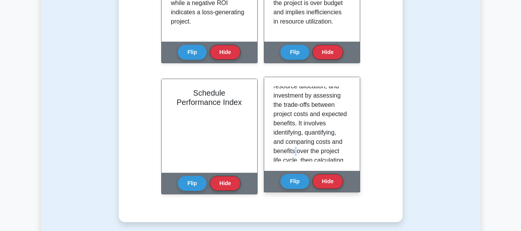
click at [296, 156] on p "Cost Benefit Analysis (CBA) is a systematic process used in project management …" at bounding box center [310, 119] width 74 height 296
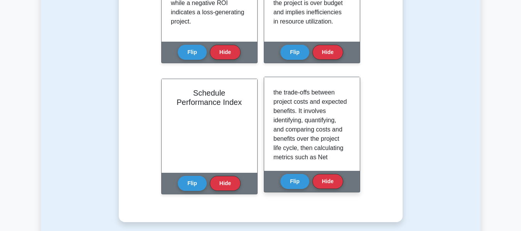
click at [281, 140] on p "Cost Benefit Analysis (CBA) is a systematic process used in project management …" at bounding box center [310, 106] width 74 height 296
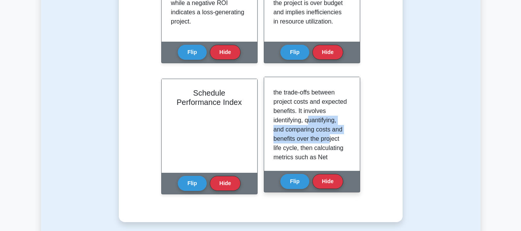
drag, startPoint x: 277, startPoint y: 130, endPoint x: 330, endPoint y: 148, distance: 55.3
click at [330, 148] on p "Cost Benefit Analysis (CBA) is a systematic process used in project management …" at bounding box center [310, 106] width 74 height 296
drag, startPoint x: 286, startPoint y: 153, endPoint x: 288, endPoint y: 148, distance: 4.8
click at [286, 153] on p "Cost Benefit Analysis (CBA) is a systematic process used in project management …" at bounding box center [310, 106] width 74 height 296
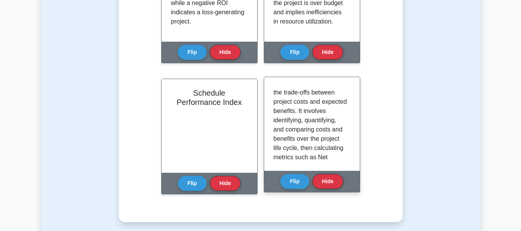
scroll to position [167, 0]
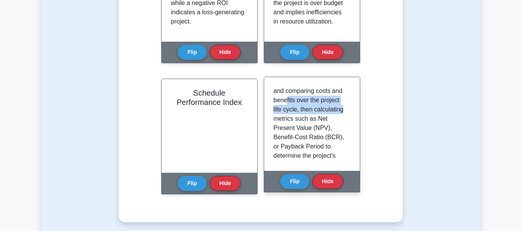
drag, startPoint x: 287, startPoint y: 110, endPoint x: 344, endPoint y: 120, distance: 57.5
click at [344, 120] on p "Cost Benefit Analysis (CBA) is a systematic process used in project management …" at bounding box center [310, 68] width 74 height 296
click at [305, 131] on p "Cost Benefit Analysis (CBA) is a systematic process used in project management …" at bounding box center [310, 68] width 74 height 296
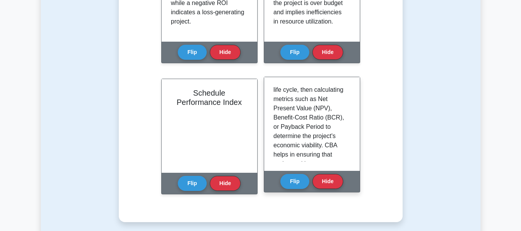
scroll to position [205, 0]
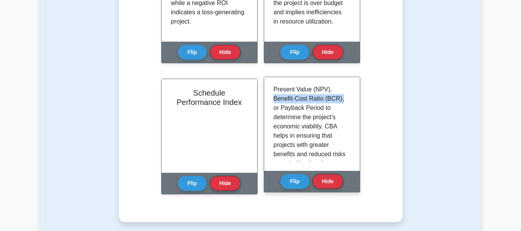
drag, startPoint x: 275, startPoint y: 111, endPoint x: 342, endPoint y: 107, distance: 67.6
click at [342, 107] on p "Cost Benefit Analysis (CBA) is a systematic process used in project management …" at bounding box center [310, 29] width 74 height 296
drag, startPoint x: 274, startPoint y: 119, endPoint x: 304, endPoint y: 125, distance: 30.2
click at [337, 112] on p "Cost Benefit Analysis (CBA) is a systematic process used in project management …" at bounding box center [310, 29] width 74 height 296
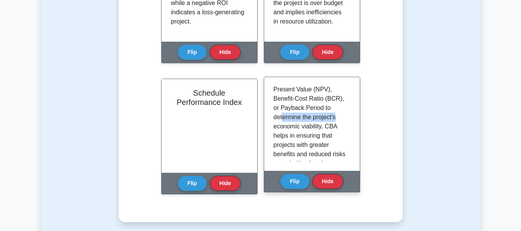
drag, startPoint x: 282, startPoint y: 125, endPoint x: 337, endPoint y: 128, distance: 55.2
click at [337, 128] on p "Cost Benefit Analysis (CBA) is a systematic process used in project management …" at bounding box center [310, 29] width 74 height 296
drag, startPoint x: 275, startPoint y: 138, endPoint x: 347, endPoint y: 135, distance: 71.8
click at [347, 135] on div "Cost Benefit Analysis (CBA) is a systematic process used in project management …" at bounding box center [311, 123] width 77 height 75
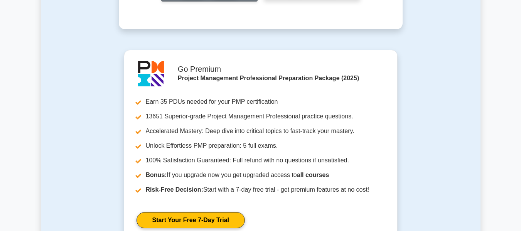
scroll to position [1156, 0]
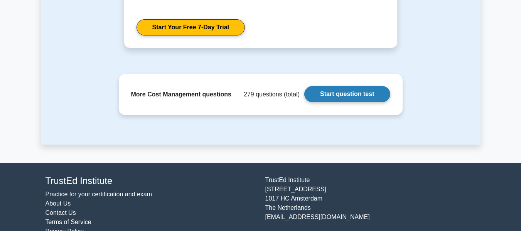
click at [337, 95] on link "Start question test" at bounding box center [347, 94] width 86 height 16
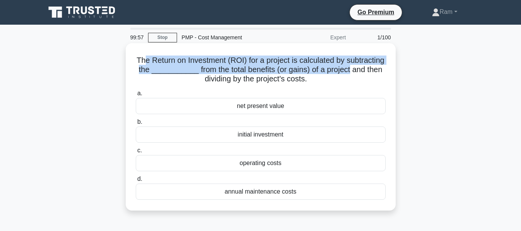
drag, startPoint x: 164, startPoint y: 62, endPoint x: 194, endPoint y: 78, distance: 33.6
click at [387, 73] on div "The Return on Investment (ROI) for a project is calculated by subtracting the _…" at bounding box center [261, 126] width 264 height 161
click at [166, 73] on h5 "The Return on Investment (ROI) for a project is calculated by subtracting the _…" at bounding box center [260, 70] width 251 height 29
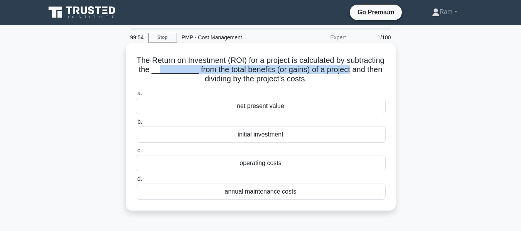
drag, startPoint x: 199, startPoint y: 73, endPoint x: 385, endPoint y: 69, distance: 186.2
click at [385, 69] on h5 "The Return on Investment (ROI) for a project is calculated by subtracting the _…" at bounding box center [260, 70] width 251 height 29
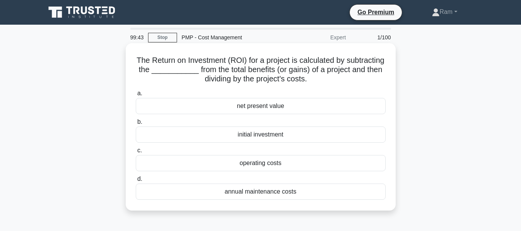
click at [303, 133] on div "initial investment" at bounding box center [261, 134] width 250 height 16
click at [136, 125] on input "b. initial investment" at bounding box center [136, 122] width 0 height 5
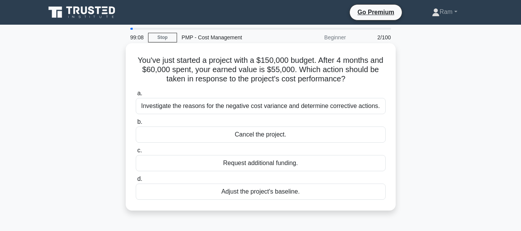
click at [309, 108] on div "Investigate the reasons for the negative cost variance and determine corrective…" at bounding box center [261, 106] width 250 height 16
click at [136, 96] on input "a. Investigate the reasons for the negative cost variance and determine correct…" at bounding box center [136, 93] width 0 height 5
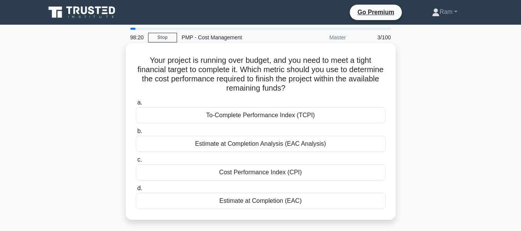
click at [307, 200] on div "Estimate at Completion (EAC)" at bounding box center [261, 201] width 250 height 16
click at [136, 191] on input "d. Estimate at Completion (EAC)" at bounding box center [136, 188] width 0 height 5
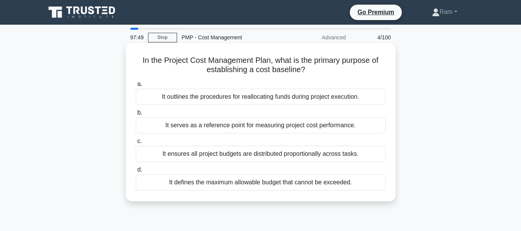
click at [304, 124] on div "It serves as a reference point for measuring project cost performance." at bounding box center [261, 125] width 250 height 16
click at [136, 115] on input "b. It serves as a reference point for measuring project cost performance." at bounding box center [136, 112] width 0 height 5
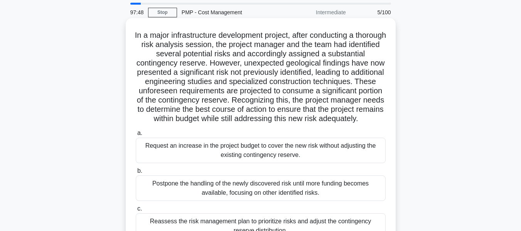
scroll to position [39, 0]
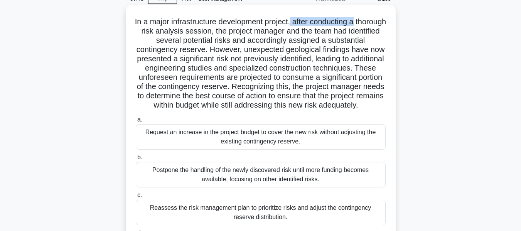
drag, startPoint x: 308, startPoint y: 21, endPoint x: 379, endPoint y: 24, distance: 70.2
click at [379, 24] on h5 "In a major infrastructure development project, after conducting a thorough risk…" at bounding box center [260, 63] width 251 height 93
drag, startPoint x: 146, startPoint y: 22, endPoint x: 382, endPoint y: 25, distance: 236.7
click at [382, 25] on h5 "In a major infrastructure development project, after conducting a thorough risk…" at bounding box center [260, 63] width 251 height 93
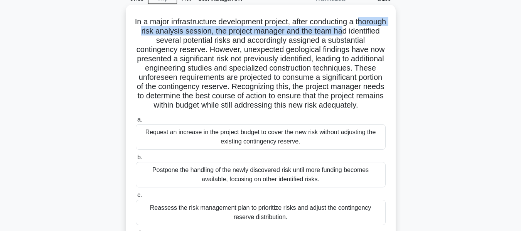
drag, startPoint x: 143, startPoint y: 33, endPoint x: 379, endPoint y: 30, distance: 235.9
click at [379, 30] on h5 "In a major infrastructure development project, after conducting a thorough risk…" at bounding box center [260, 63] width 251 height 93
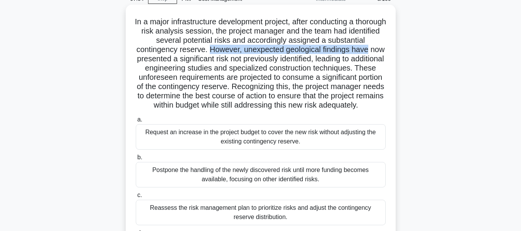
drag, startPoint x: 218, startPoint y: 50, endPoint x: 391, endPoint y: 51, distance: 173.5
click at [391, 51] on div "In a major infrastructure development project, after conducting a thorough risk…" at bounding box center [261, 139] width 264 height 263
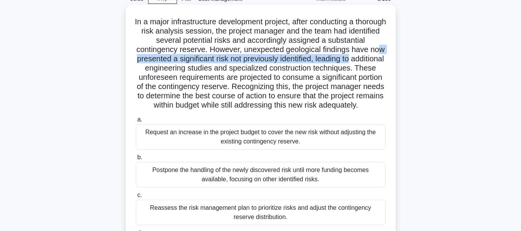
drag, startPoint x: 149, startPoint y: 61, endPoint x: 391, endPoint y: 63, distance: 241.7
click at [391, 63] on div "In a major infrastructure development project, after conducting a thorough risk…" at bounding box center [261, 139] width 264 height 263
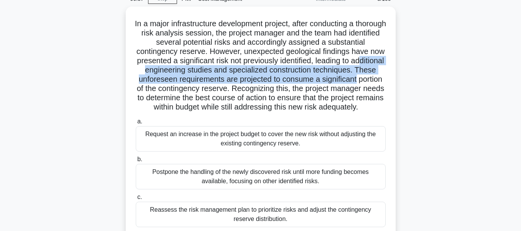
drag, startPoint x: 143, startPoint y: 69, endPoint x: 402, endPoint y: 75, distance: 259.9
click at [402, 75] on div "In a major infrastructure development project, after conducting a thorough risk…" at bounding box center [260, 146] width 439 height 278
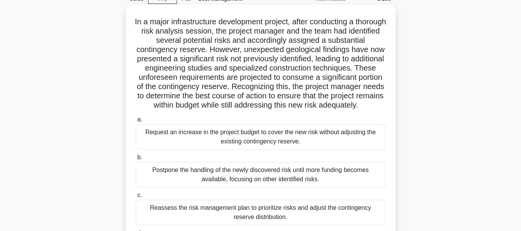
click at [187, 96] on h5 "In a major infrastructure development project, after conducting a thorough risk…" at bounding box center [260, 63] width 251 height 93
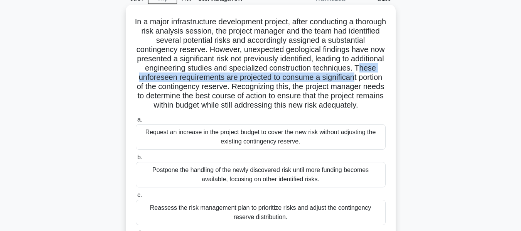
drag, startPoint x: 143, startPoint y: 80, endPoint x: 381, endPoint y: 78, distance: 238.2
click at [381, 78] on h5 "In a major infrastructure development project, after conducting a thorough risk…" at bounding box center [260, 63] width 251 height 93
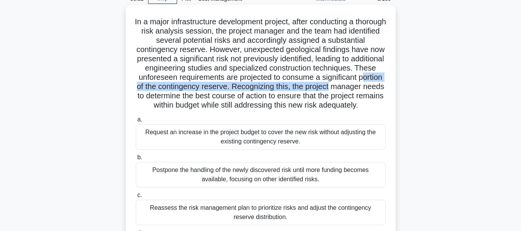
drag, startPoint x: 176, startPoint y: 89, endPoint x: 390, endPoint y: 89, distance: 214.0
click at [390, 89] on div "In a major infrastructure development project, after conducting a thorough risk…" at bounding box center [261, 139] width 264 height 263
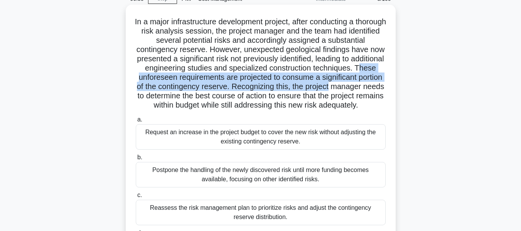
drag, startPoint x: 143, startPoint y: 79, endPoint x: 384, endPoint y: 87, distance: 241.1
click at [384, 87] on h5 "In a major infrastructure development project, after conducting a thorough risk…" at bounding box center [260, 63] width 251 height 93
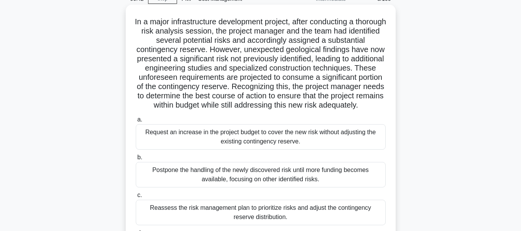
click at [284, 95] on h5 "In a major infrastructure development project, after conducting a thorough risk…" at bounding box center [260, 63] width 251 height 93
drag, startPoint x: 274, startPoint y: 89, endPoint x: 377, endPoint y: 89, distance: 103.3
click at [377, 89] on h5 "In a major infrastructure development project, after conducting a thorough risk…" at bounding box center [260, 63] width 251 height 93
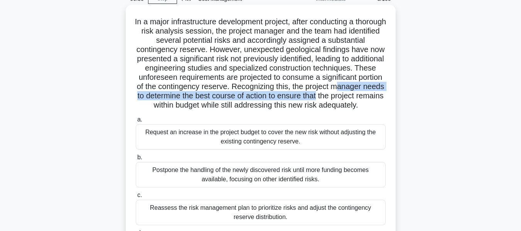
drag, startPoint x: 145, startPoint y: 98, endPoint x: 391, endPoint y: 93, distance: 245.6
click at [391, 93] on div "In a major infrastructure development project, after conducting a thorough risk…" at bounding box center [261, 139] width 264 height 263
drag, startPoint x: 278, startPoint y: 87, endPoint x: 369, endPoint y: 116, distance: 94.7
click at [369, 110] on h5 "In a major infrastructure development project, after conducting a thorough risk…" at bounding box center [260, 63] width 251 height 93
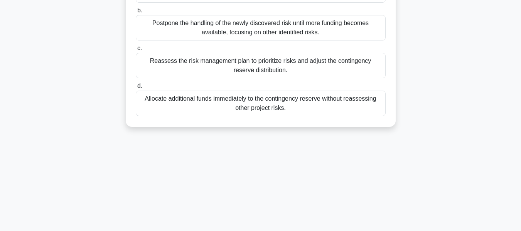
scroll to position [147, 0]
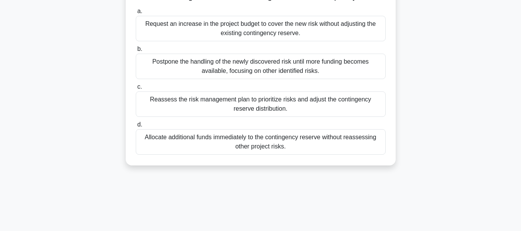
click at [342, 115] on div "Reassess the risk management plan to prioritize risks and adjust the contingenc…" at bounding box center [261, 103] width 250 height 25
click at [136, 89] on input "c. Reassess the risk management plan to prioritize risks and adjust the conting…" at bounding box center [136, 86] width 0 height 5
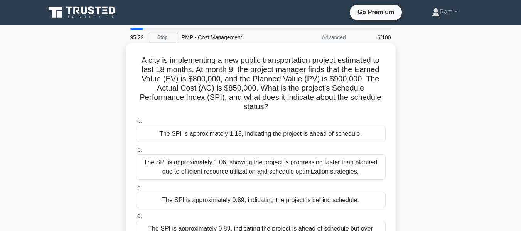
scroll to position [39, 0]
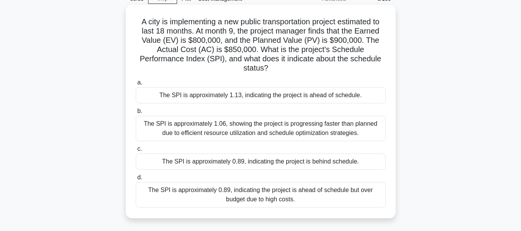
click at [261, 163] on div "The SPI is approximately 0.89, indicating the project is behind schedule." at bounding box center [261, 161] width 250 height 16
click at [136, 151] on input "c. The SPI is approximately 0.89, indicating the project is behind schedule." at bounding box center [136, 148] width 0 height 5
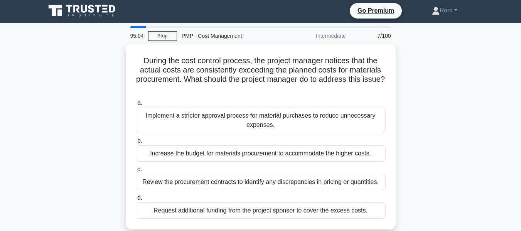
scroll to position [0, 0]
